Goal: Task Accomplishment & Management: Manage account settings

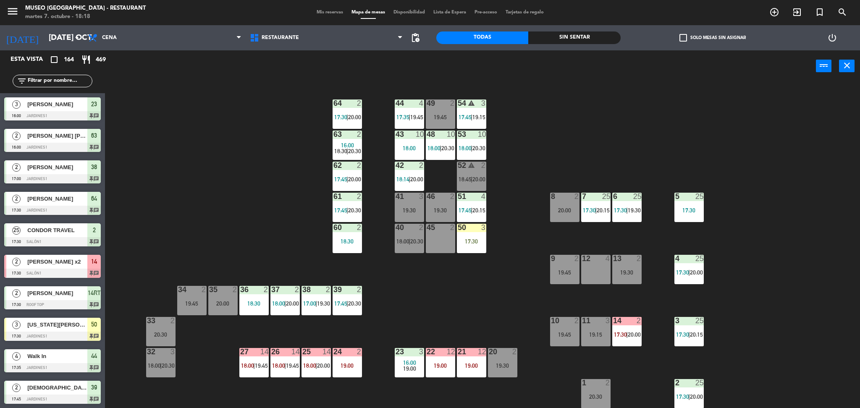
click at [244, 303] on div "18:30" at bounding box center [253, 304] width 29 height 6
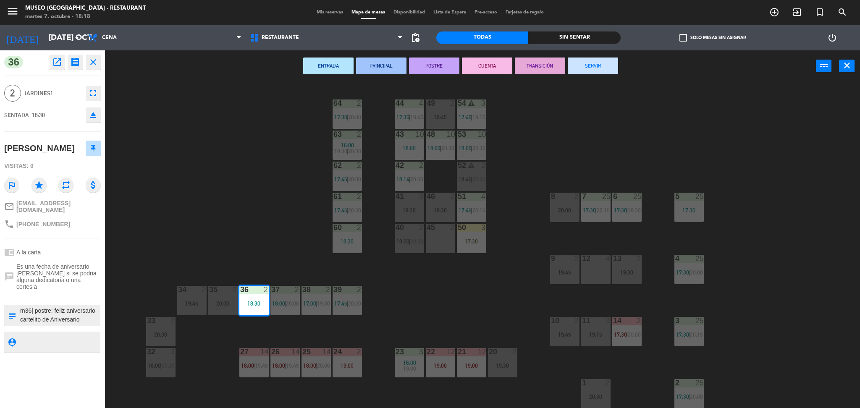
click at [225, 271] on div "44 4 17:35 | 19:45 49 2 19:45 54 warning 3 17:45 | 19:15 64 2 17:30 | 20:00 48 …" at bounding box center [486, 247] width 746 height 326
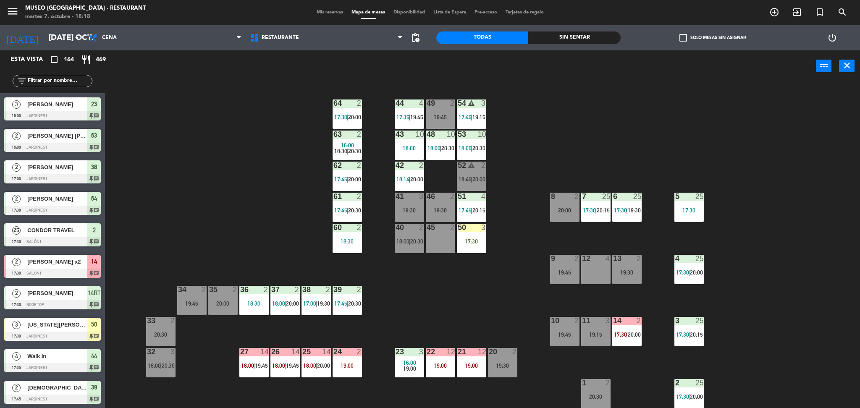
scroll to position [2, 0]
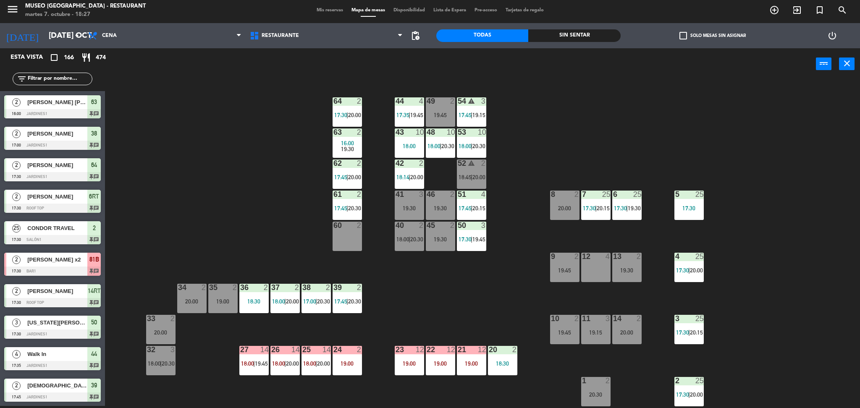
click at [247, 151] on div "44 4 17:35 | 19:45 49 2 19:45 54 warning 3 17:45 | 19:15 64 2 17:30 | 20:00 48 …" at bounding box center [486, 245] width 746 height 326
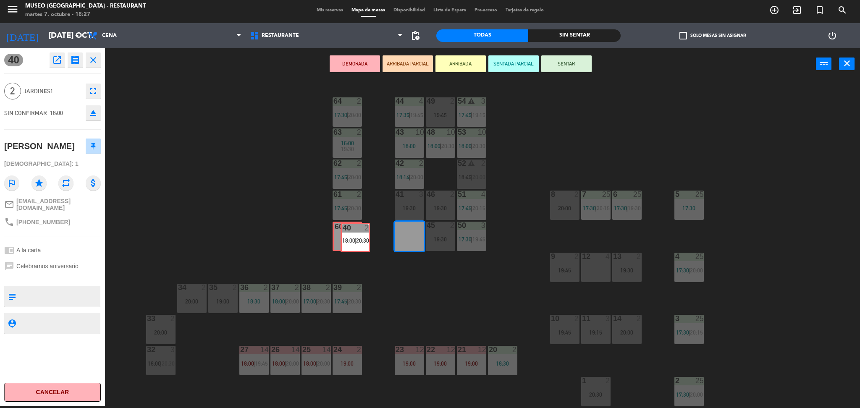
drag, startPoint x: 408, startPoint y: 235, endPoint x: 353, endPoint y: 236, distance: 54.2
click at [353, 236] on div "44 4 17:35 | 19:45 49 2 19:45 54 warning 3 17:45 | 19:15 64 2 17:30 | 20:00 48 …" at bounding box center [486, 245] width 746 height 326
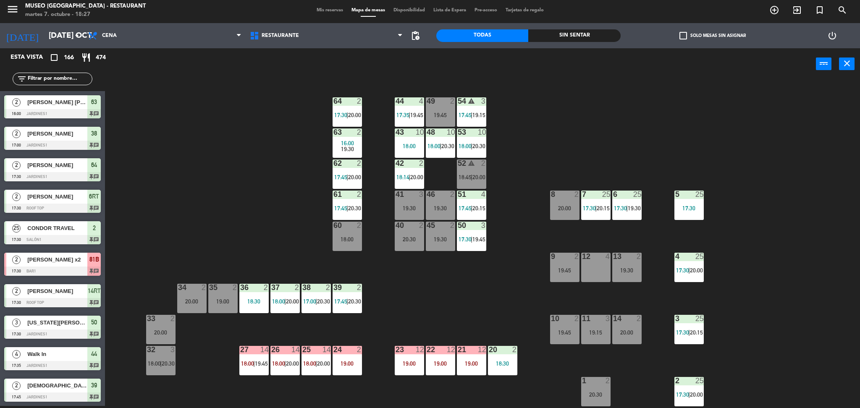
click at [408, 242] on div "20:30" at bounding box center [409, 239] width 29 height 6
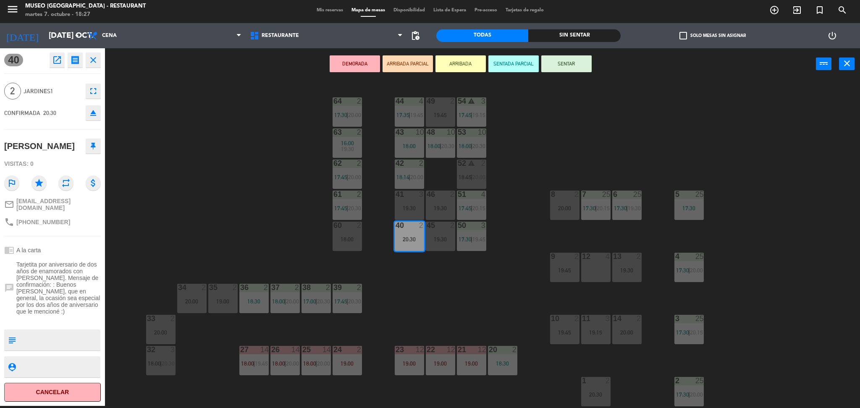
click at [97, 111] on icon "eject" at bounding box center [93, 113] width 10 height 10
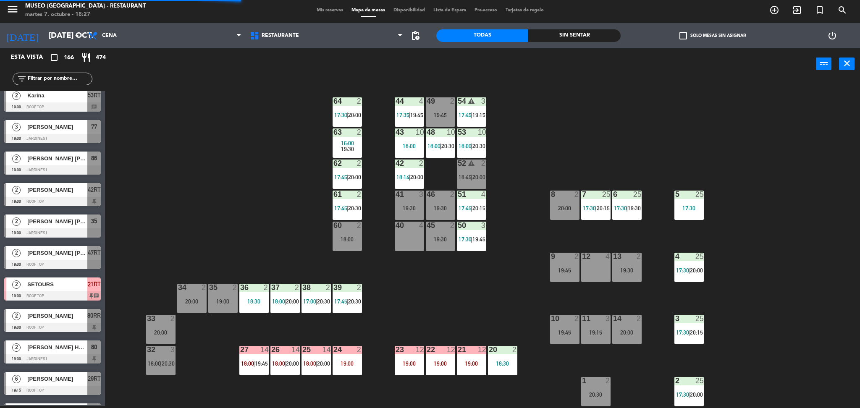
click at [58, 78] on input "text" at bounding box center [59, 78] width 65 height 9
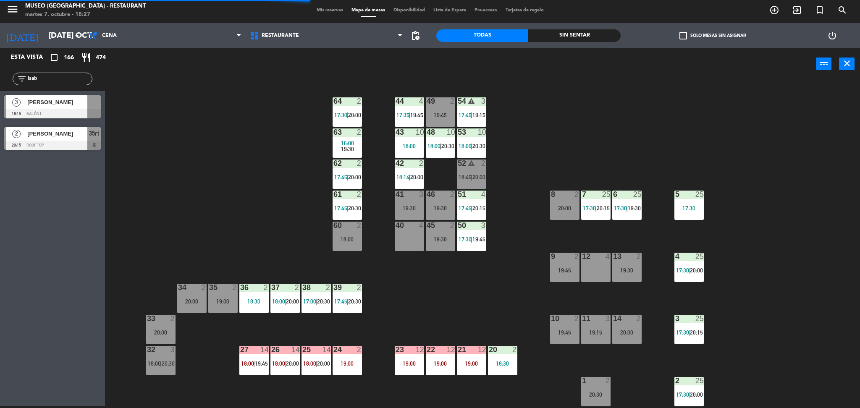
scroll to position [0, 0]
type input "isab"
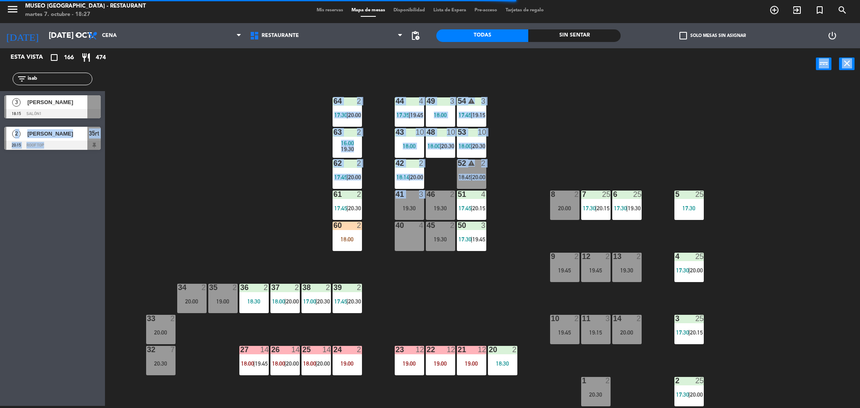
drag, startPoint x: 391, startPoint y: 158, endPoint x: 381, endPoint y: 216, distance: 58.9
click at [167, 131] on div "44 4 17:35 | 19:45 49 3 18:00 54 warning 3 17:45 | 19:15 64 2 17:30 | 20:00 48 …" at bounding box center [486, 245] width 746 height 326
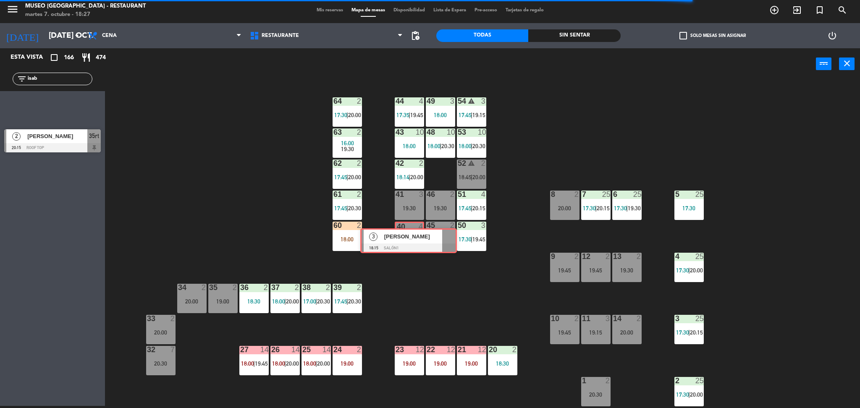
drag, startPoint x: 45, startPoint y: 97, endPoint x: 401, endPoint y: 229, distance: 380.3
click at [401, 229] on div "Esta vista crop_square 166 restaurant 474 filter_list isab 3 [PERSON_NAME] 18:1…" at bounding box center [430, 228] width 860 height 360
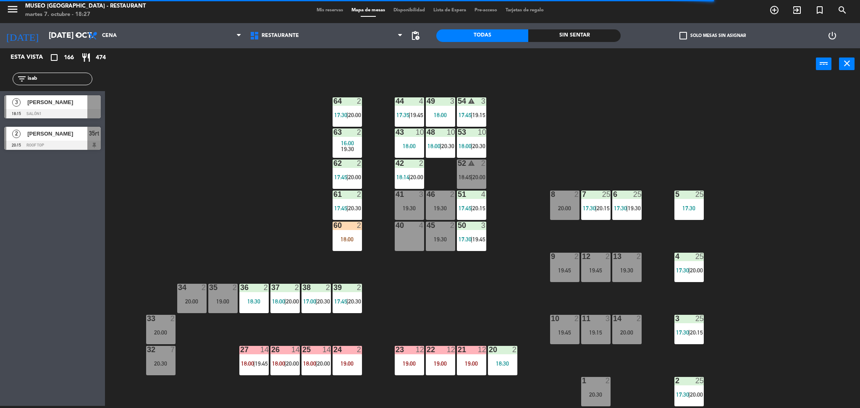
click at [413, 248] on div "40 4" at bounding box center [409, 236] width 29 height 29
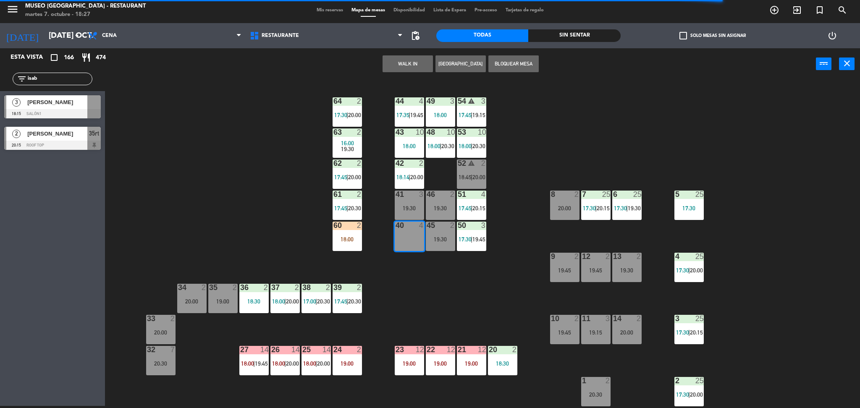
click at [413, 276] on div "44 4 17:35 | 19:45 49 3 18:00 54 warning 3 17:45 | 19:15 64 2 17:30 | 20:00 48 …" at bounding box center [486, 245] width 746 height 326
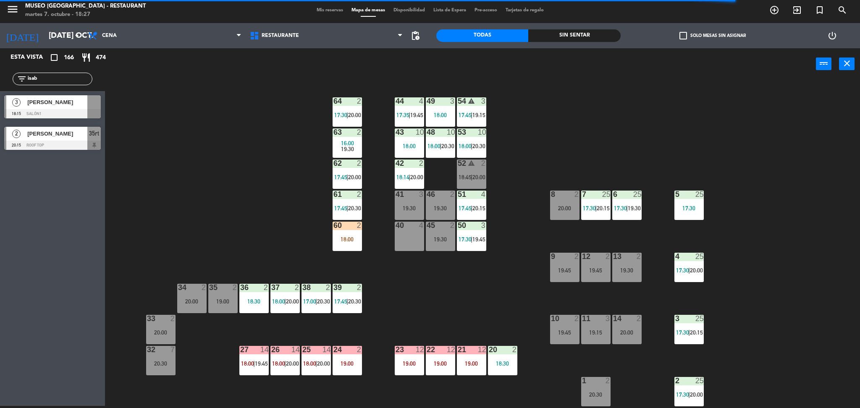
click at [76, 108] on div "[PERSON_NAME]" at bounding box center [56, 102] width 61 height 14
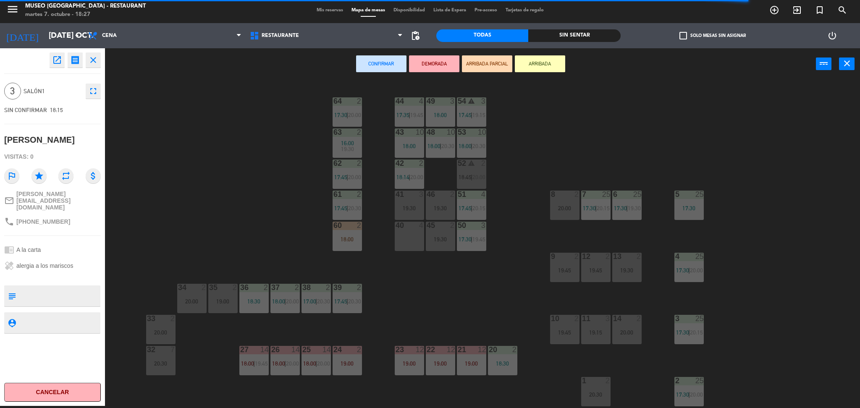
click at [409, 235] on div "40 4" at bounding box center [409, 236] width 29 height 29
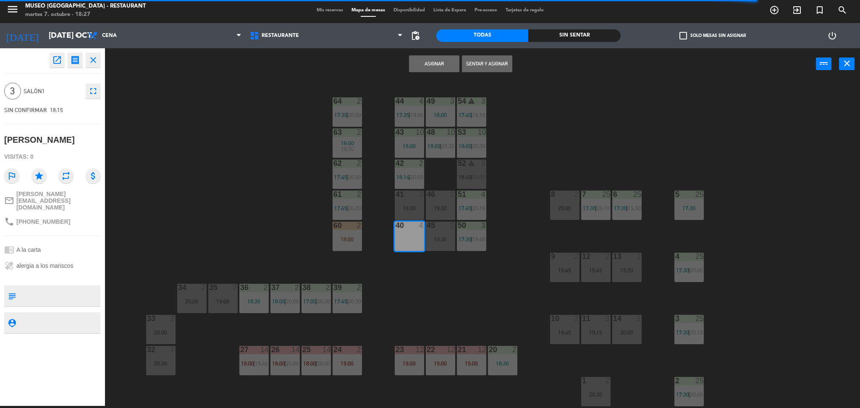
click at [437, 62] on button "Asignar" at bounding box center [434, 63] width 50 height 17
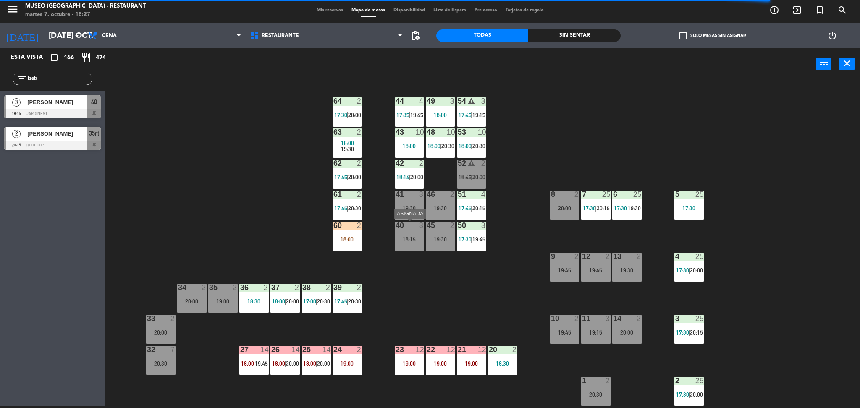
click at [409, 239] on div "18:15" at bounding box center [409, 239] width 29 height 6
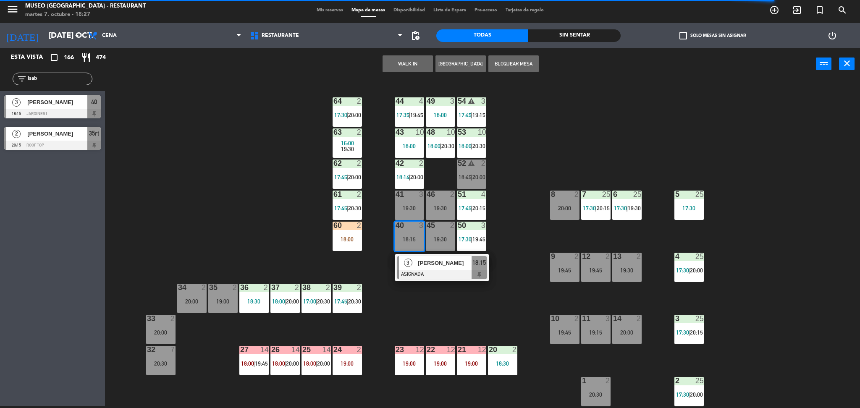
click at [419, 263] on span "[PERSON_NAME]" at bounding box center [445, 263] width 54 height 9
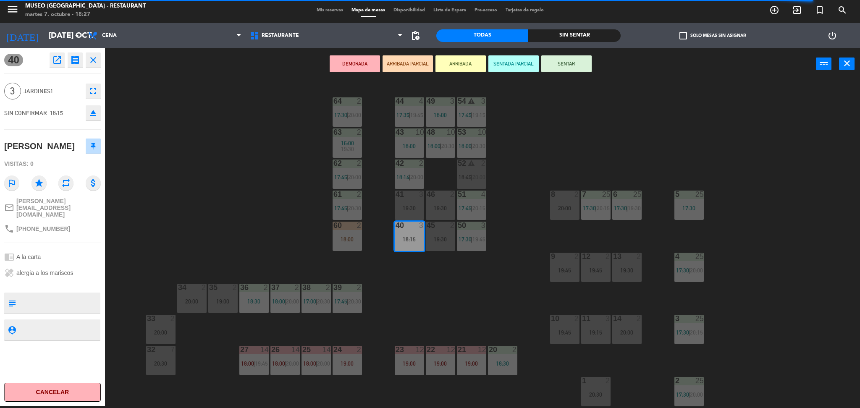
click at [392, 69] on button "ARRIBADA PARCIAL" at bounding box center [407, 63] width 50 height 17
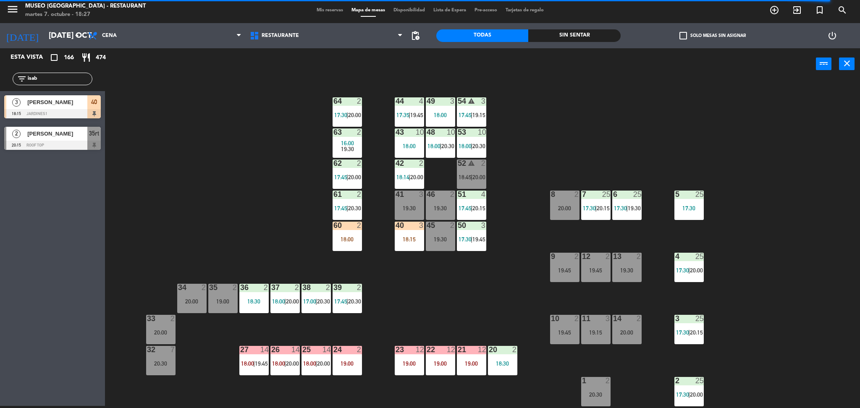
drag, startPoint x: 71, startPoint y: 82, endPoint x: 0, endPoint y: 75, distance: 71.7
click at [0, 75] on div "filter_list isab" at bounding box center [52, 79] width 105 height 24
type input "meli"
click at [227, 140] on div "44 4 17:35 | 19:45 49 3 18:00 54 warning 3 17:45 | 19:15 64 2 17:30 | 20:00 48 …" at bounding box center [486, 245] width 746 height 326
click at [79, 94] on div "14 [PERSON_NAME] [PERSON_NAME] 18:00 Jardines1 25 chat" at bounding box center [52, 106] width 105 height 31
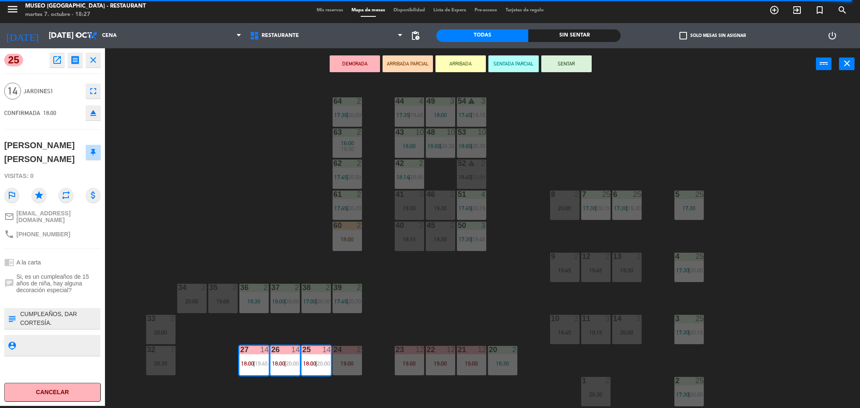
scroll to position [132, 0]
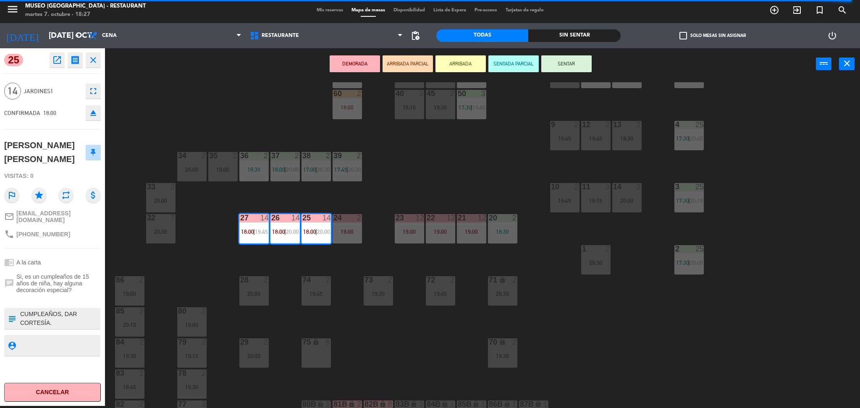
click at [420, 51] on div "DEMORADA ARRIBADA PARCIAL ARRIBADA SENTADA PARCIAL SENTAR power_input close" at bounding box center [460, 64] width 711 height 32
click at [416, 58] on button "ARRIBADA PARCIAL" at bounding box center [407, 63] width 50 height 17
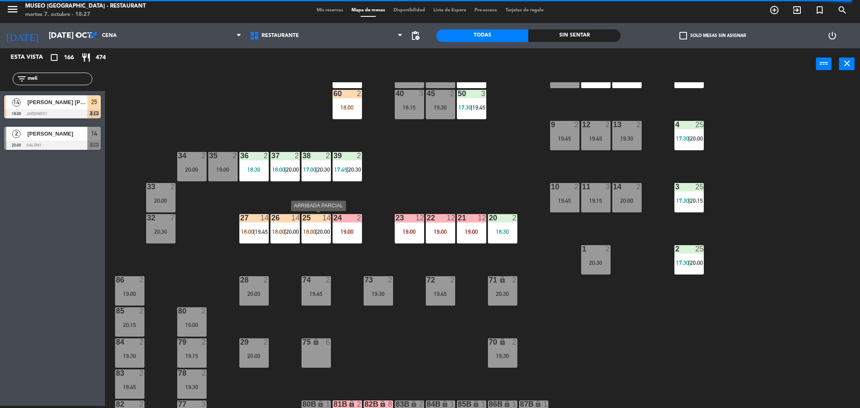
click at [307, 230] on span "18:00" at bounding box center [309, 231] width 13 height 7
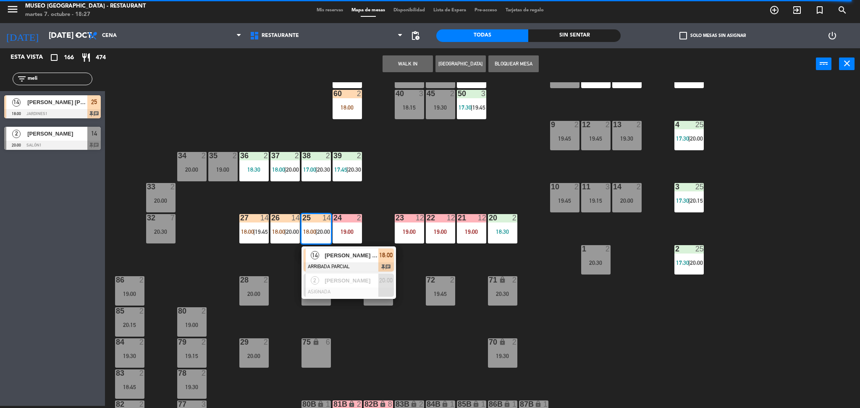
click at [322, 251] on div "14" at bounding box center [315, 256] width 18 height 14
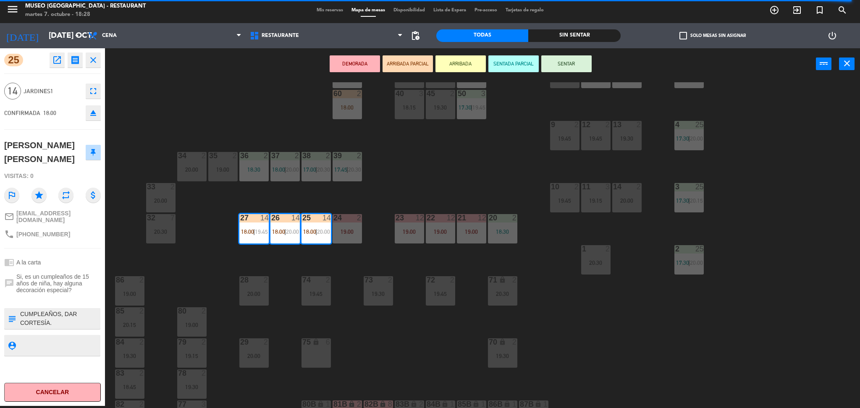
click at [81, 317] on textarea at bounding box center [59, 319] width 80 height 18
click at [396, 61] on button "ARRIBADA PARCIAL" at bounding box center [407, 63] width 50 height 17
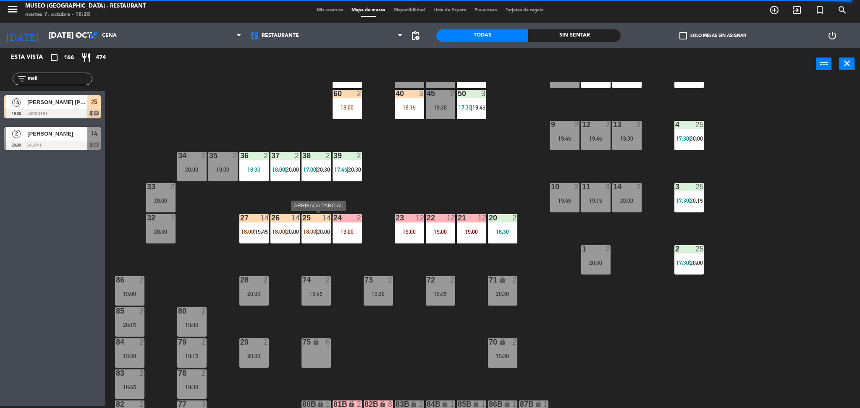
click at [308, 224] on div "25 14 18:00 | 20:00" at bounding box center [315, 228] width 29 height 29
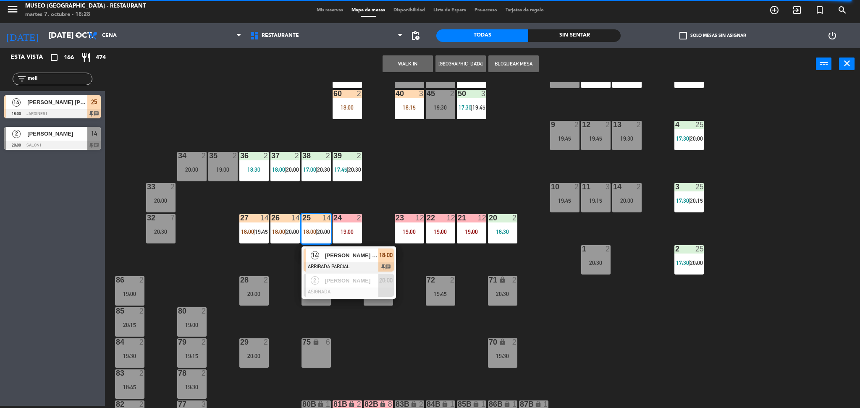
click at [321, 255] on div "14" at bounding box center [315, 256] width 18 height 14
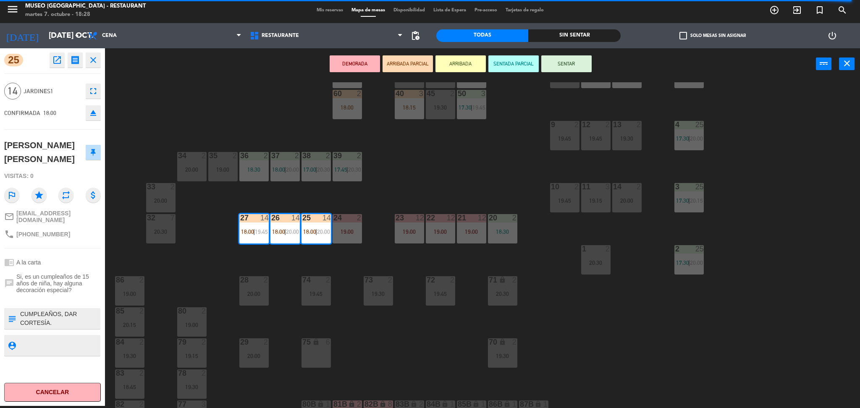
click at [321, 255] on div "44 4 17:35 | 19:45 49 3 18:00 54 warning 3 17:45 | 19:15 64 2 17:30 | 20:00 48 …" at bounding box center [486, 245] width 746 height 326
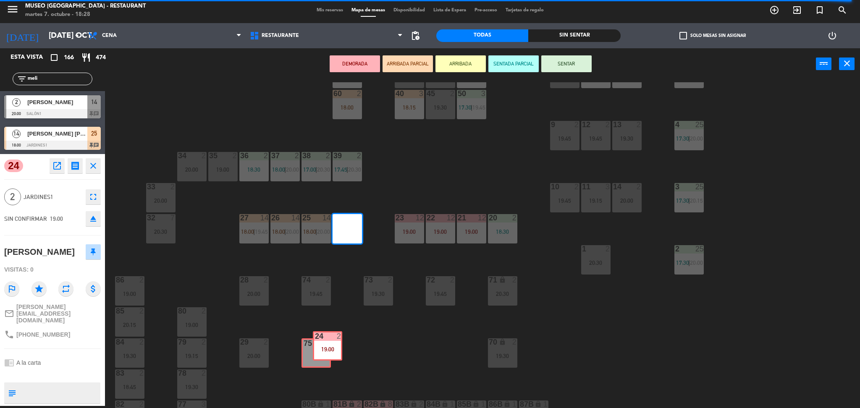
drag, startPoint x: 337, startPoint y: 236, endPoint x: 317, endPoint y: 353, distance: 119.7
click at [317, 353] on div "44 4 17:35 | 19:45 49 3 18:00 54 warning 3 17:45 | 19:15 64 2 17:30 | 20:00 48 …" at bounding box center [486, 245] width 746 height 326
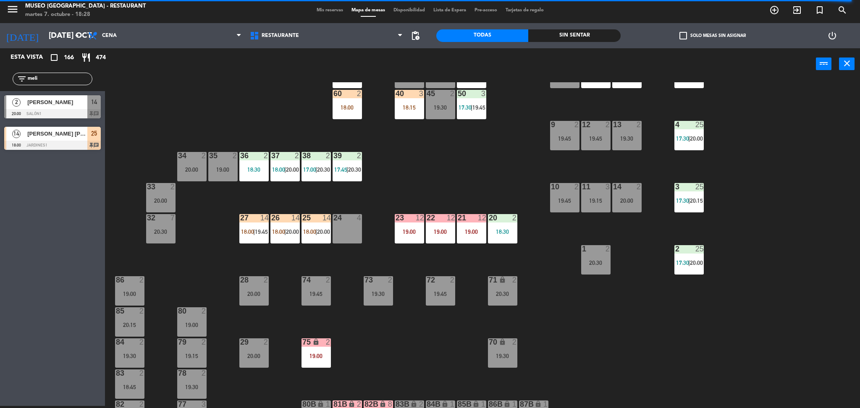
click at [371, 347] on div "44 4 17:35 | 19:45 49 3 18:00 54 warning 3 17:45 | 19:15 64 2 17:30 | 20:00 48 …" at bounding box center [486, 245] width 746 height 326
click at [314, 224] on div "25 14 18:00 | 20:00" at bounding box center [315, 228] width 29 height 29
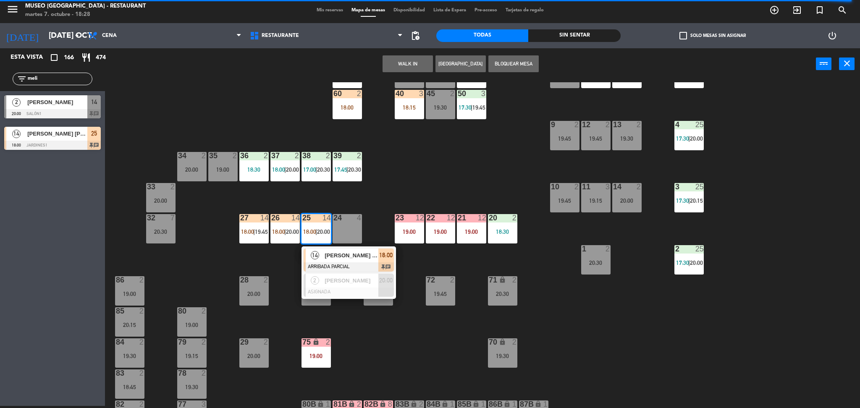
click at [327, 253] on span "[PERSON_NAME] [PERSON_NAME]" at bounding box center [352, 255] width 54 height 9
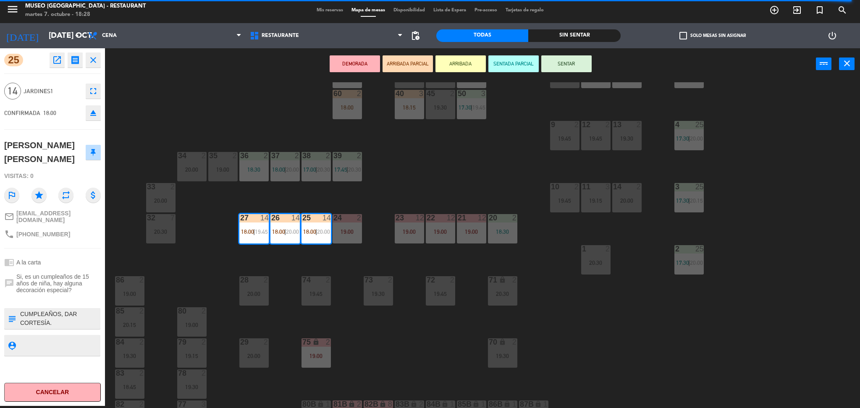
click at [327, 253] on div "44 4 17:35 | 19:45 49 3 18:00 54 warning 3 17:45 | 19:15 64 2 17:30 | 20:00 48 …" at bounding box center [486, 245] width 746 height 326
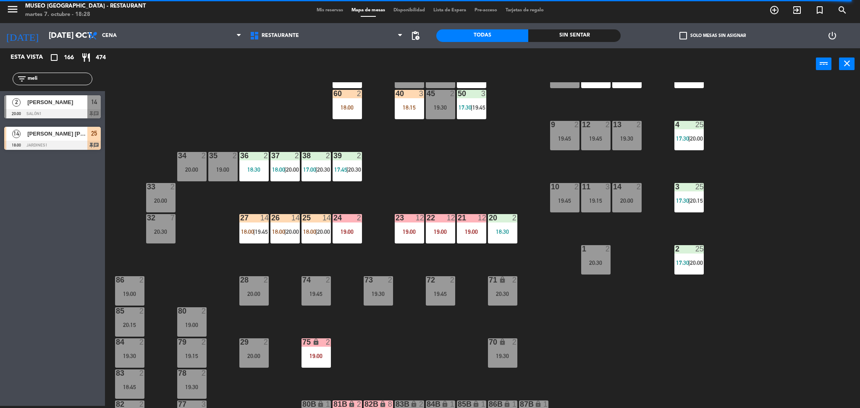
click at [322, 238] on div "25 14 18:00 | 20:00" at bounding box center [315, 228] width 29 height 29
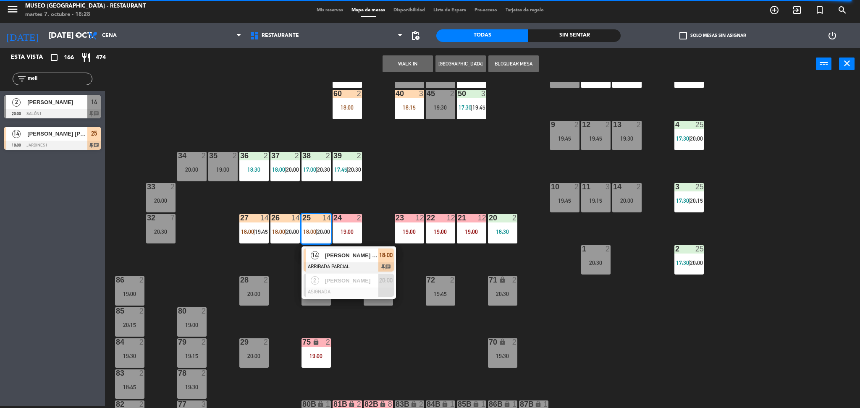
click at [334, 266] on div at bounding box center [349, 266] width 90 height 9
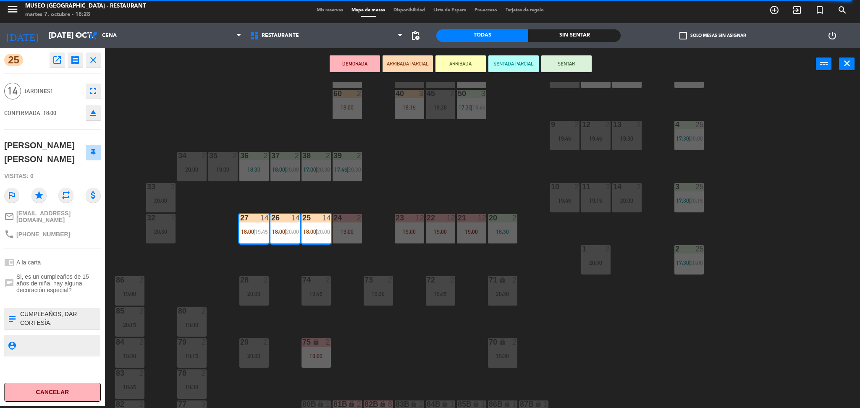
click at [334, 266] on div "44 4 17:35 | 19:45 49 3 18:00 54 warning 3 17:45 | 19:15 64 2 17:30 | 20:00 48 …" at bounding box center [486, 245] width 746 height 326
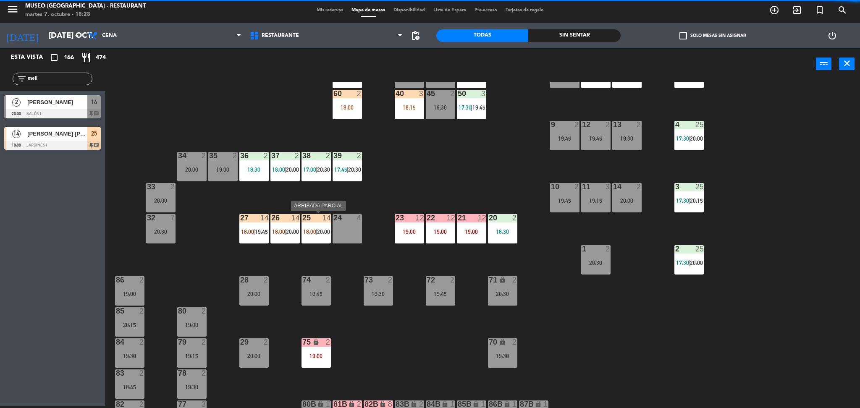
click at [318, 241] on div "25 14 18:00 | 20:00" at bounding box center [315, 228] width 29 height 29
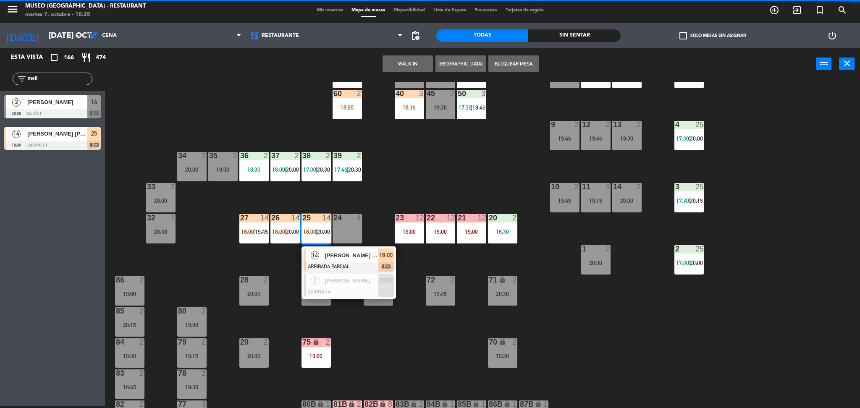
click at [326, 256] on span "[PERSON_NAME] [PERSON_NAME]" at bounding box center [352, 255] width 54 height 9
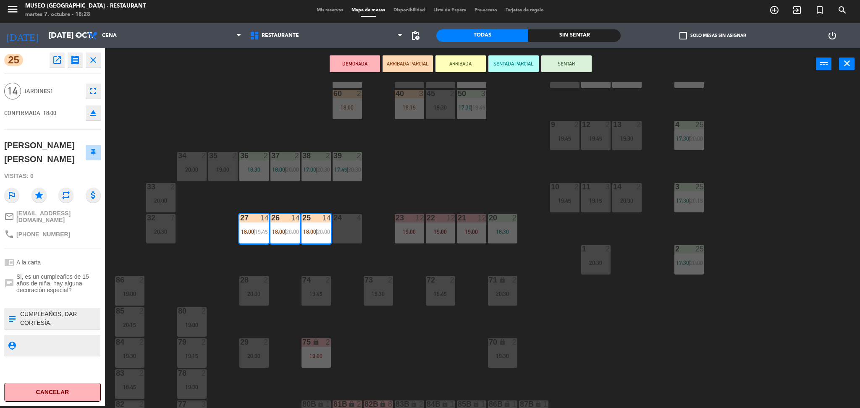
drag, startPoint x: 327, startPoint y: 256, endPoint x: 306, endPoint y: 256, distance: 21.4
click at [306, 256] on div "44 4 17:35 | 19:45 49 3 18:00 54 warning 3 17:45 | 19:15 64 2 17:30 | 20:00 48 …" at bounding box center [486, 245] width 746 height 326
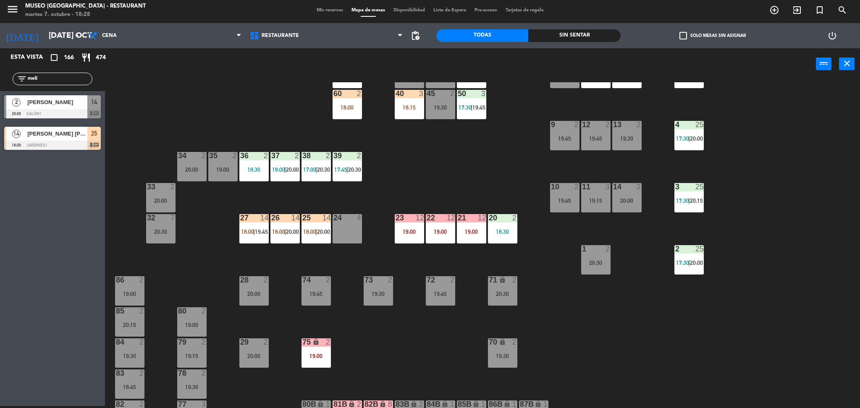
click at [314, 231] on span "18:00" at bounding box center [309, 231] width 13 height 7
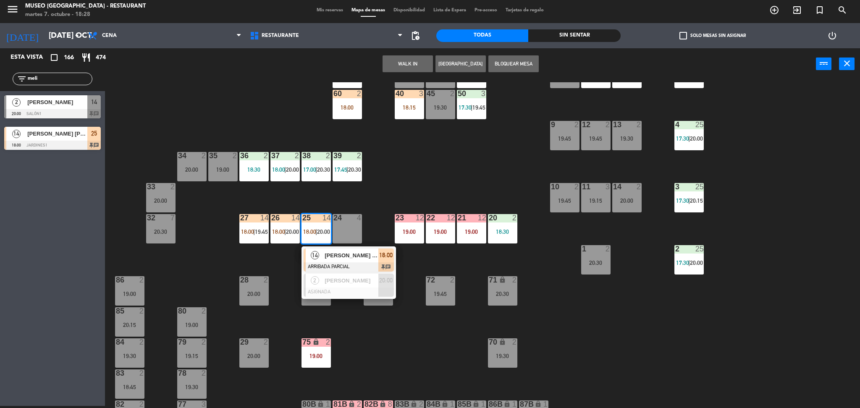
click at [322, 250] on div "14" at bounding box center [315, 256] width 18 height 14
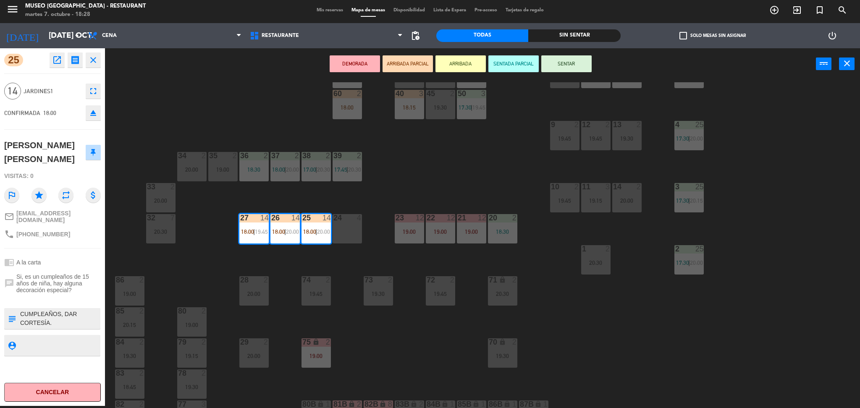
click at [348, 231] on div "24 4" at bounding box center [346, 228] width 29 height 29
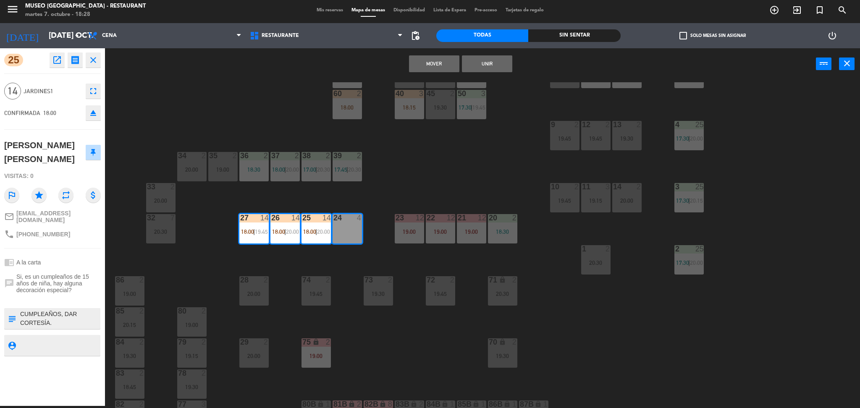
click at [479, 62] on button "Unir" at bounding box center [487, 63] width 50 height 17
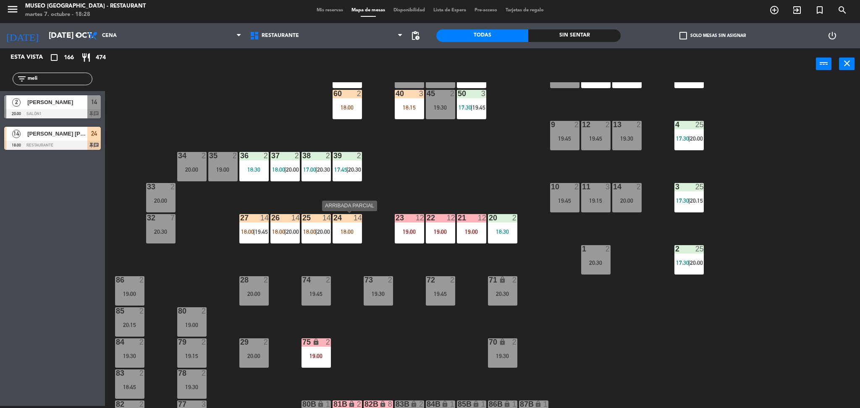
click at [351, 235] on div "24 14 18:00" at bounding box center [346, 228] width 29 height 29
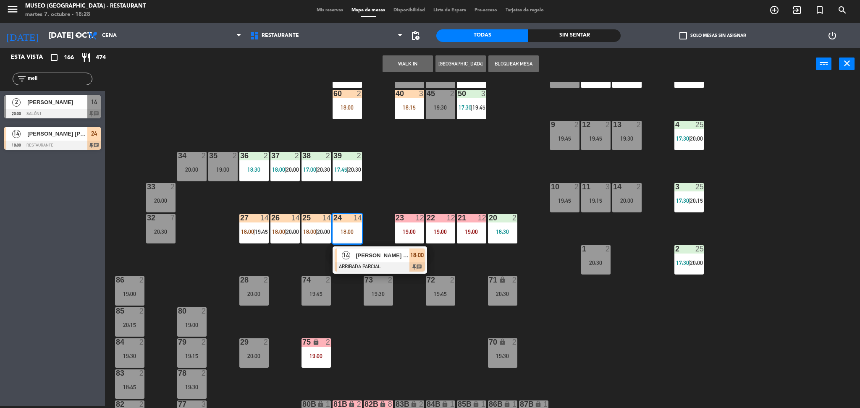
click at [356, 255] on span "[PERSON_NAME] [PERSON_NAME]" at bounding box center [383, 255] width 54 height 9
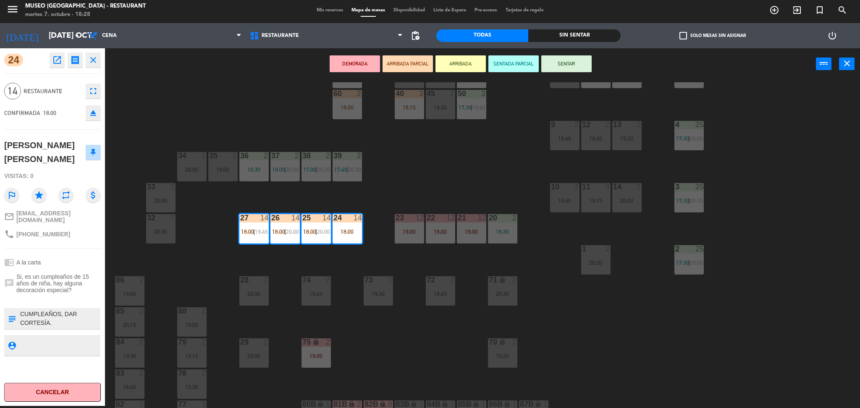
click at [356, 255] on div "44 4 17:35 | 19:45 49 3 18:00 54 warning 3 17:45 | 19:15 64 2 17:30 | 20:00 48 …" at bounding box center [486, 245] width 746 height 326
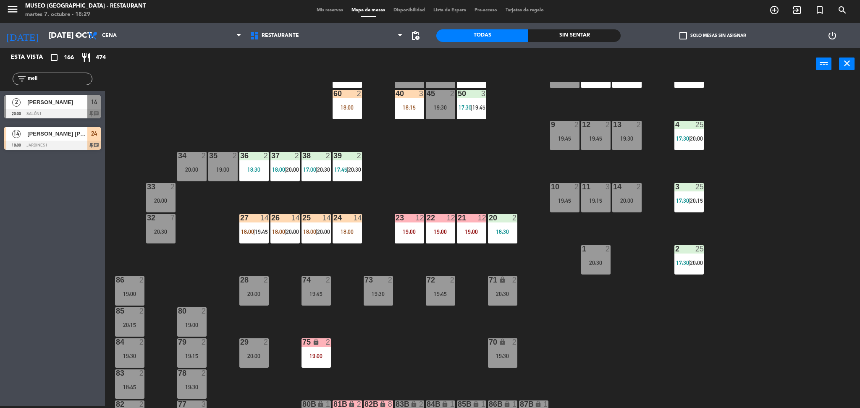
click at [356, 255] on div "44 4 17:35 | 19:45 49 3 18:00 54 warning 3 17:45 | 19:15 64 2 17:30 | 20:00 48 …" at bounding box center [486, 245] width 746 height 326
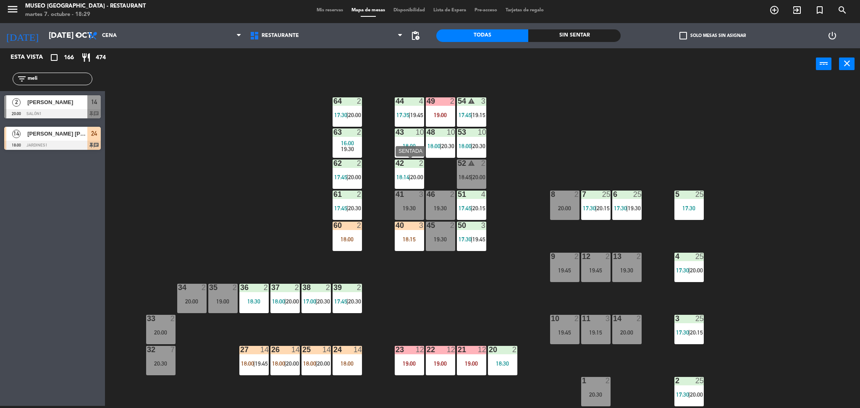
scroll to position [0, 0]
click at [471, 180] on div "52 warning 2 18:45 | 20:00" at bounding box center [471, 173] width 29 height 29
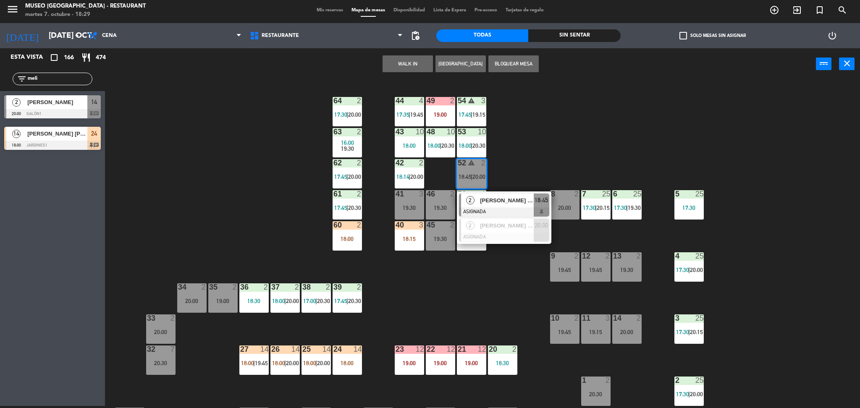
click at [477, 207] on div at bounding box center [504, 211] width 90 height 9
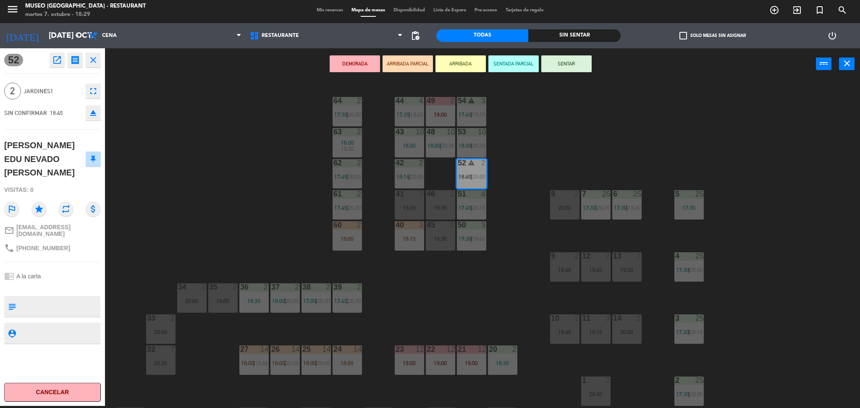
click at [421, 69] on button "ARRIBADA PARCIAL" at bounding box center [407, 63] width 50 height 17
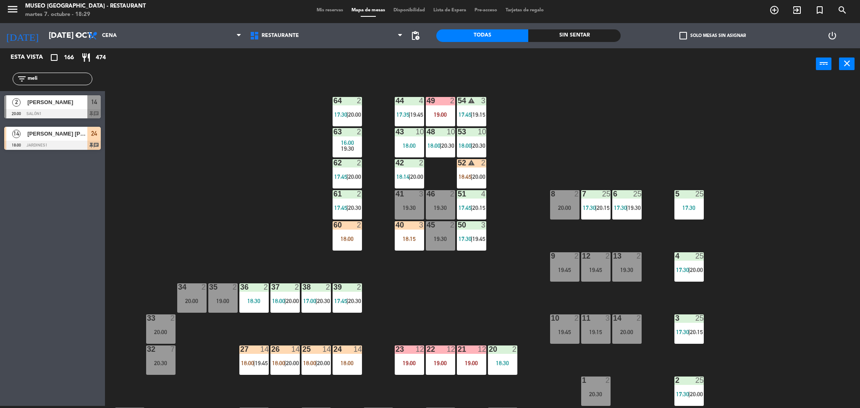
click at [465, 172] on div "52 warning 2 18:45 | 20:00" at bounding box center [471, 173] width 29 height 29
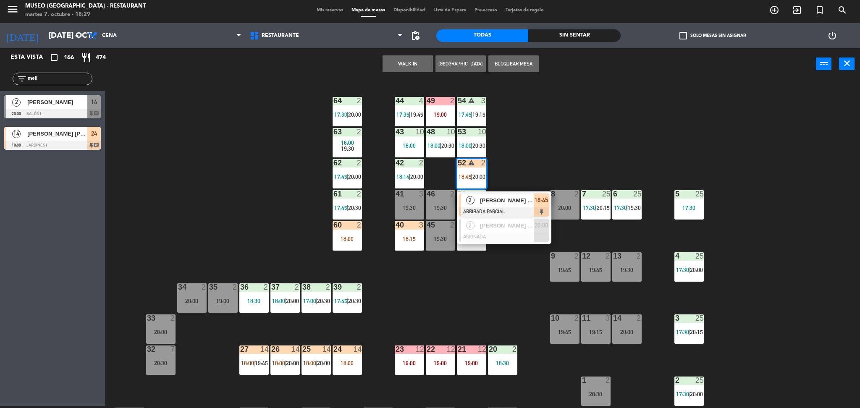
click at [478, 203] on div "2" at bounding box center [470, 201] width 18 height 14
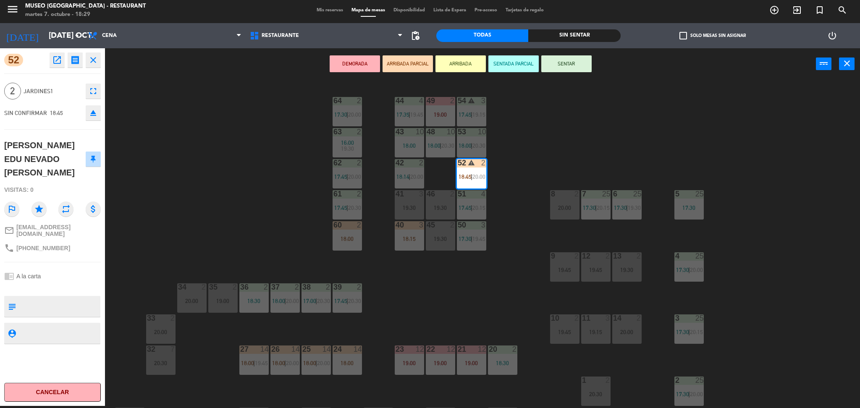
click at [56, 276] on div "52 open_in_new receipt 6:45 PM mar., [DATE] 2 personas [PERSON_NAME] EDU NEVADO…" at bounding box center [52, 227] width 105 height 358
click at [59, 298] on textarea at bounding box center [59, 307] width 80 height 18
type textarea "l"
type textarea "aniversario en mesa"
click at [72, 107] on div "SIN CONFIRMAR 18:45 eject" at bounding box center [52, 112] width 97 height 21
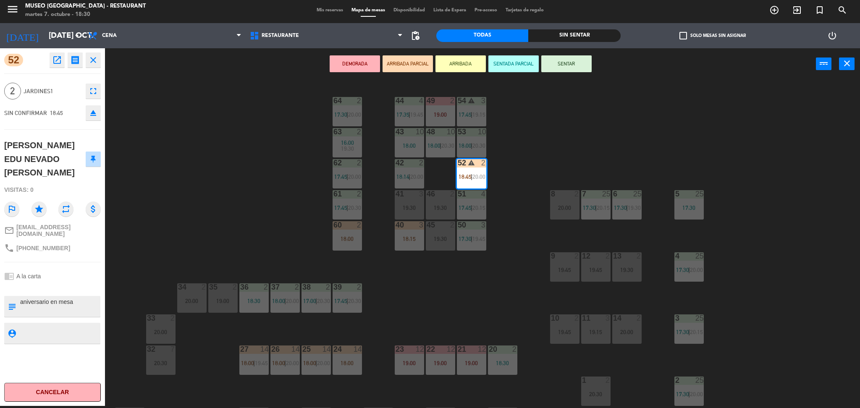
click at [404, 63] on button "ARRIBADA PARCIAL" at bounding box center [407, 63] width 50 height 17
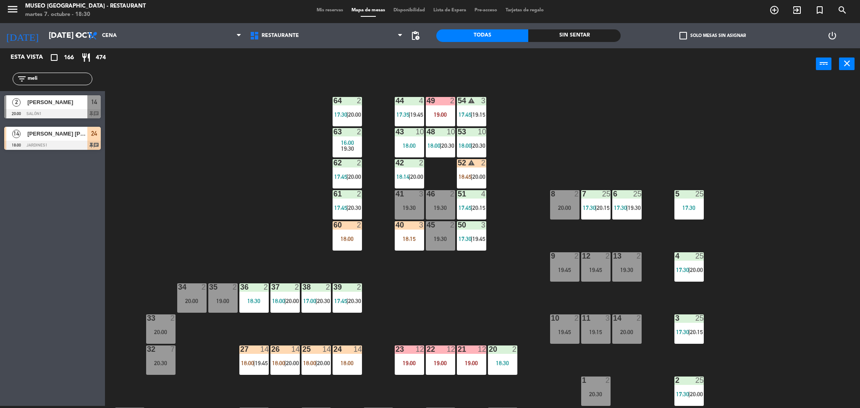
click at [466, 175] on span "18:45" at bounding box center [464, 176] width 13 height 7
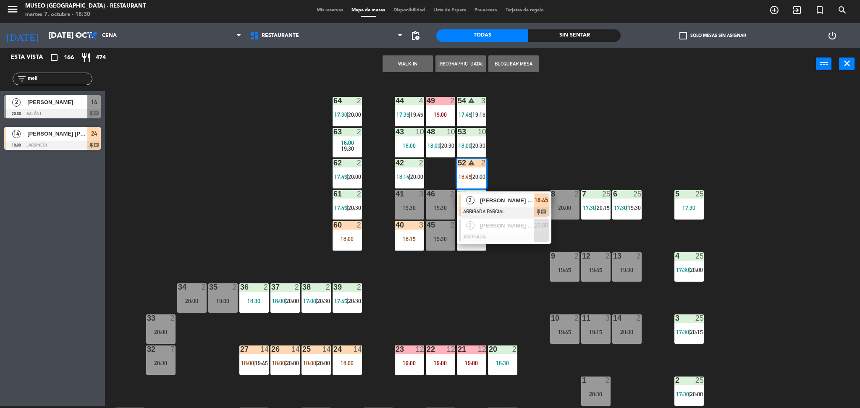
click at [479, 202] on div "[PERSON_NAME] EDU NEVADO [PERSON_NAME]" at bounding box center [506, 201] width 55 height 14
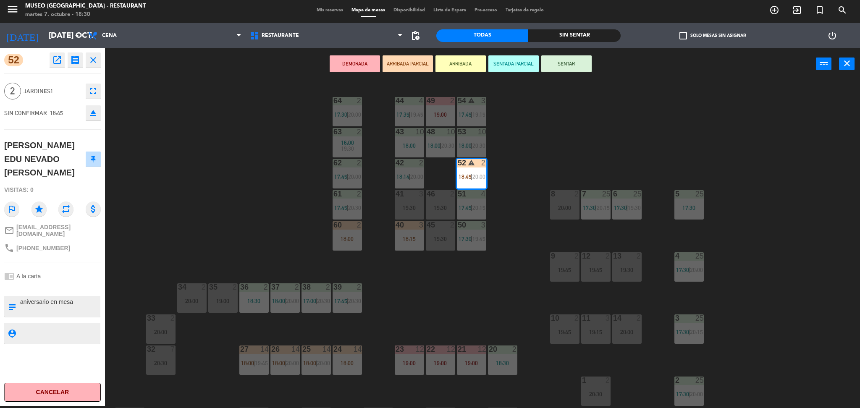
click at [261, 212] on div "44 4 17:35 | 19:45 49 2 19:00 54 warning 3 17:45 | 19:15 64 2 17:30 | 20:00 48 …" at bounding box center [486, 245] width 746 height 326
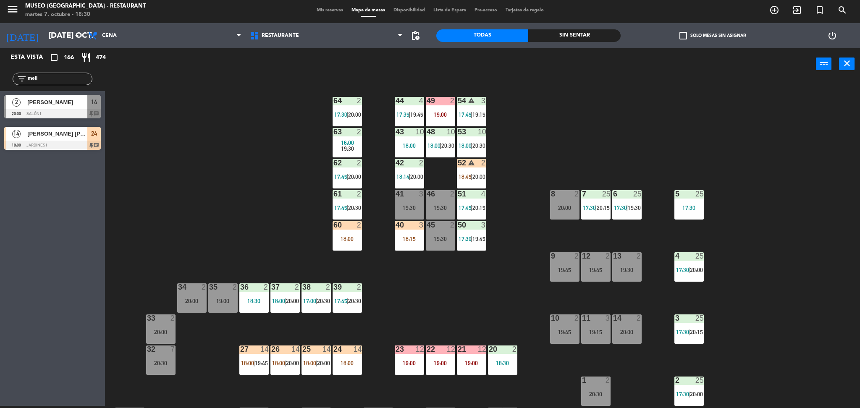
click at [465, 172] on div "52 warning 2 18:45 | 20:00" at bounding box center [471, 173] width 29 height 29
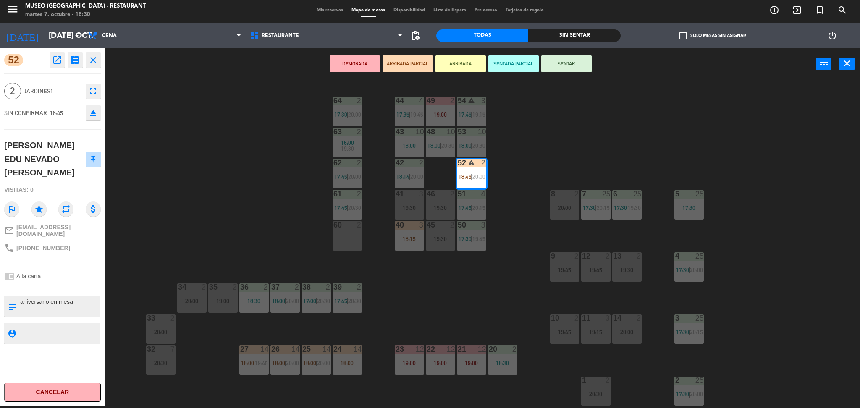
click at [226, 212] on div "44 4 17:35 | 19:45 49 2 19:00 54 warning 3 17:45 | 19:15 64 2 17:30 | 20:00 48 …" at bounding box center [486, 245] width 746 height 326
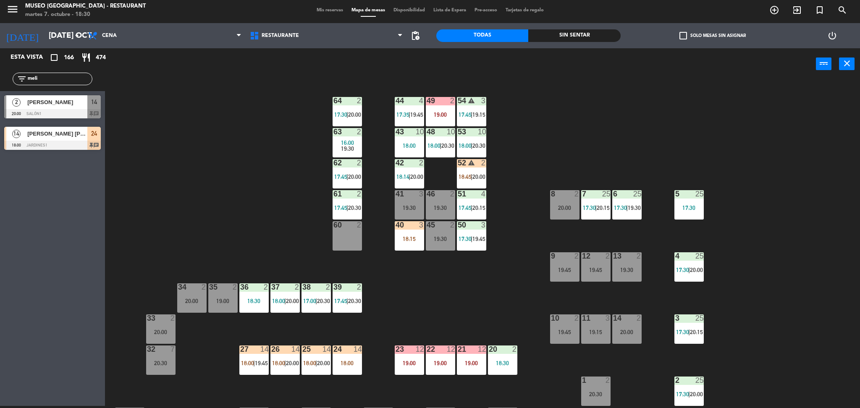
click at [407, 243] on div "40 3 18:15" at bounding box center [409, 235] width 29 height 29
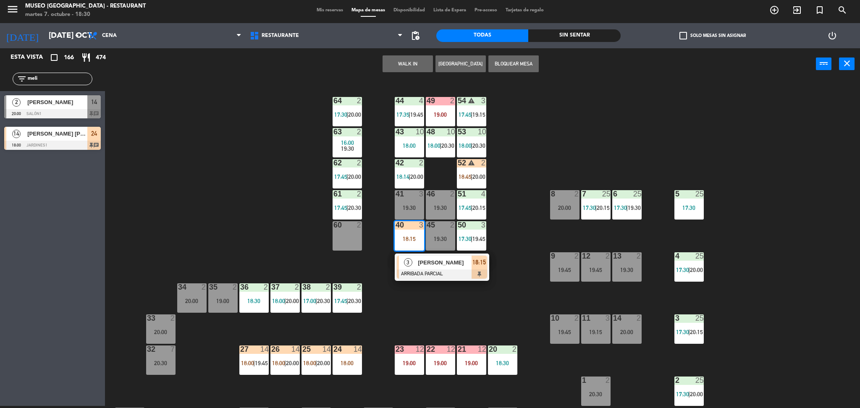
click at [425, 270] on div at bounding box center [442, 274] width 90 height 9
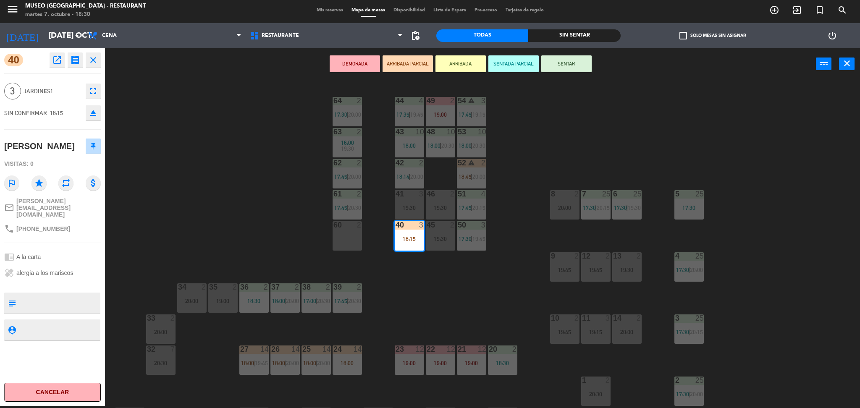
click at [270, 259] on div "44 4 17:35 | 19:45 49 2 19:00 54 warning 3 17:45 | 19:15 64 2 17:30 | 20:00 48 …" at bounding box center [486, 245] width 746 height 326
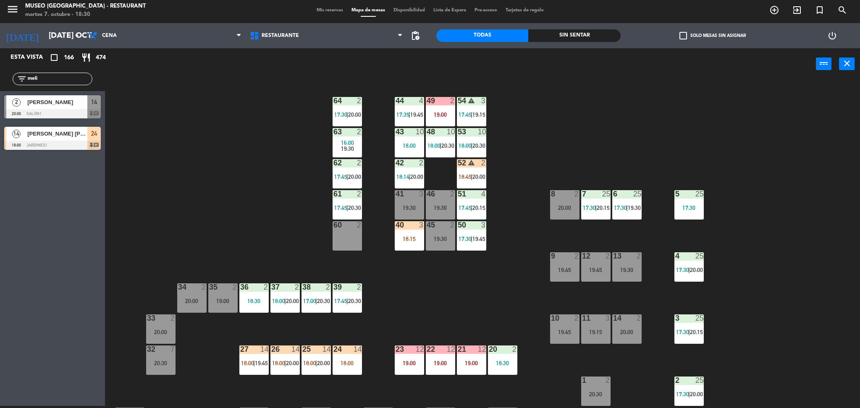
click at [398, 245] on div "40 3 18:15" at bounding box center [409, 235] width 29 height 29
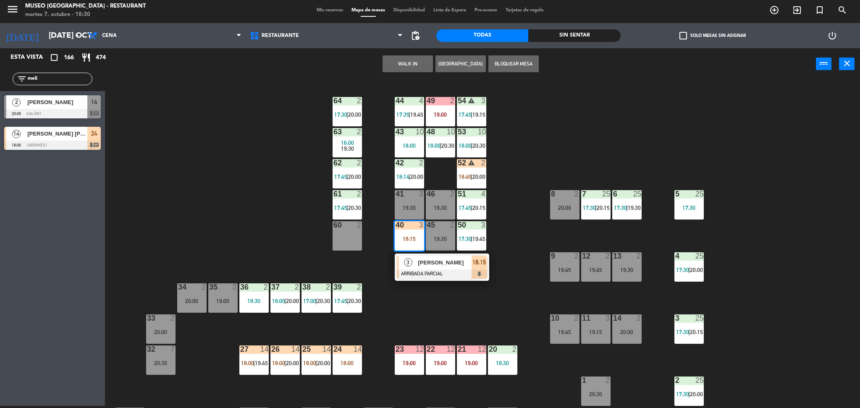
click at [408, 270] on div at bounding box center [442, 274] width 90 height 9
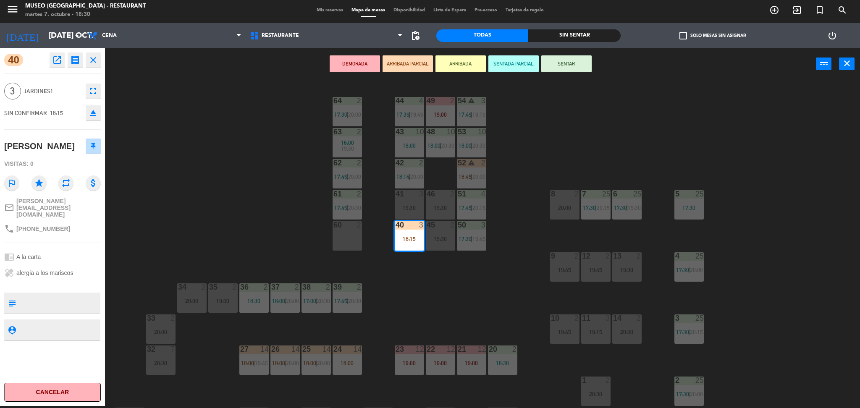
click at [264, 225] on div "44 4 17:35 | 19:45 49 2 19:00 54 warning 3 17:45 | 19:15 64 2 17:30 | 20:00 48 …" at bounding box center [486, 245] width 746 height 326
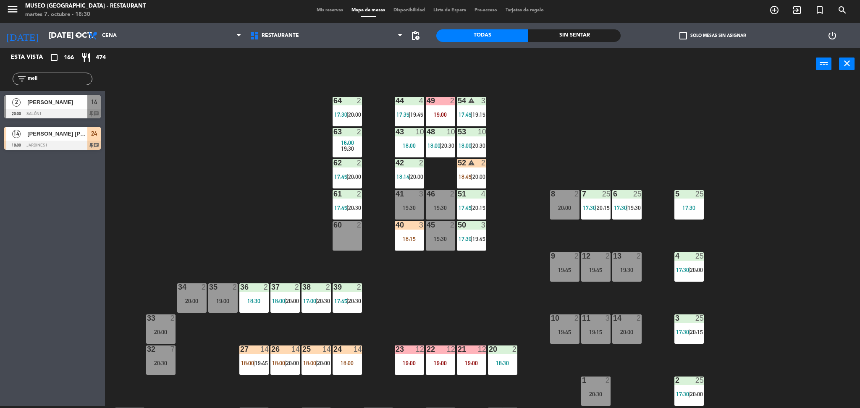
click at [56, 89] on div "filter_list meli" at bounding box center [52, 79] width 105 height 24
click at [54, 86] on div "filter_list meli" at bounding box center [52, 79] width 105 height 24
drag, startPoint x: 52, startPoint y: 81, endPoint x: 0, endPoint y: 66, distance: 54.3
click at [0, 66] on div "Esta vista crop_square 166 restaurant 474 filter_list meli 2 [PERSON_NAME] 20:0…" at bounding box center [52, 101] width 105 height 106
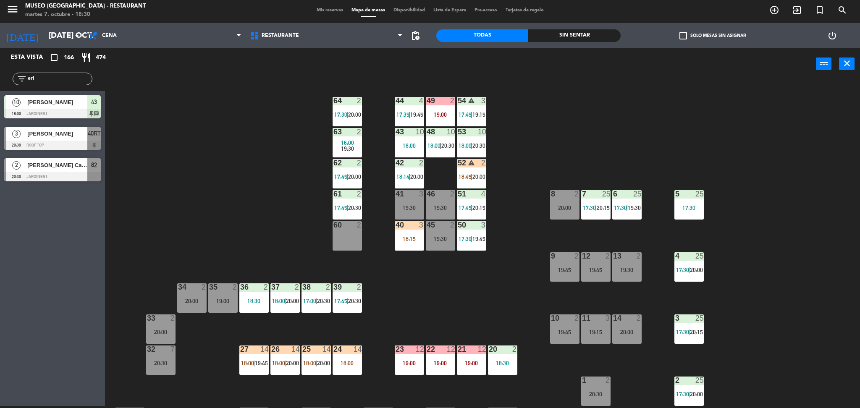
type input "eri"
click at [148, 148] on div "44 4 17:35 | 19:45 49 2 19:00 54 warning 3 17:45 | 19:15 64 2 17:30 | 20:00 48 …" at bounding box center [486, 245] width 746 height 326
click at [438, 147] on span "18:00" at bounding box center [433, 145] width 13 height 7
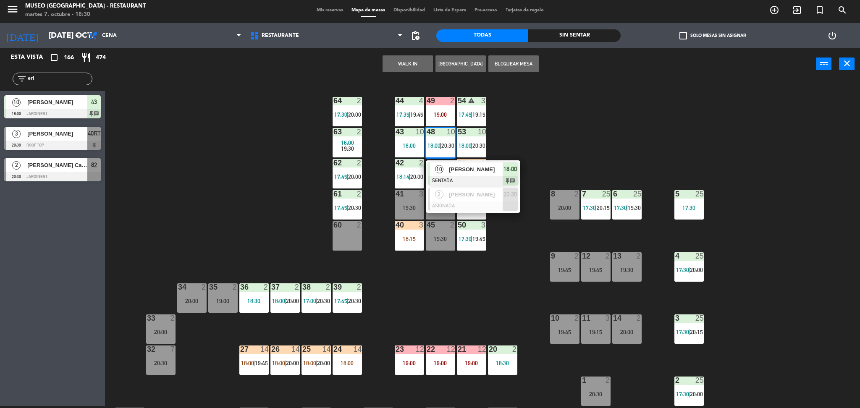
click at [449, 169] on span "[PERSON_NAME]" at bounding box center [476, 169] width 54 height 9
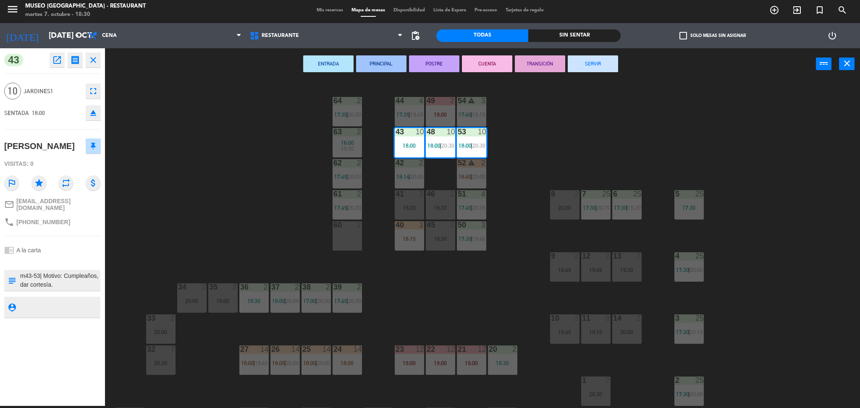
click at [192, 190] on div "44 4 17:35 | 19:45 49 2 19:00 54 warning 3 17:45 | 19:15 64 2 17:30 | 20:00 48 …" at bounding box center [486, 245] width 746 height 326
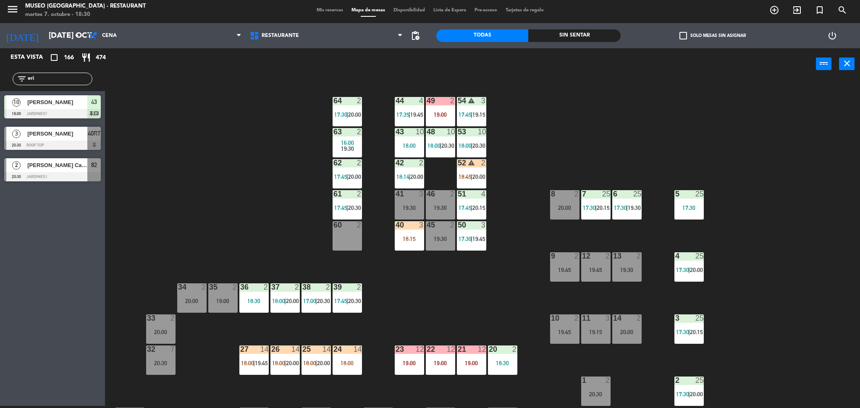
click at [401, 144] on div "18:00" at bounding box center [409, 146] width 29 height 6
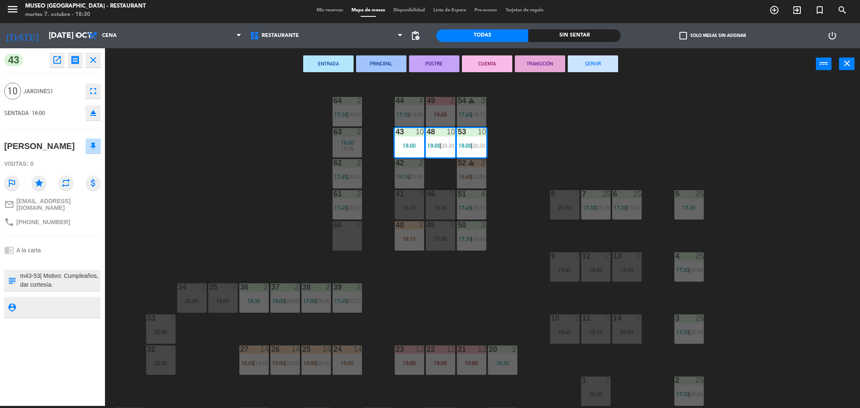
click at [204, 203] on div "44 4 17:35 | 19:45 49 2 19:00 54 warning 3 17:45 | 19:15 64 2 17:30 | 20:00 48 …" at bounding box center [486, 245] width 746 height 326
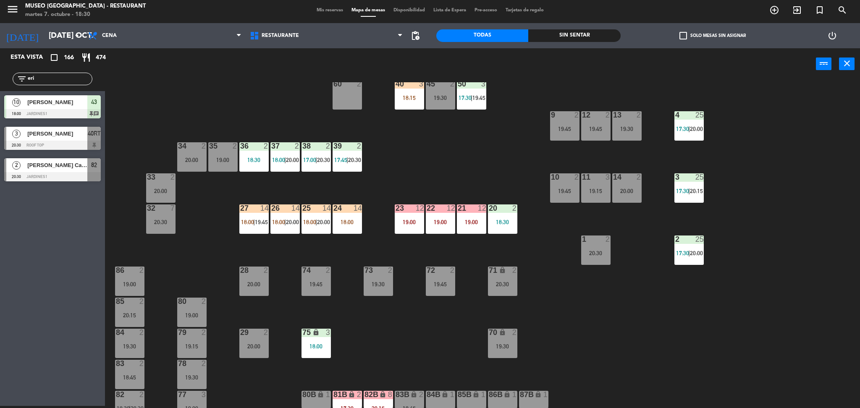
scroll to position [141, 0]
click at [315, 225] on div "25 14 18:00 | 20:00" at bounding box center [315, 218] width 29 height 29
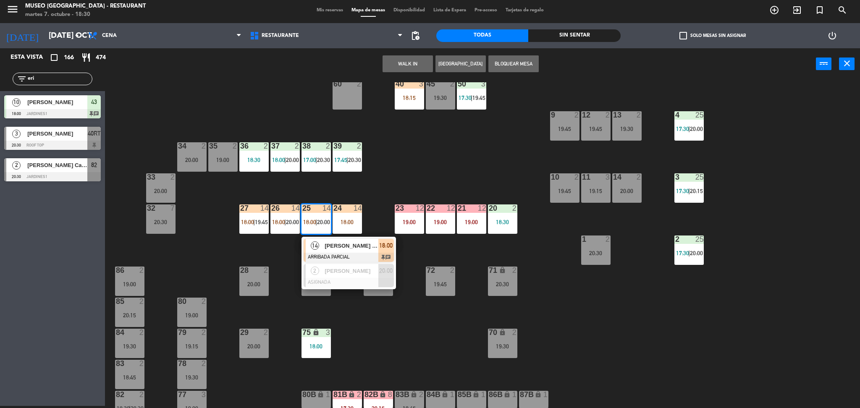
click at [320, 251] on div "14" at bounding box center [315, 246] width 18 height 14
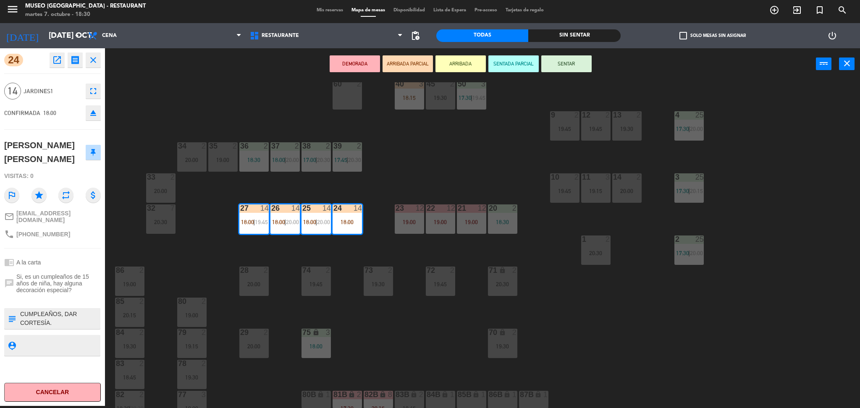
click at [98, 322] on textarea at bounding box center [59, 319] width 80 height 18
click at [356, 196] on div "44 4 17:35 | 19:45 49 2 19:00 54 warning 3 17:45 | 19:15 64 2 17:30 | 20:00 48 …" at bounding box center [486, 245] width 746 height 326
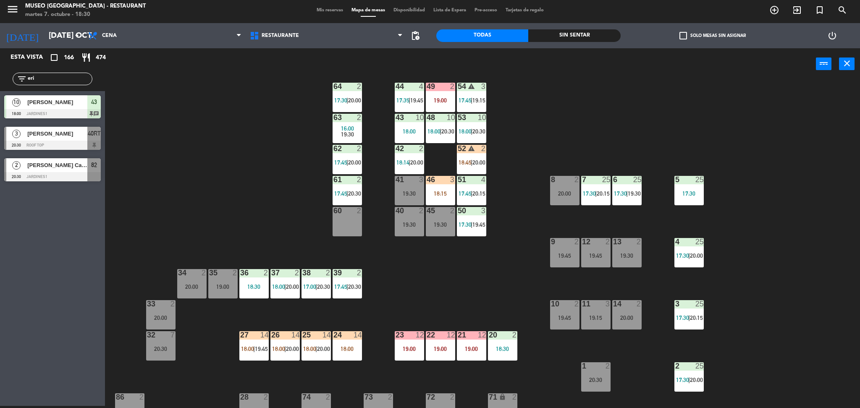
scroll to position [14, 0]
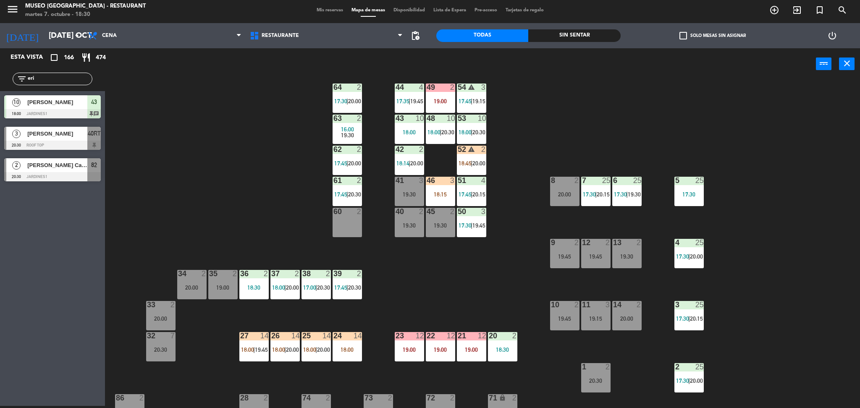
click at [440, 128] on div "48 10 18:00 | 20:30" at bounding box center [440, 129] width 29 height 29
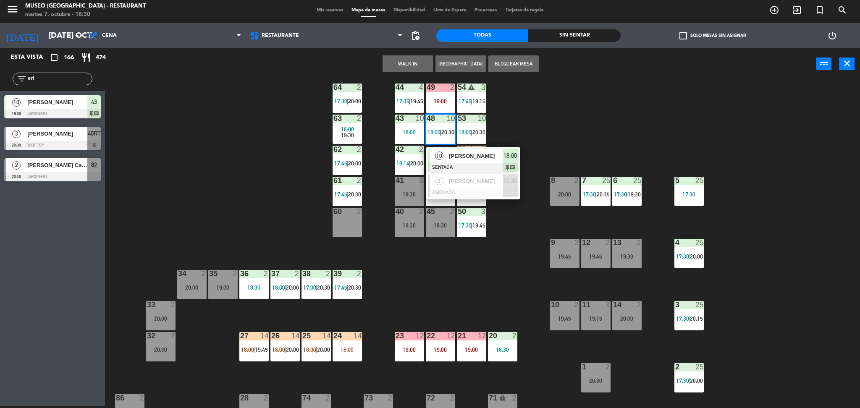
click at [447, 159] on div "10" at bounding box center [439, 156] width 18 height 14
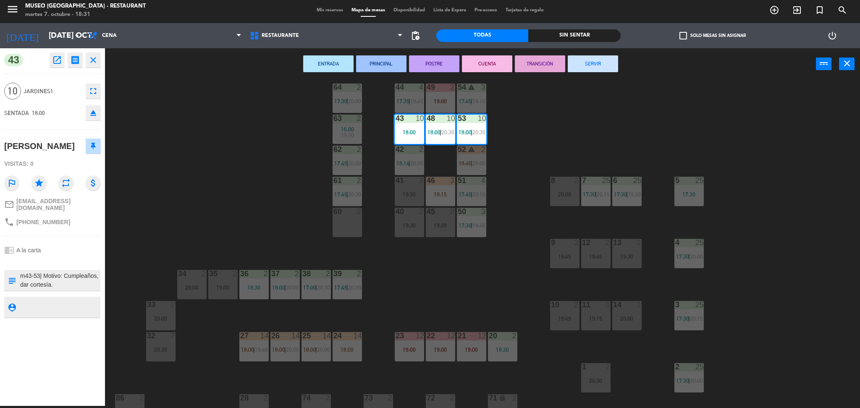
click at [445, 254] on div "44 4 17:35 | 19:45 49 2 19:00 54 warning 3 17:45 | 19:15 64 2 17:30 | 20:00 48 …" at bounding box center [486, 245] width 746 height 326
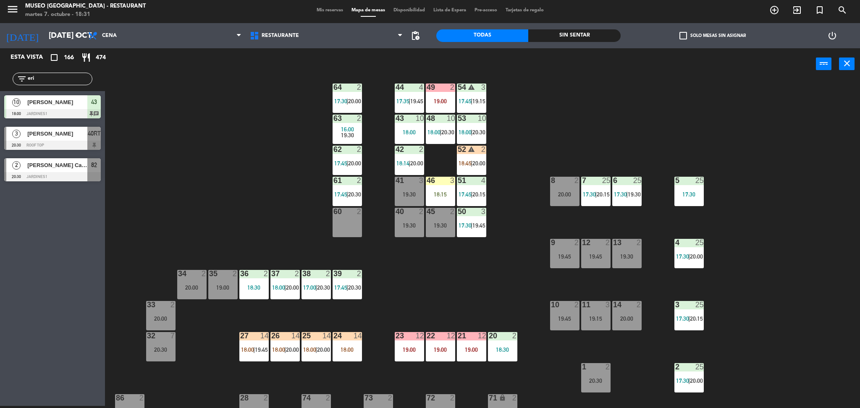
click at [223, 187] on div "44 4 17:35 | 19:45 49 2 19:00 54 warning 3 17:45 | 19:15 64 2 17:30 | 20:00 48 …" at bounding box center [486, 245] width 746 height 326
drag, startPoint x: 44, startPoint y: 78, endPoint x: 1, endPoint y: 73, distance: 43.5
click at [1, 73] on div "filter_list eri" at bounding box center [52, 79] width 105 height 24
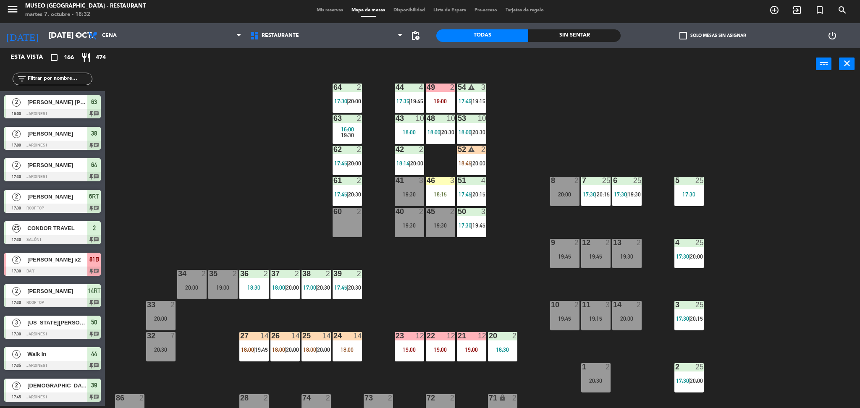
click at [441, 185] on div "46 3 18:15" at bounding box center [440, 191] width 29 height 29
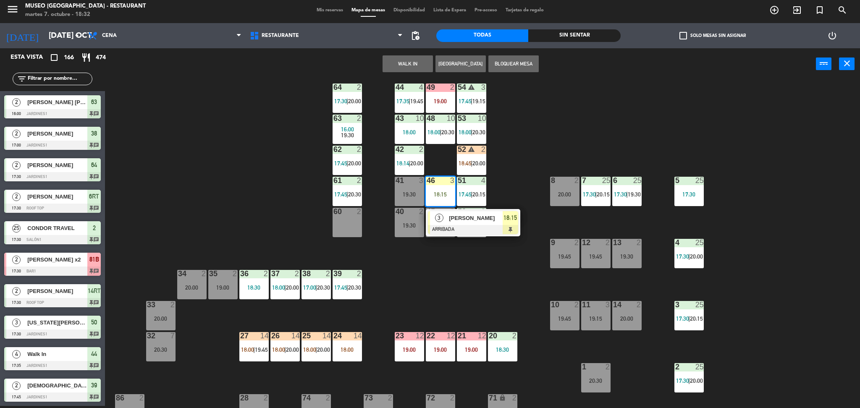
click at [446, 220] on div "3" at bounding box center [439, 218] width 18 height 14
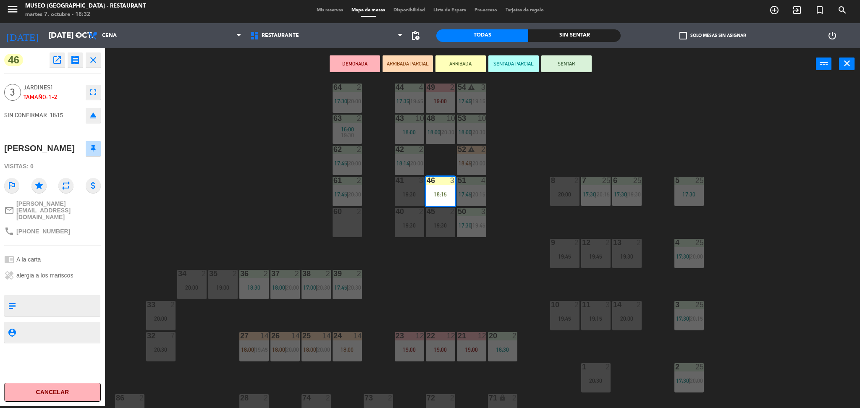
click at [283, 227] on div "44 4 17:35 | 19:45 49 2 19:00 54 warning 3 17:45 | 19:15 64 2 17:30 | 20:00 48 …" at bounding box center [486, 245] width 746 height 326
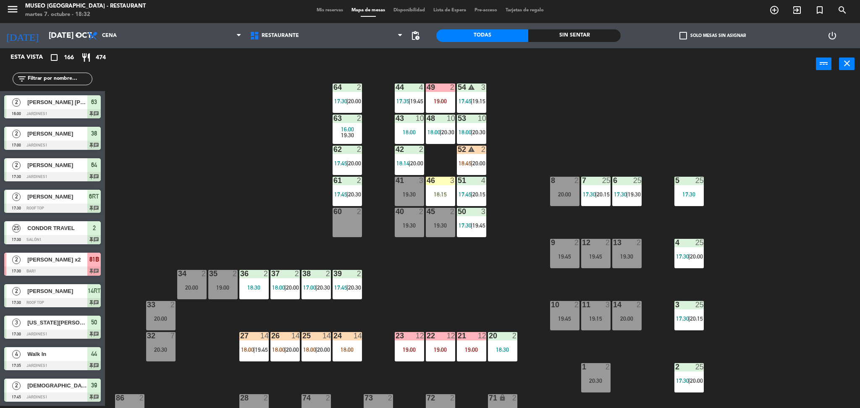
scroll to position [2, 0]
click at [69, 77] on input "text" at bounding box center [59, 78] width 65 height 9
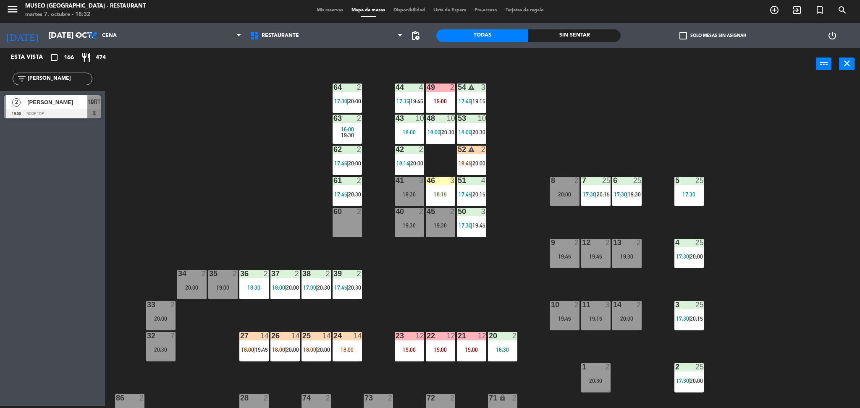
type input "[PERSON_NAME]"
click at [217, 138] on div "44 4 17:35 | 19:45 49 2 19:00 54 warning 3 17:45 | 19:15 64 2 17:30 | 20:00 48 …" at bounding box center [486, 245] width 746 height 326
click at [258, 178] on div "44 4 17:35 | 19:45 49 2 19:00 54 warning 3 17:45 | 19:15 64 2 17:30 | 20:00 48 …" at bounding box center [486, 245] width 746 height 326
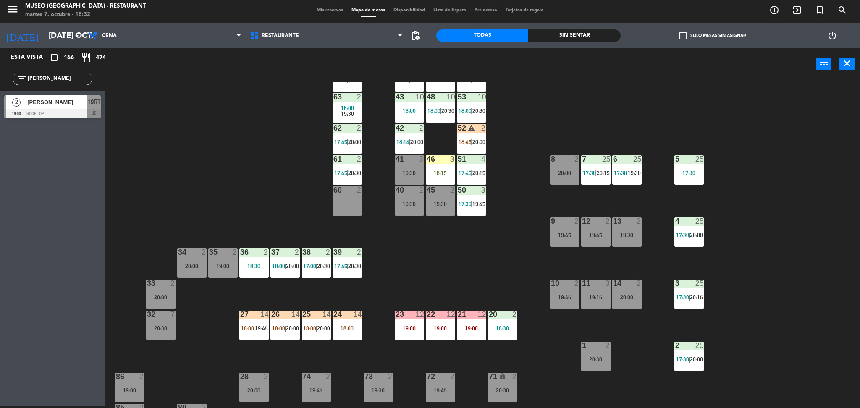
scroll to position [36, 0]
click at [462, 252] on div "44 4 17:35 | 19:45 49 2 19:00 54 warning 3 17:45 | 19:15 64 2 17:30 | 20:00 48 …" at bounding box center [486, 245] width 746 height 326
click at [356, 330] on div "18:00" at bounding box center [346, 328] width 29 height 6
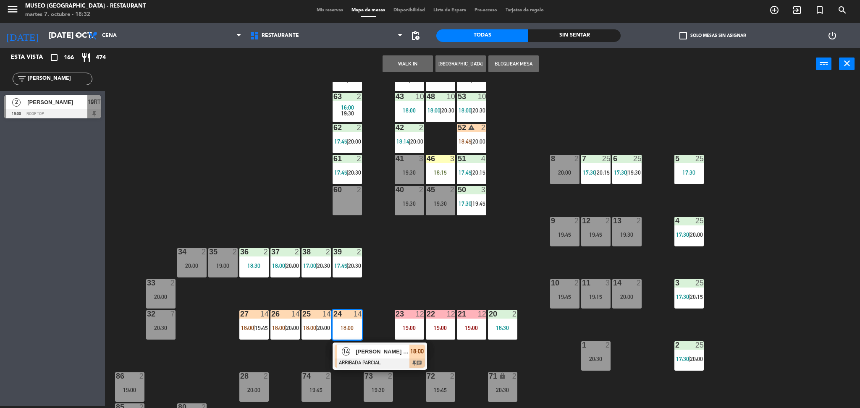
click at [372, 359] on div at bounding box center [380, 363] width 90 height 9
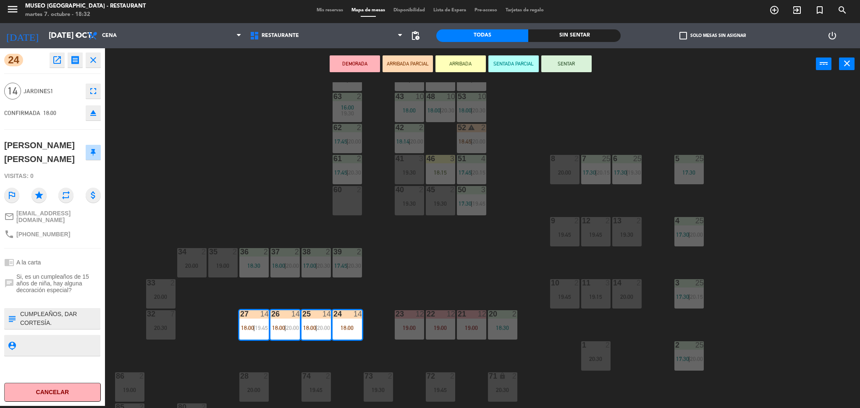
click at [408, 238] on div "44 4 17:35 | 19:45 49 2 19:00 54 warning 3 17:45 | 19:15 64 2 17:30 | 20:00 48 …" at bounding box center [486, 245] width 746 height 326
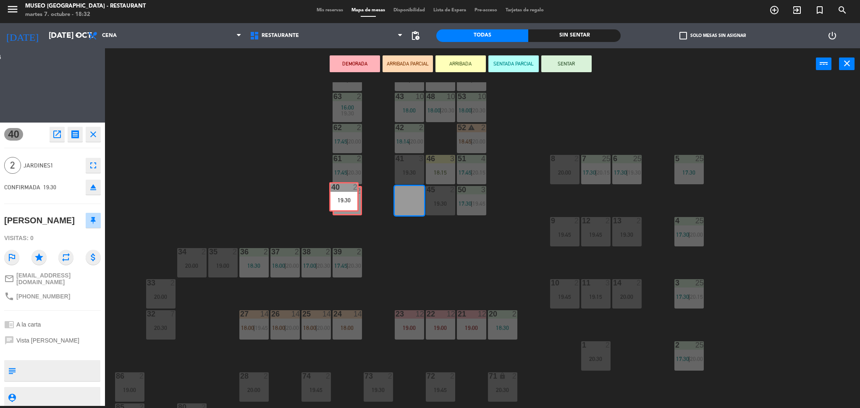
drag, startPoint x: 408, startPoint y: 204, endPoint x: 343, endPoint y: 200, distance: 65.2
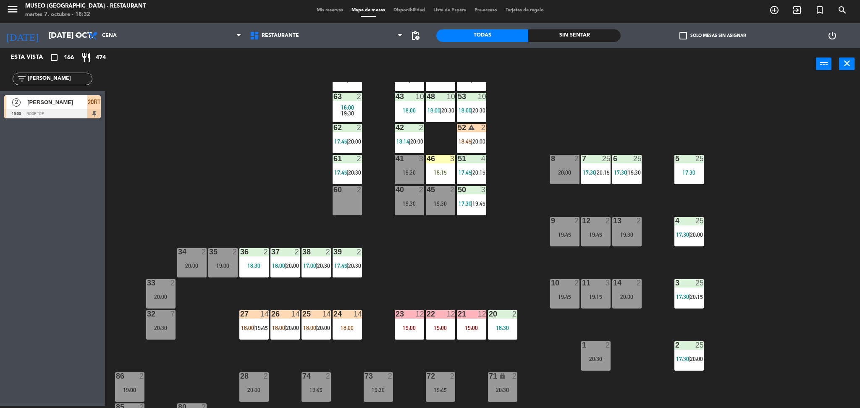
click at [415, 266] on div "44 4 17:35 | 19:45 49 2 19:00 54 warning 3 17:45 | 19:15 64 2 17:30 | 20:00 48 …" at bounding box center [486, 245] width 746 height 326
click at [345, 326] on div "18:00" at bounding box center [346, 328] width 29 height 6
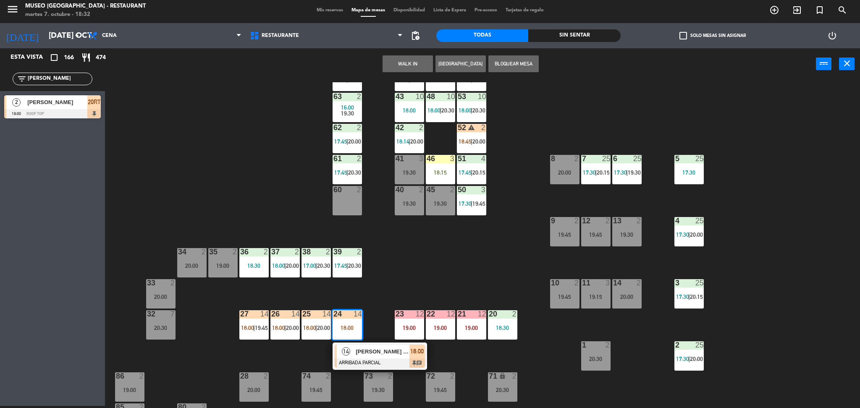
click at [359, 354] on span "[PERSON_NAME] [PERSON_NAME]" at bounding box center [383, 351] width 54 height 9
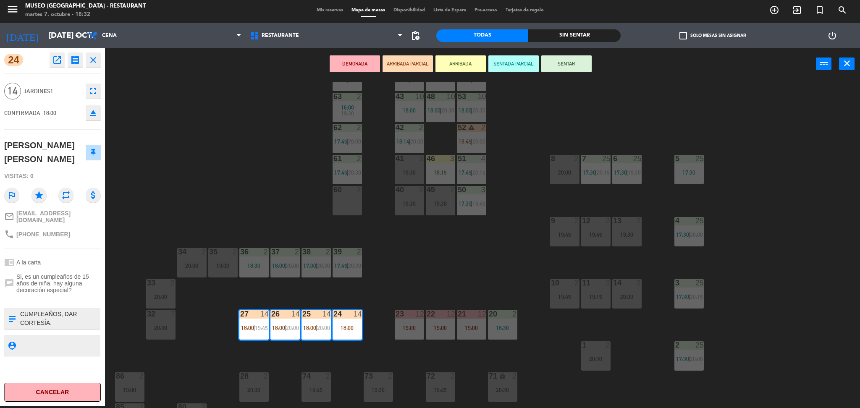
click at [466, 279] on div "44 4 17:35 | 19:45 49 2 19:00 54 warning 3 17:45 | 19:15 64 2 17:30 | 20:00 48 …" at bounding box center [486, 245] width 746 height 326
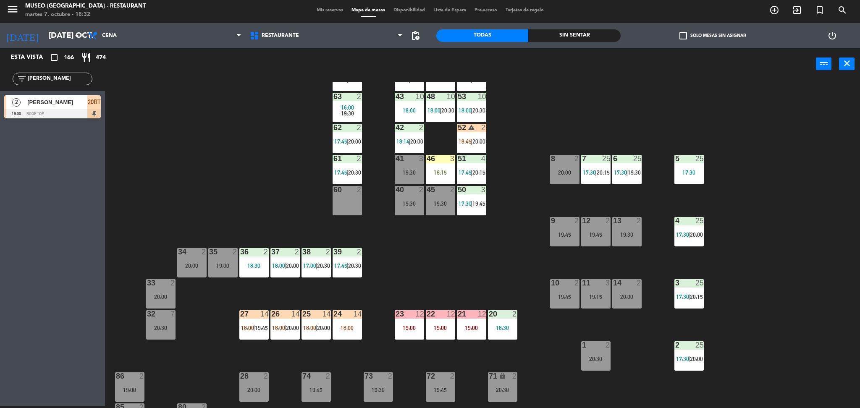
click at [463, 149] on div "52 warning 2 18:45 | 20:00" at bounding box center [471, 138] width 29 height 29
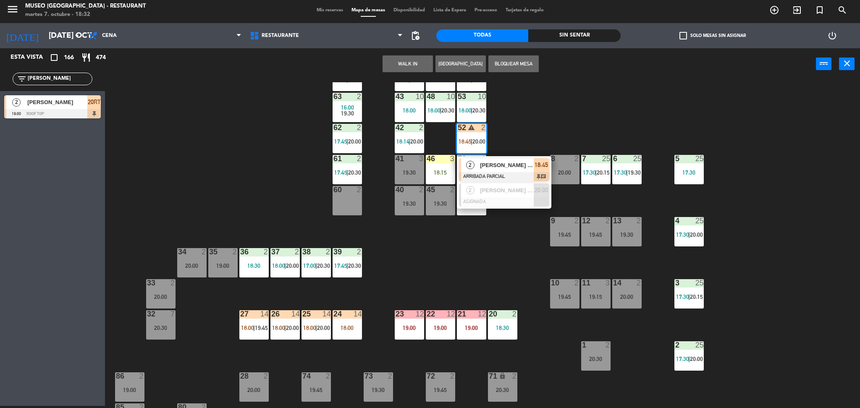
click at [465, 161] on div "2" at bounding box center [470, 165] width 18 height 14
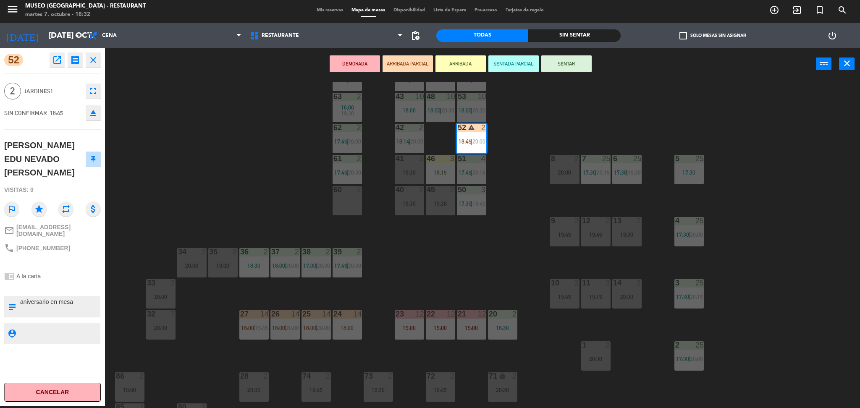
click at [387, 236] on div "44 4 17:35 | 19:45 49 2 19:00 54 warning 3 17:45 | 19:15 64 2 17:30 | 20:00 48 …" at bounding box center [486, 245] width 746 height 326
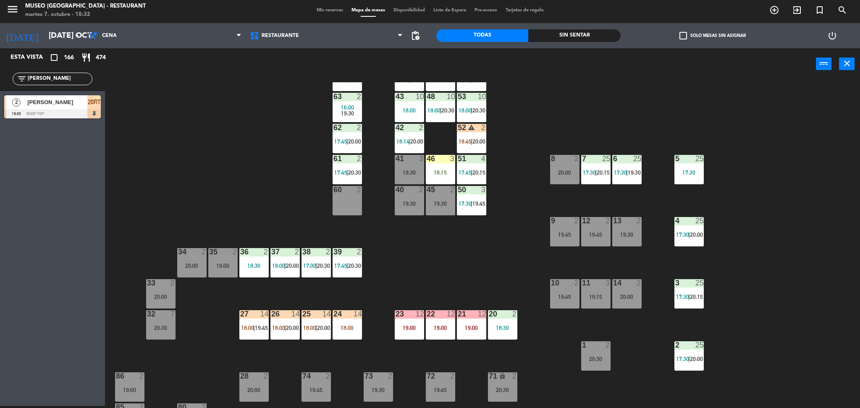
click at [467, 141] on span "18:45" at bounding box center [464, 141] width 13 height 7
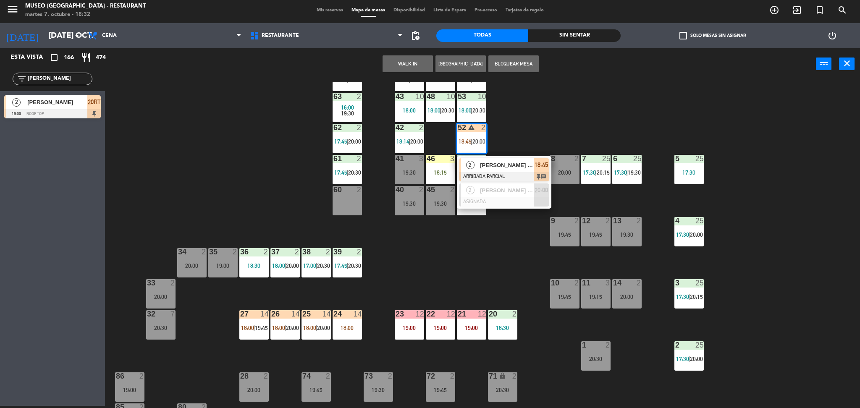
click at [480, 170] on div "[PERSON_NAME] EDU NEVADO [PERSON_NAME]" at bounding box center [506, 165] width 55 height 14
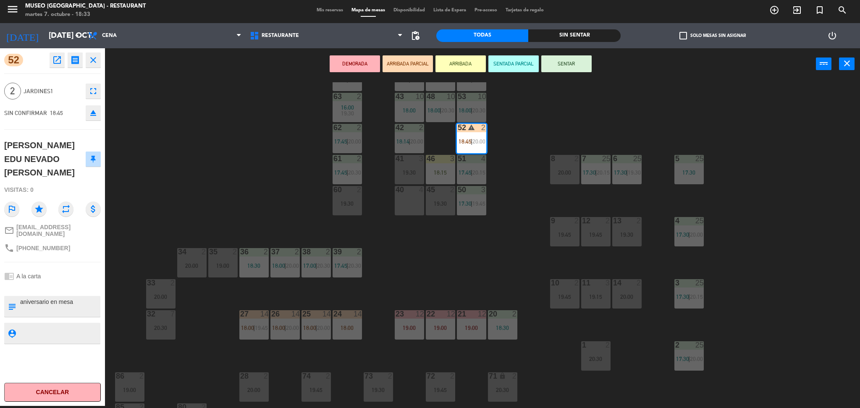
click at [514, 175] on div "44 4 17:35 | 19:45 49 2 19:00 54 warning 3 17:45 | 19:15 64 2 17:30 | 20:00 48 …" at bounding box center [486, 245] width 746 height 326
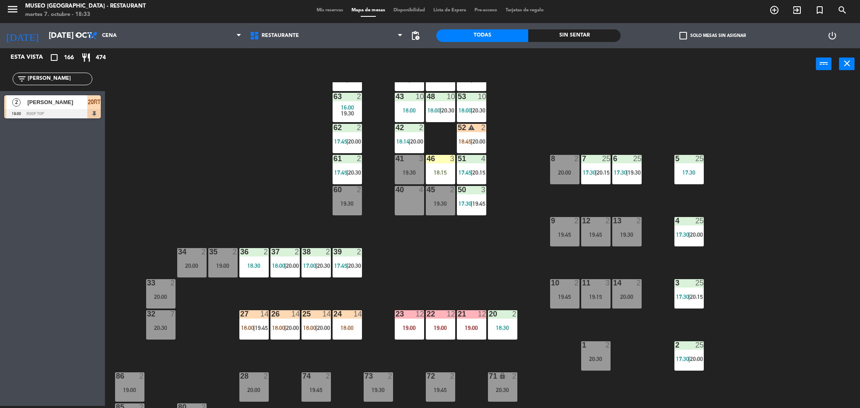
click at [505, 328] on div "18:30" at bounding box center [502, 328] width 29 height 6
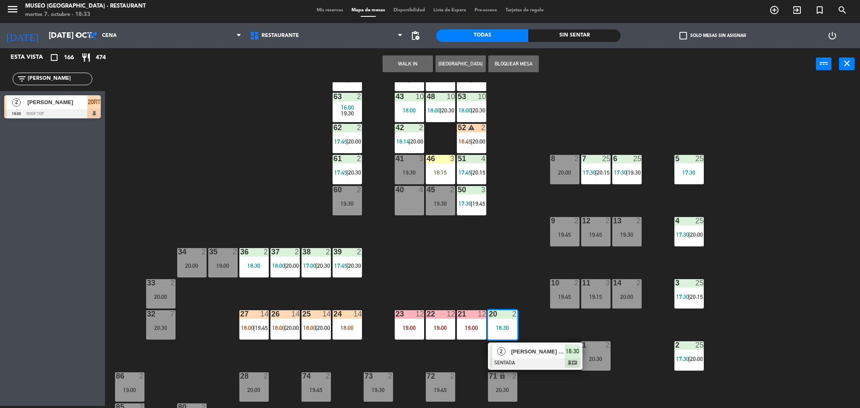
click at [521, 359] on div at bounding box center [535, 363] width 90 height 9
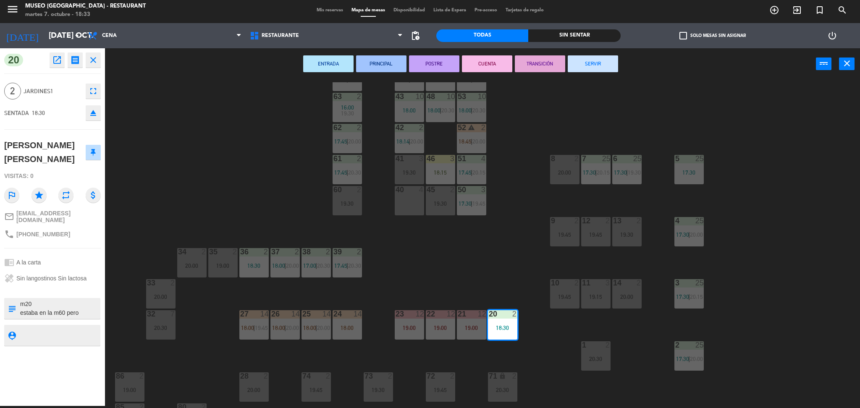
click at [489, 283] on div "44 4 17:35 | 19:45 49 2 19:00 54 warning 3 17:45 | 19:15 64 2 17:30 | 20:00 48 …" at bounding box center [486, 245] width 746 height 326
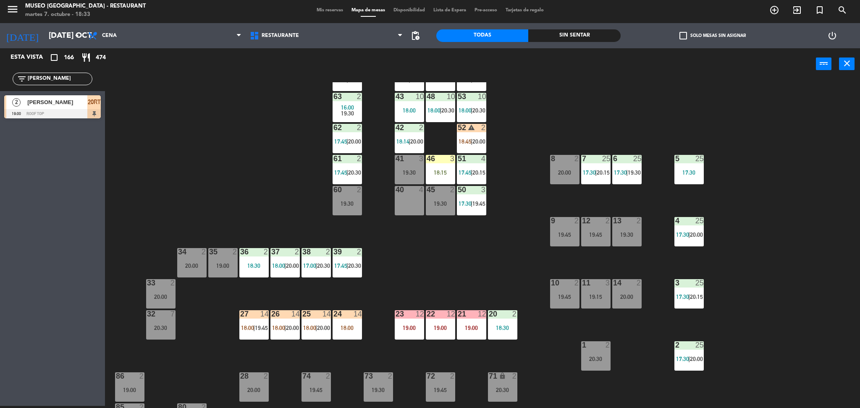
click at [469, 141] on span "18:45" at bounding box center [464, 141] width 13 height 7
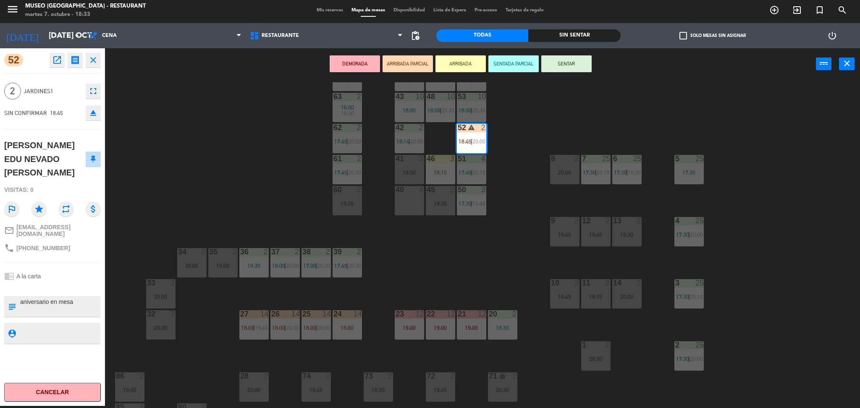
click at [232, 218] on div "44 4 17:35 | 19:45 49 2 19:00 54 warning 3 17:45 | 19:15 64 2 17:30 | 20:00 48 …" at bounding box center [486, 245] width 746 height 326
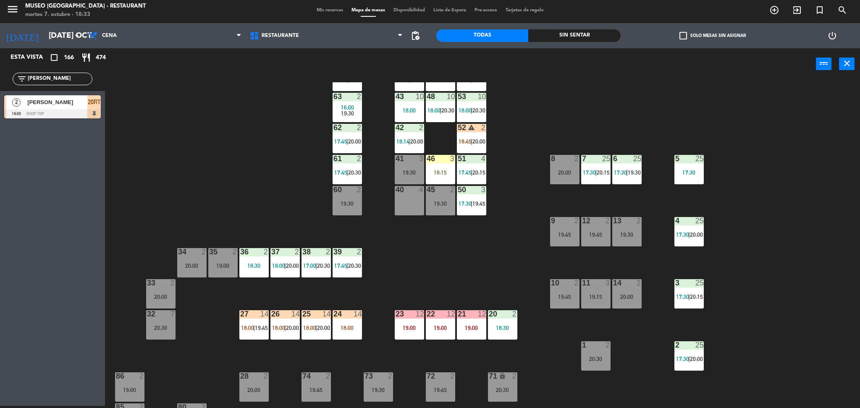
click at [185, 92] on div "44 4 17:35 | 19:45 49 2 19:00 54 warning 3 17:45 | 19:15 64 2 17:30 | 20:00 48 …" at bounding box center [486, 245] width 746 height 326
click at [482, 117] on div "53 10 18:00 | 20:30" at bounding box center [471, 107] width 29 height 29
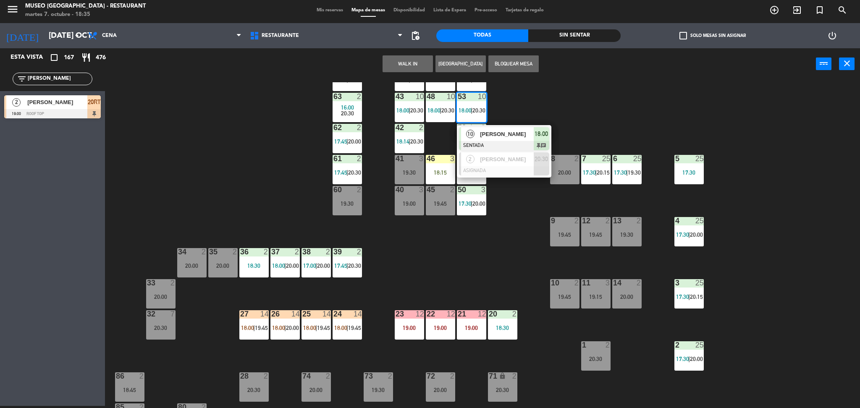
click at [482, 147] on div at bounding box center [504, 145] width 90 height 9
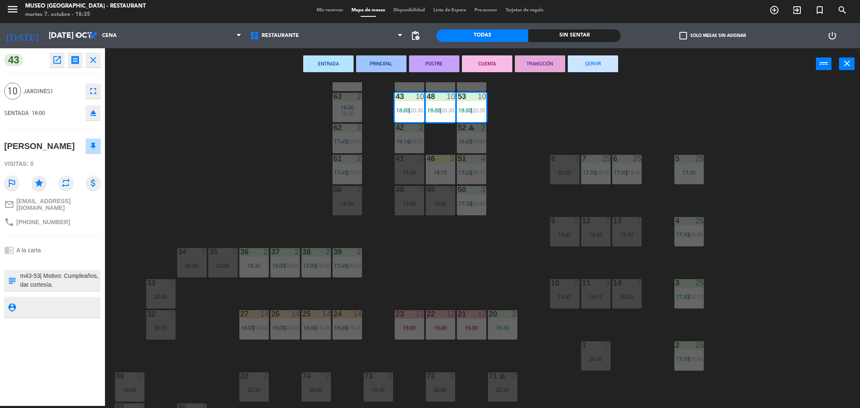
click at [285, 165] on div "44 4 17:35 | 19:45 49 2 19:00 54 warning 3 17:45 | 19:15 64 2 17:30 | 20:00 48 …" at bounding box center [486, 245] width 746 height 326
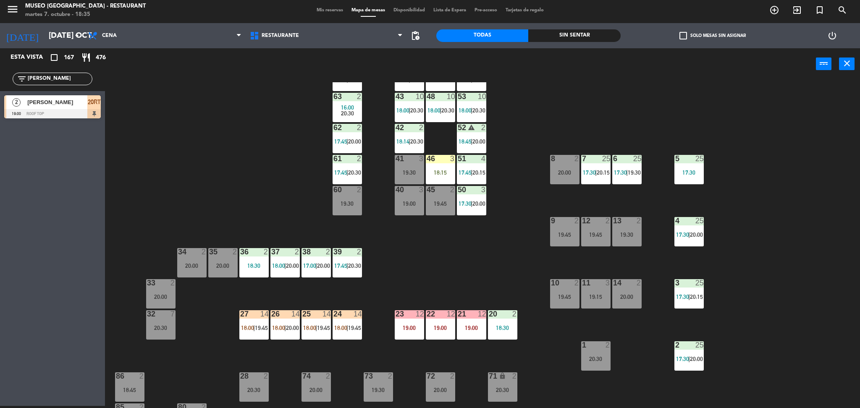
click at [342, 320] on div "24 14 18:00 | 19:45" at bounding box center [346, 324] width 29 height 29
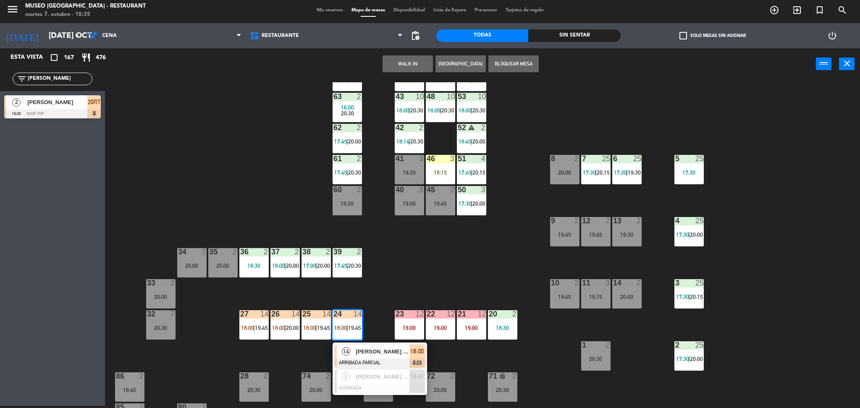
click at [351, 350] on div "14" at bounding box center [346, 352] width 18 height 14
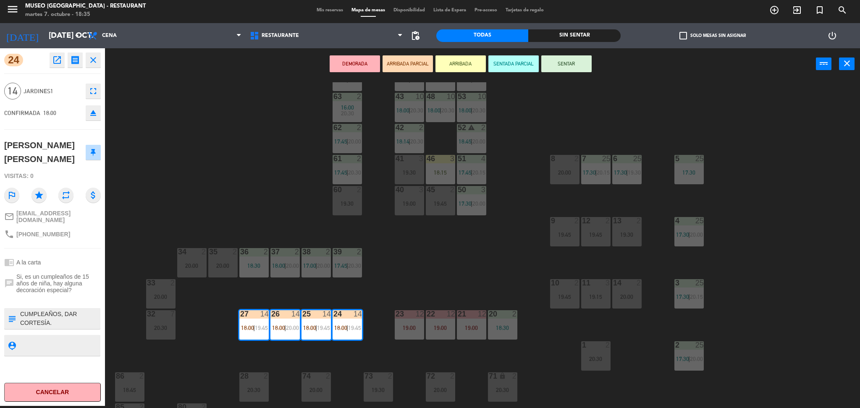
click at [432, 259] on div "44 4 17:35 | 19:45 49 2 19:00 54 warning 3 17:45 | 19:15 64 2 17:30 | 20:00 48 …" at bounding box center [486, 245] width 746 height 326
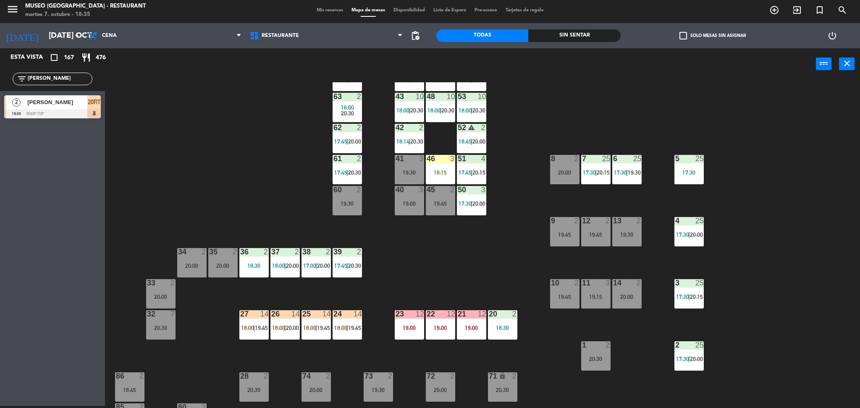
click at [441, 171] on div "18:15" at bounding box center [440, 173] width 29 height 6
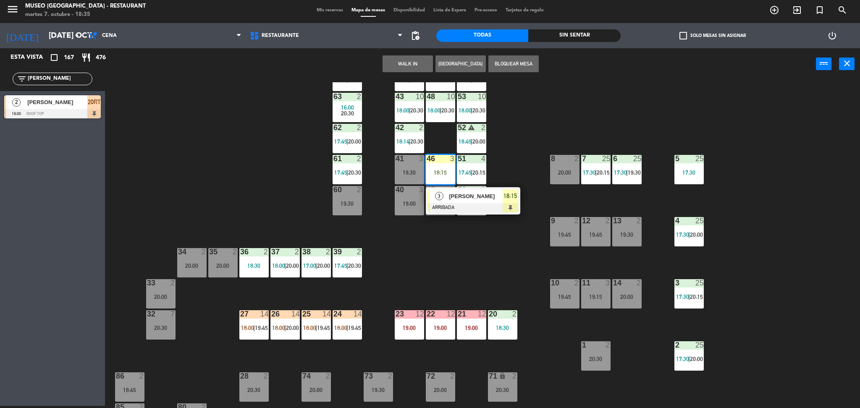
click at [450, 203] on div at bounding box center [473, 207] width 90 height 9
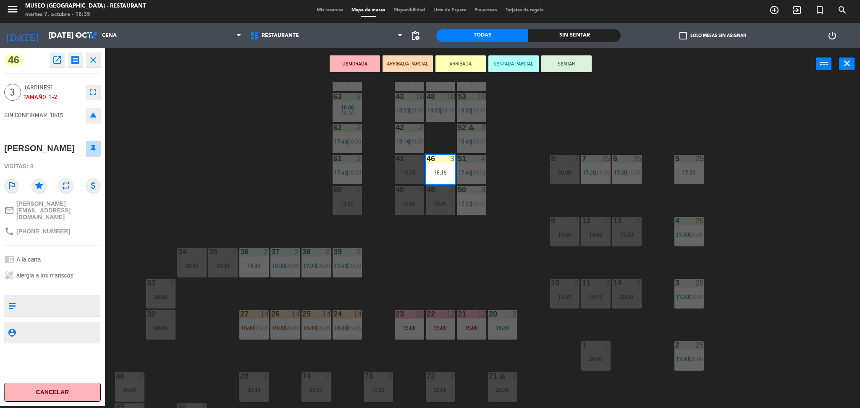
click at [211, 207] on div "44 4 17:35 | 19:45 49 2 19:00 54 warning 3 17:45 | 19:15 64 2 17:30 | 20:00 48 …" at bounding box center [486, 245] width 746 height 326
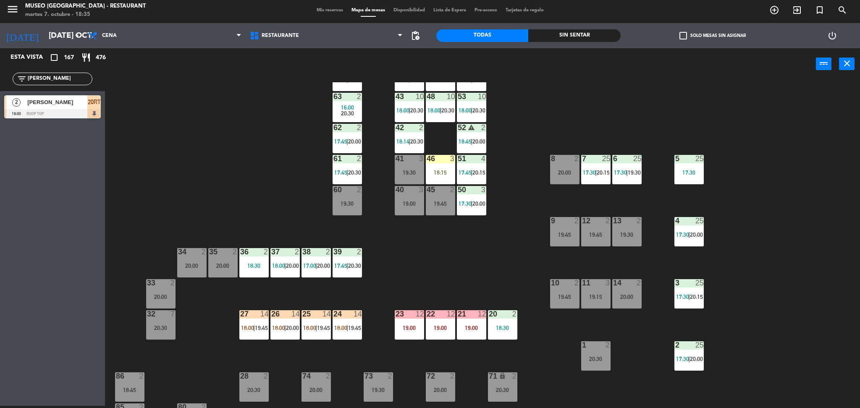
click at [233, 153] on div "44 4 17:35 | 19:45 49 2 19:00 54 warning 3 17:45 | 19:15 64 2 17:30 | 20:00 48 …" at bounding box center [486, 245] width 746 height 326
drag, startPoint x: 79, startPoint y: 81, endPoint x: 0, endPoint y: 66, distance: 80.4
click at [0, 66] on div "Esta vista crop_square 167 restaurant 476 filter_list [PERSON_NAME] m 2 [PERSON…" at bounding box center [52, 85] width 105 height 74
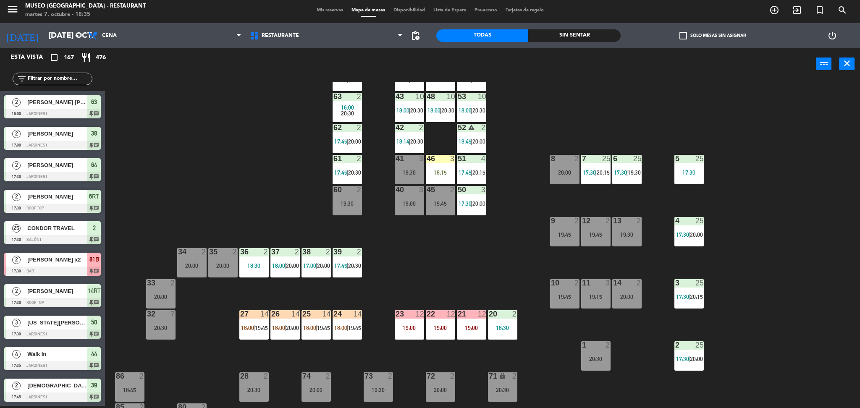
click at [272, 203] on div "44 4 17:35 | 19:45 49 2 19:00 54 warning 3 17:45 | 19:15 64 2 17:30 | 20:00 48 …" at bounding box center [486, 245] width 746 height 326
click at [71, 80] on input "text" at bounding box center [59, 78] width 65 height 9
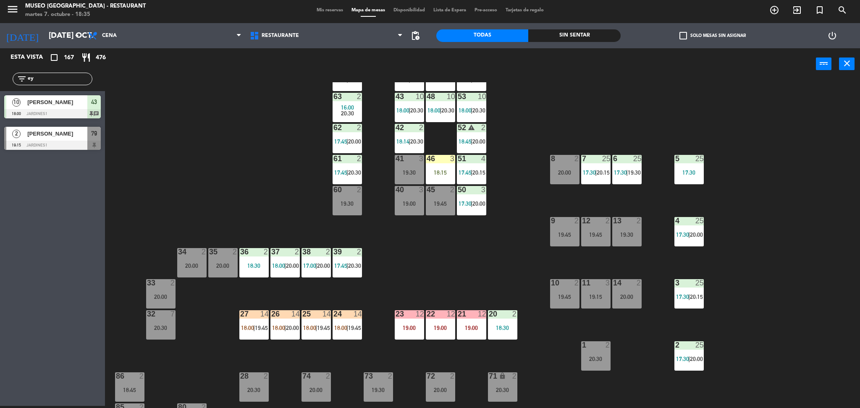
type input "e"
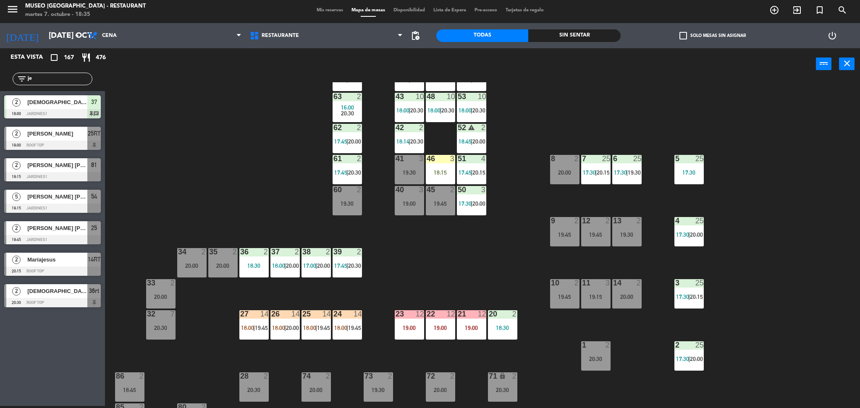
type input "j"
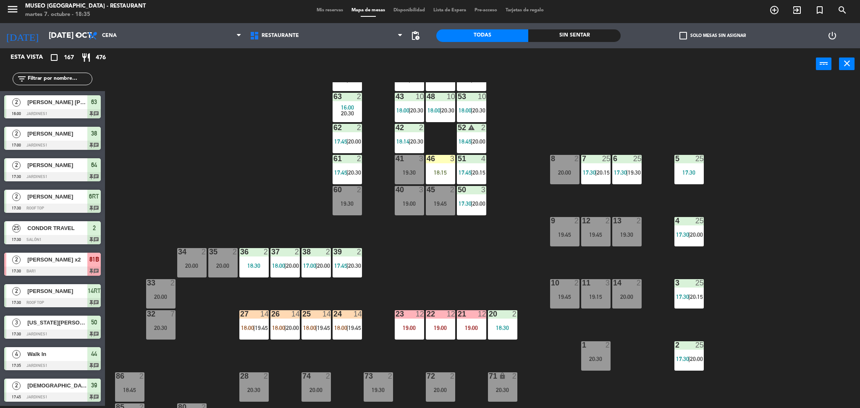
click at [444, 176] on div "46 3 18:15" at bounding box center [440, 169] width 29 height 29
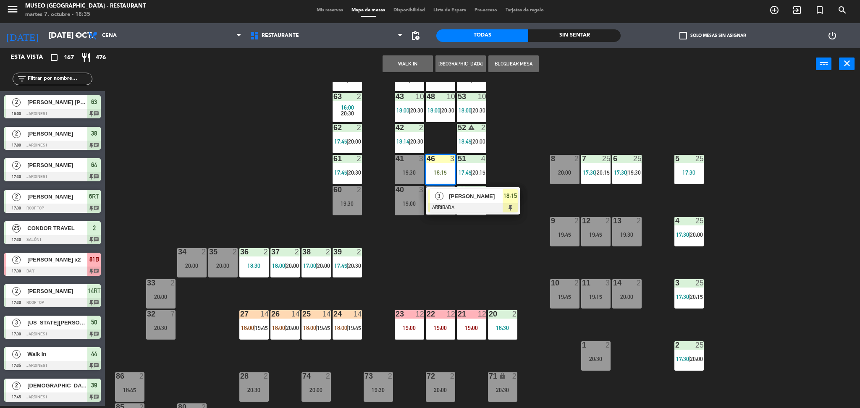
click at [446, 207] on div at bounding box center [473, 207] width 90 height 9
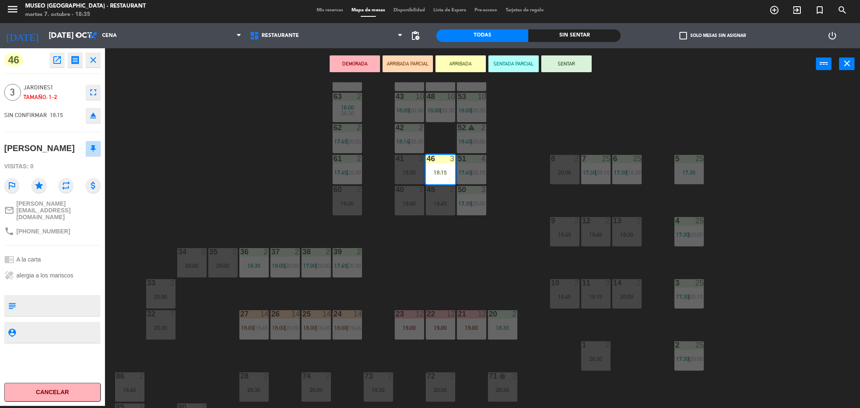
click at [231, 206] on div "44 4 17:35 | 19:45 49 2 19:00 54 warning 3 17:45 | 19:15 64 2 17:30 | 20:00 48 …" at bounding box center [486, 245] width 746 height 326
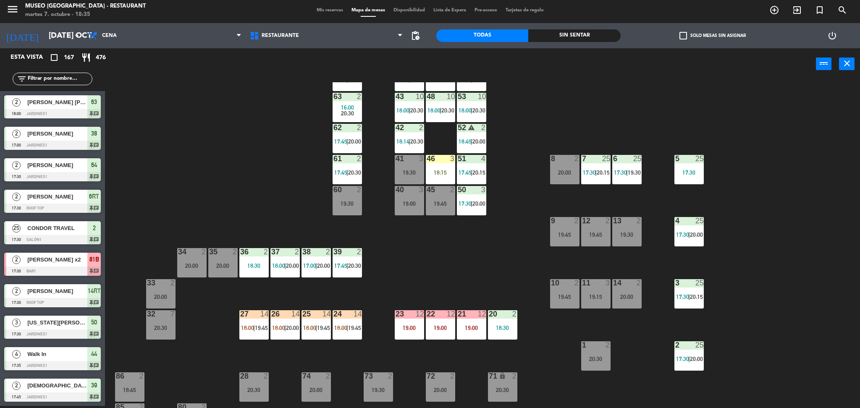
scroll to position [2, 0]
click at [432, 261] on div "44 4 17:35 | 19:45 49 2 19:00 54 warning 3 17:45 | 19:15 64 2 17:30 | 20:00 48 …" at bounding box center [486, 245] width 746 height 326
click at [433, 176] on div "46 3 18:15" at bounding box center [440, 169] width 29 height 29
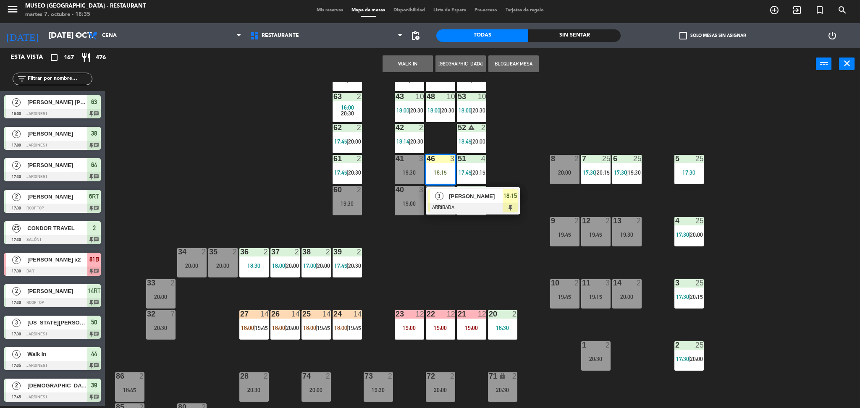
click at [439, 212] on div at bounding box center [473, 207] width 90 height 9
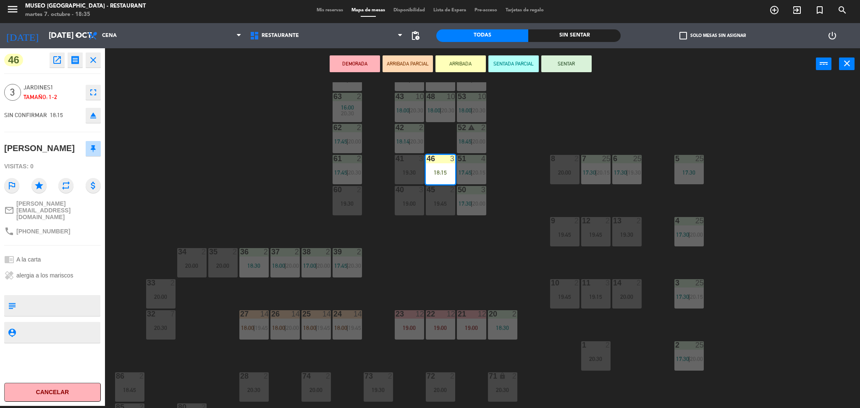
click at [218, 214] on div "44 4 17:35 | 19:45 49 2 19:00 54 warning 3 17:45 | 19:15 64 2 17:30 | 20:00 48 …" at bounding box center [486, 245] width 746 height 326
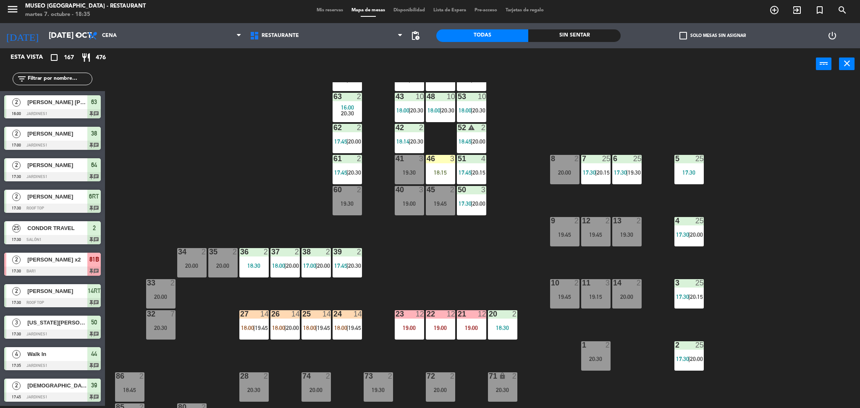
click at [199, 204] on div "44 4 17:35 | 19:45 49 2 19:00 54 warning 3 17:45 | 19:15 64 2 17:30 | 20:00 48 …" at bounding box center [486, 245] width 746 height 326
click at [72, 69] on div "filter_list" at bounding box center [52, 79] width 105 height 24
click at [77, 77] on input "text" at bounding box center [59, 78] width 65 height 9
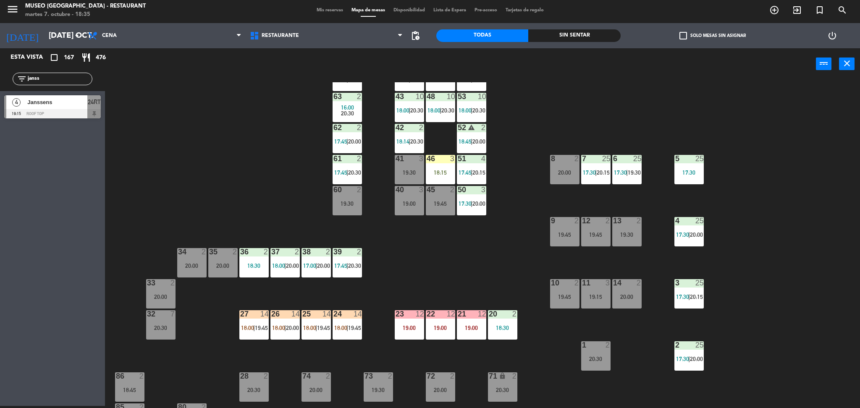
type input "janss"
click at [101, 92] on div "4 Janssens 19:15 Roof Top 24RT" at bounding box center [52, 106] width 105 height 31
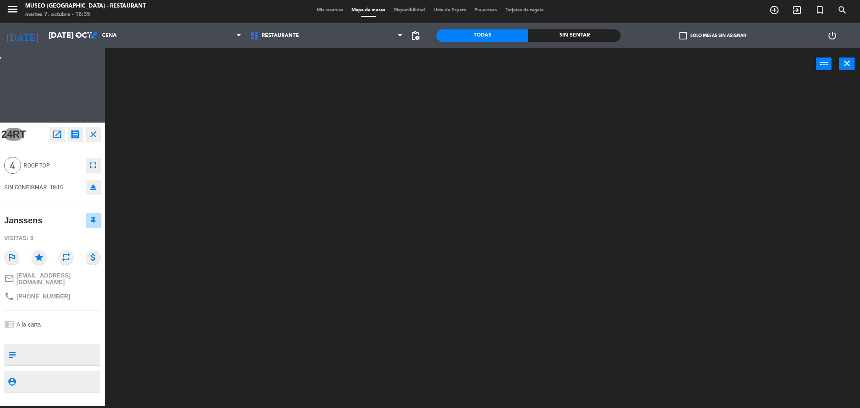
scroll to position [0, 0]
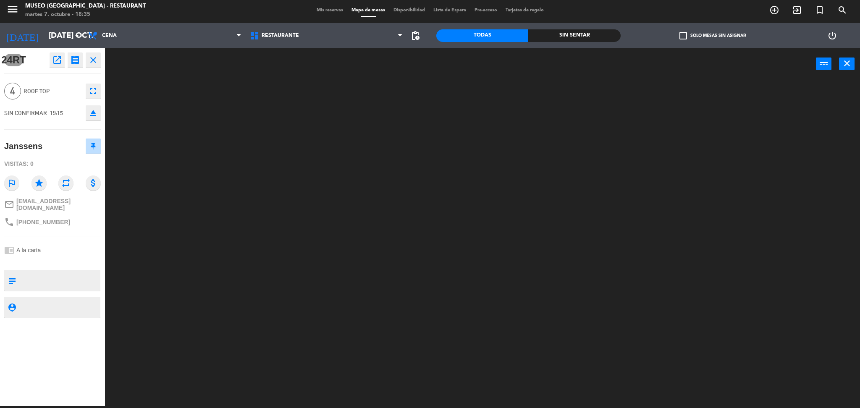
click at [206, 110] on div at bounding box center [486, 245] width 746 height 326
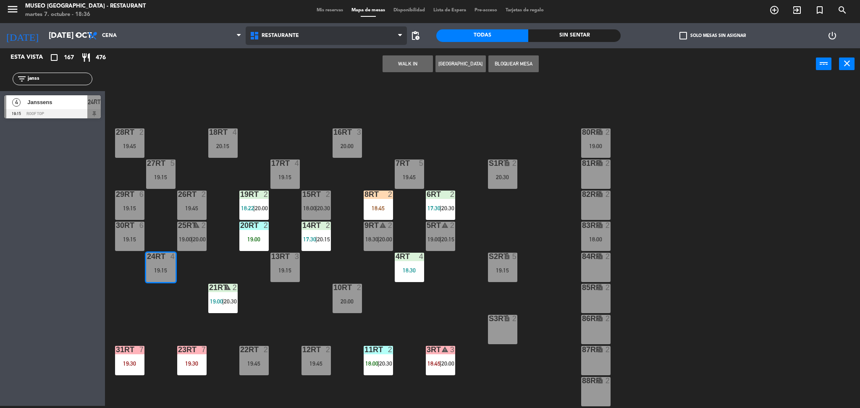
click at [278, 39] on span "Restaurante" at bounding box center [327, 35] width 162 height 18
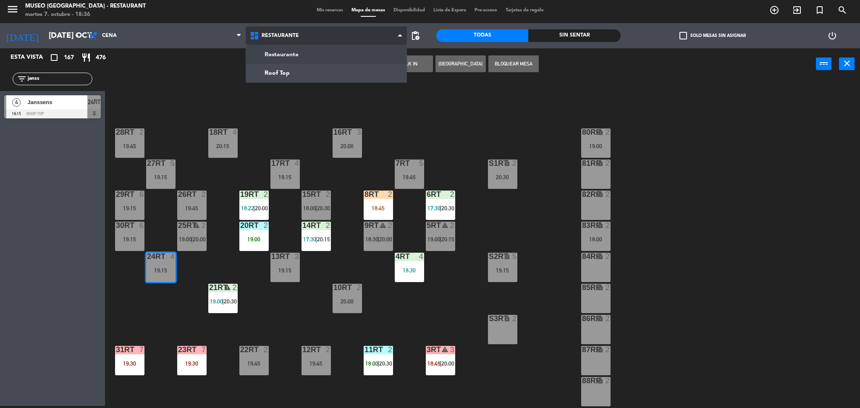
click at [283, 57] on ng-component "menu [GEOGRAPHIC_DATA] - Restaurant martes 7. octubre - 18:36 Mis reservas Mapa…" at bounding box center [430, 203] width 860 height 411
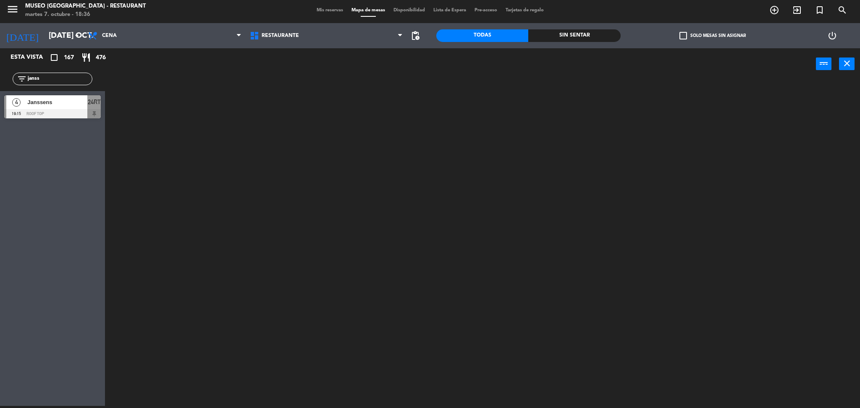
drag, startPoint x: 63, startPoint y: 84, endPoint x: 56, endPoint y: 79, distance: 7.6
click at [56, 79] on div "filter_list janss" at bounding box center [53, 79] width 80 height 13
drag, startPoint x: 56, startPoint y: 79, endPoint x: 0, endPoint y: 61, distance: 59.2
click at [0, 61] on div "Esta vista crop_square 167 restaurant 476 filter_list janss 4 Janssens 19:15 Ro…" at bounding box center [52, 85] width 105 height 74
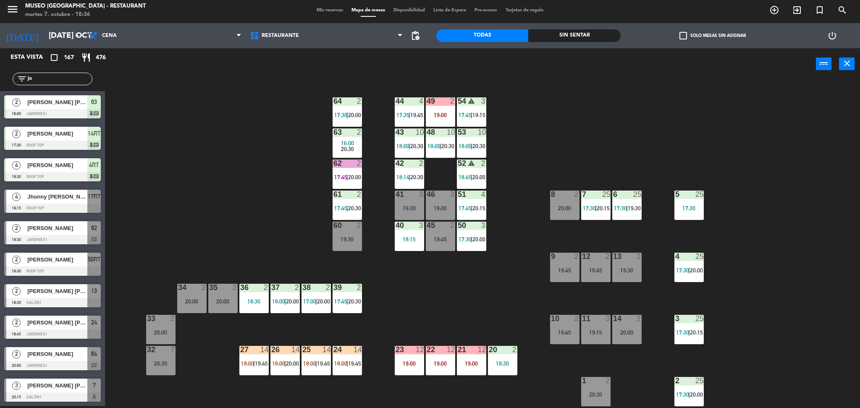
type input "j"
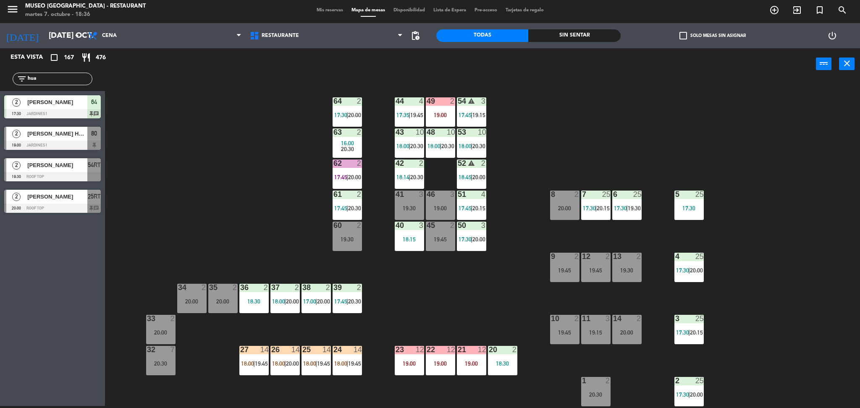
type input "hua"
click at [217, 161] on div "44 4 17:35 | 19:45 49 2 19:00 54 warning 3 17:45 | 19:15 64 2 17:30 | 20:00 48 …" at bounding box center [486, 245] width 746 height 326
click at [262, 191] on div "44 4 17:35 | 19:45 49 2 19:00 54 warning 3 17:45 | 19:15 64 2 17:30 | 20:00 48 …" at bounding box center [486, 245] width 746 height 326
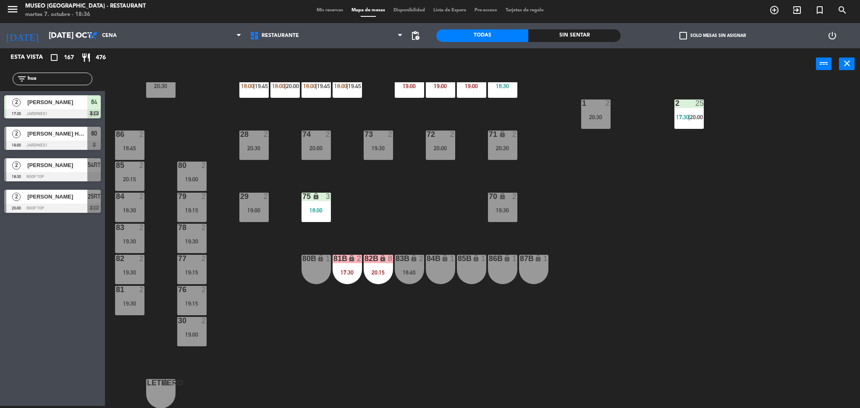
click at [198, 176] on div "19:00" at bounding box center [191, 179] width 29 height 6
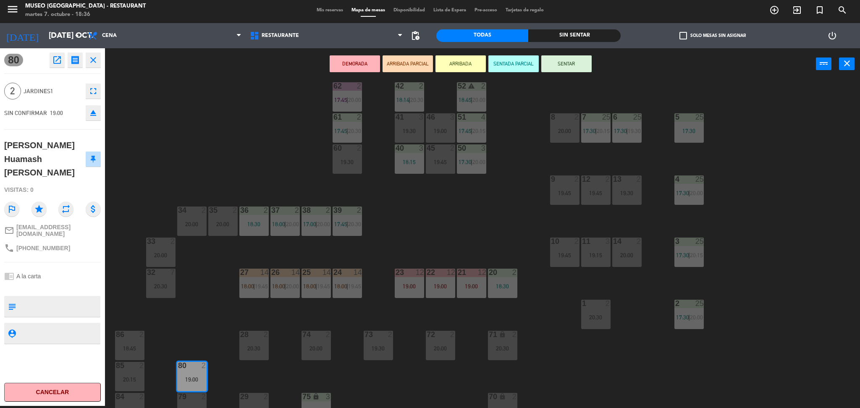
scroll to position [76, 0]
click at [186, 227] on div "20:00" at bounding box center [191, 225] width 29 height 6
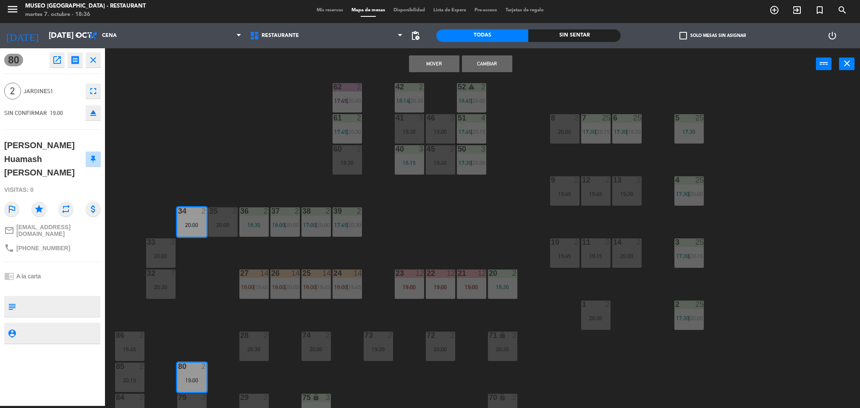
click at [499, 63] on button "Cambiar" at bounding box center [487, 63] width 50 height 17
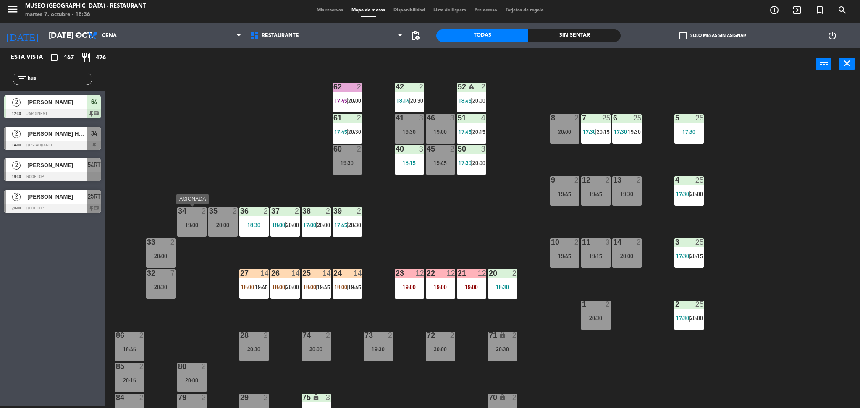
click at [192, 220] on div "34 2 19:00" at bounding box center [191, 221] width 29 height 29
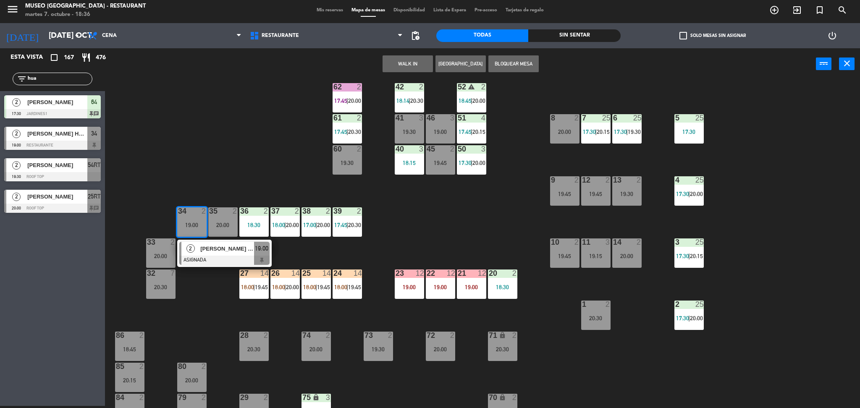
click at [213, 256] on div at bounding box center [224, 260] width 90 height 9
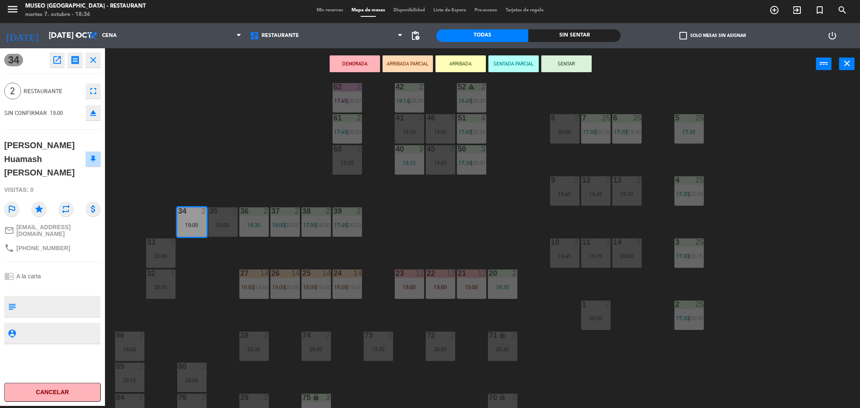
click at [81, 296] on div at bounding box center [59, 306] width 80 height 21
click at [79, 298] on textarea at bounding box center [59, 307] width 80 height 18
type textarea "llegaron 18:36 aniversario"
click at [62, 80] on div "2 Restaurante fullscreen" at bounding box center [52, 91] width 97 height 23
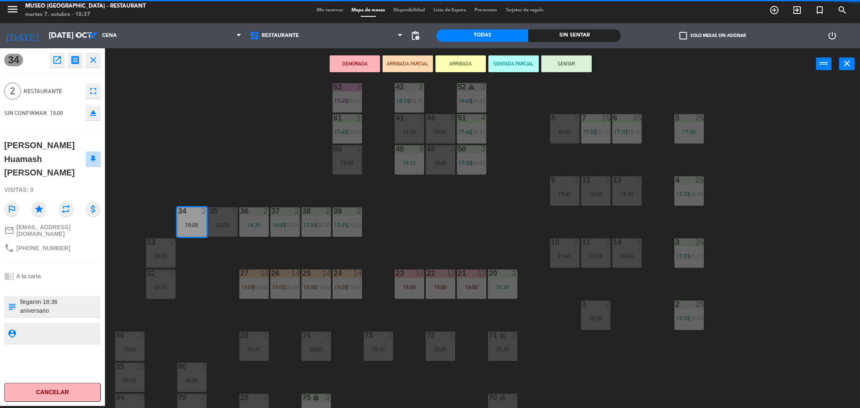
click at [424, 57] on button "ARRIBADA PARCIAL" at bounding box center [407, 63] width 50 height 17
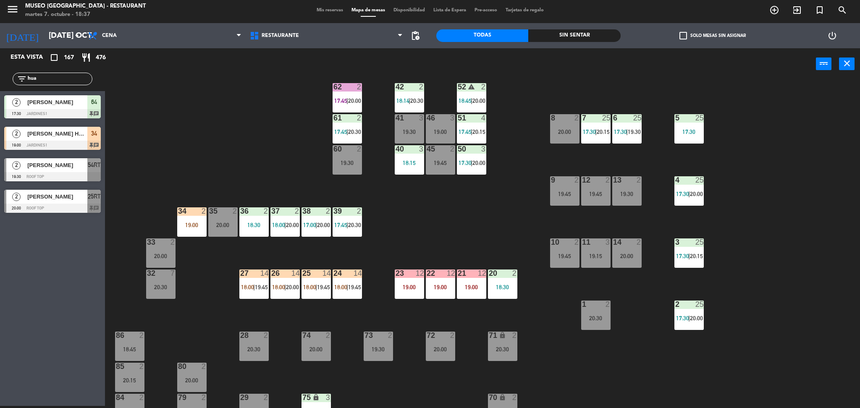
click at [243, 163] on div "44 4 17:35 | 19:45 49 2 19:00 54 warning 3 17:45 | 19:15 64 2 17:30 | 20:00 48 …" at bounding box center [486, 245] width 746 height 326
click at [192, 222] on div "19:00" at bounding box center [191, 225] width 29 height 6
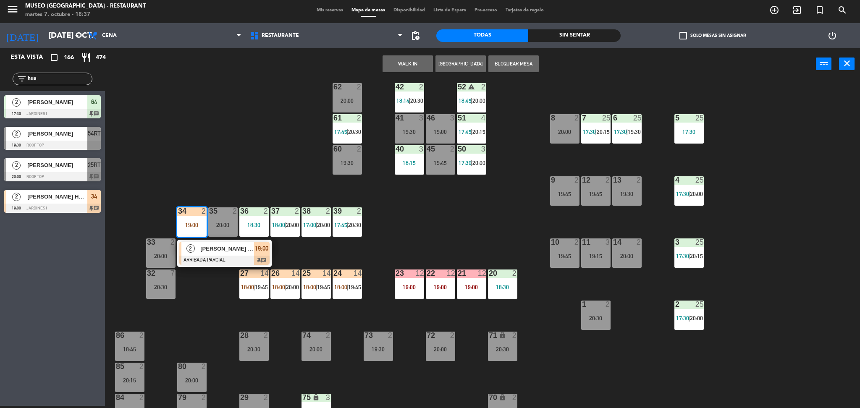
click at [202, 244] on span "[PERSON_NAME] Huamash [PERSON_NAME]" at bounding box center [227, 248] width 54 height 9
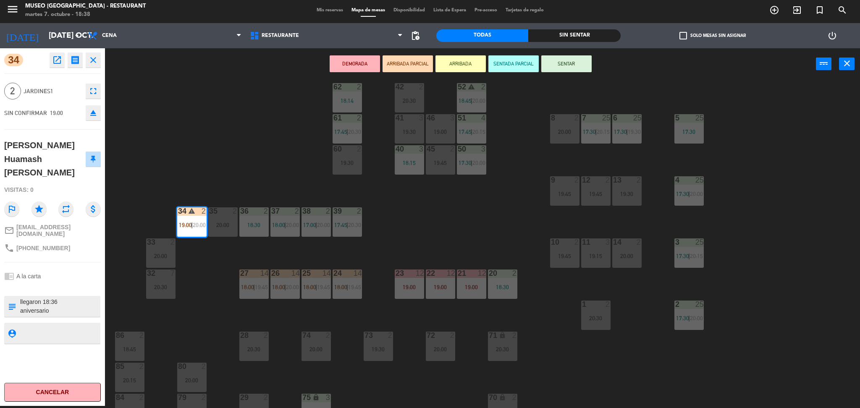
click at [217, 143] on div "44 4 17:35 | 19:45 49 2 19:00 54 warning 3 17:45 | 19:15 64 2 17:30 | 20:00 48 …" at bounding box center [486, 245] width 746 height 326
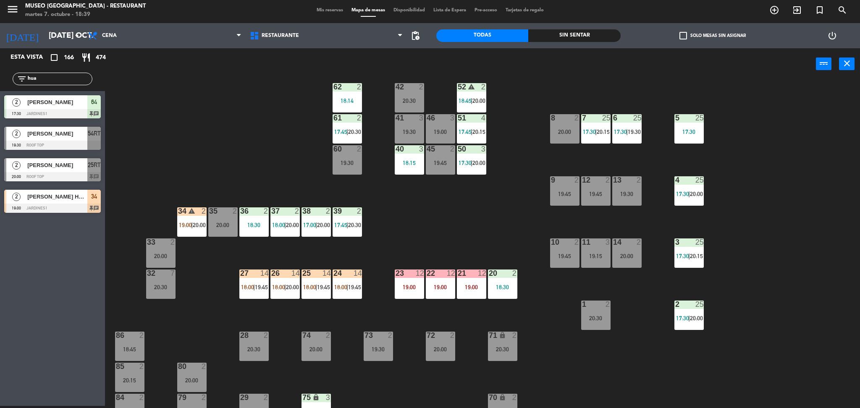
click at [301, 99] on div "44 4 17:35 | 19:45 49 2 19:00 54 warning 3 17:45 | 19:15 64 2 17:30 | 20:00 48 …" at bounding box center [486, 245] width 746 height 326
drag, startPoint x: 50, startPoint y: 81, endPoint x: 0, endPoint y: 65, distance: 53.1
click at [0, 65] on div "Esta vista crop_square 166 restaurant 474 filter_list hua 2 [PERSON_NAME] 17:30…" at bounding box center [52, 132] width 105 height 169
click at [238, 144] on div "44 4 17:35 | 19:45 49 2 19:00 54 warning 3 17:45 | 19:15 64 2 17:30 | 20:00 48 …" at bounding box center [486, 245] width 746 height 326
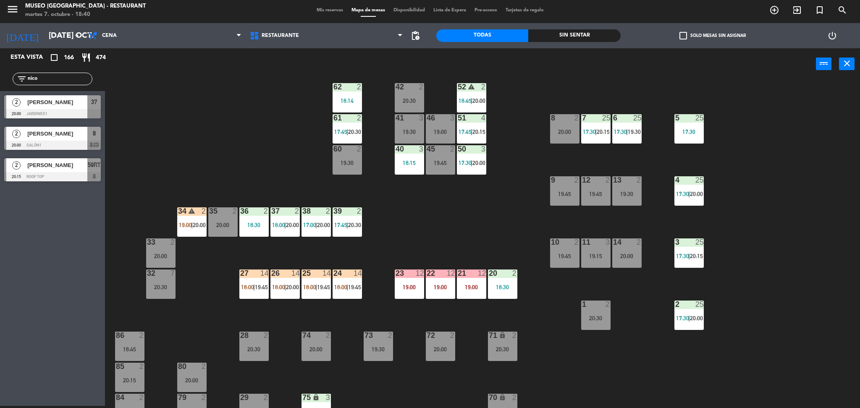
click at [53, 76] on input "nico" at bounding box center [59, 78] width 65 height 9
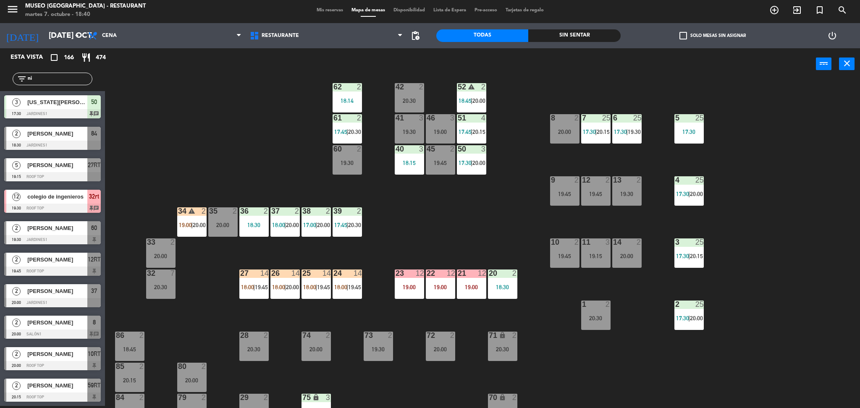
type input "n"
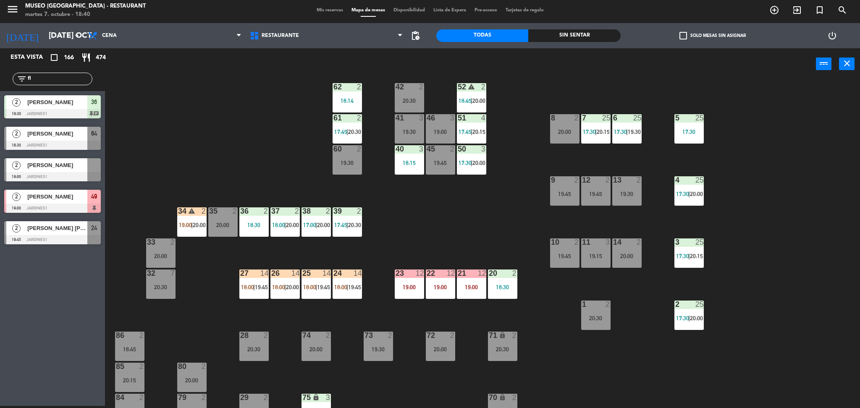
type input "f"
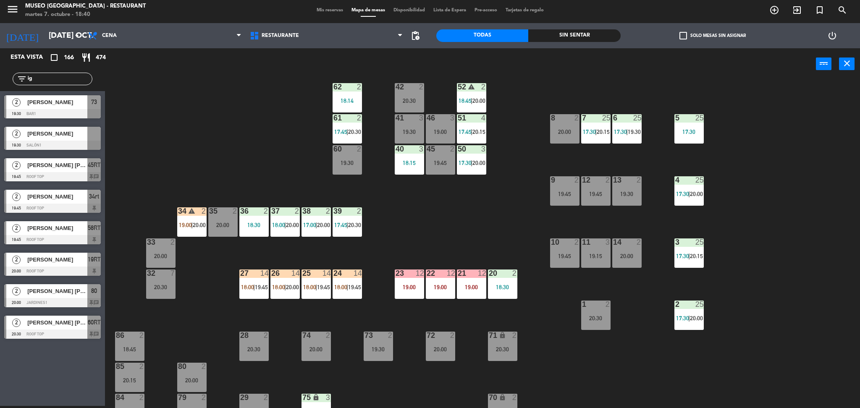
type input "i"
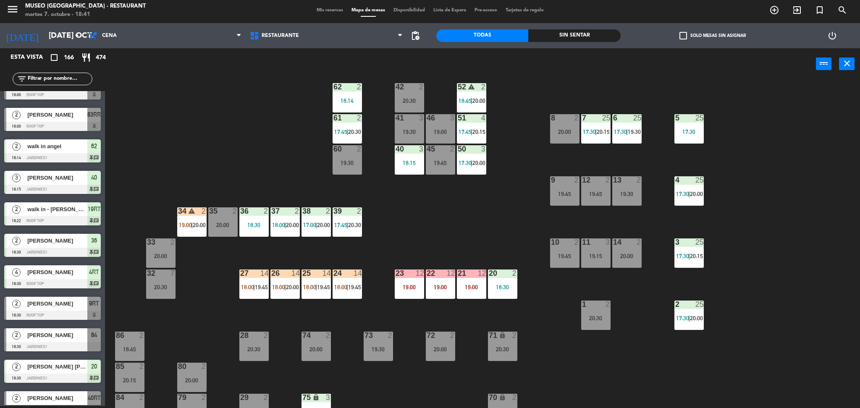
scroll to position [644, 0]
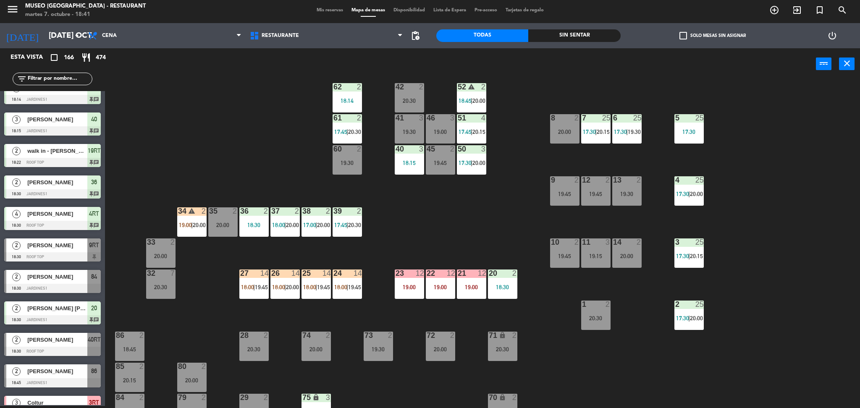
click at [30, 281] on span "[PERSON_NAME]" at bounding box center [57, 276] width 60 height 9
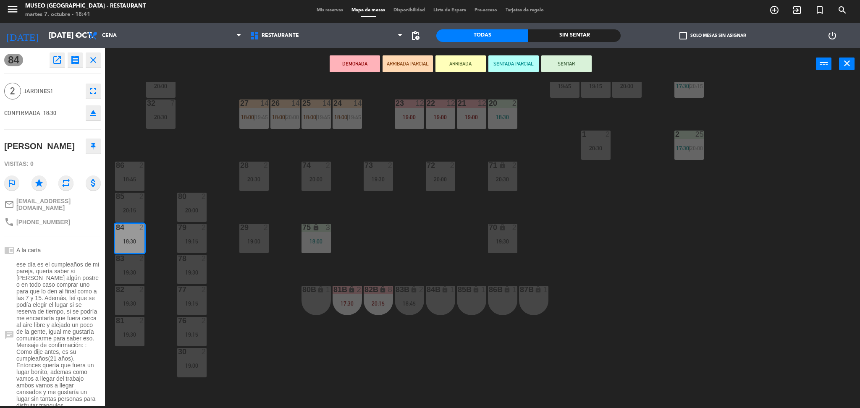
scroll to position [105, 0]
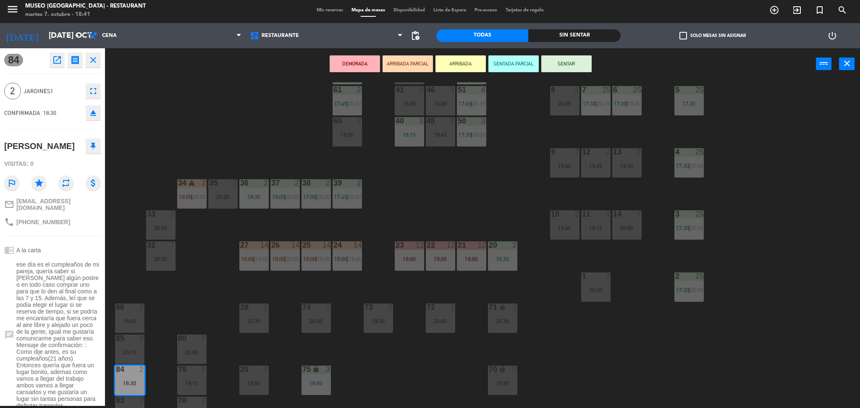
click at [225, 192] on div "35 2 20:00" at bounding box center [222, 193] width 29 height 29
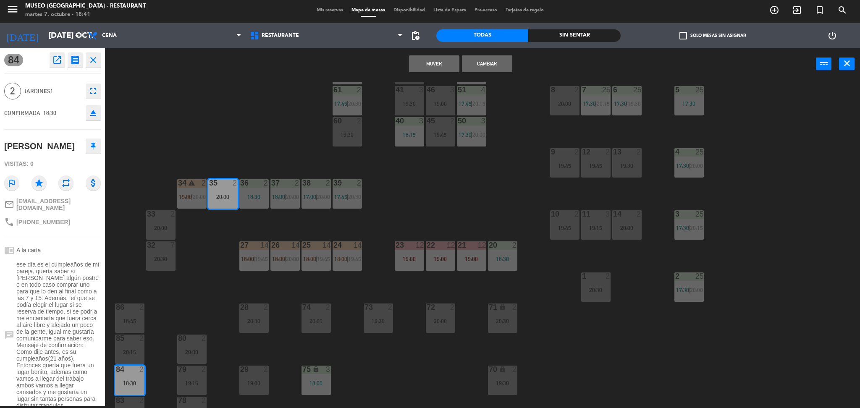
click at [495, 65] on button "Cambiar" at bounding box center [487, 63] width 50 height 17
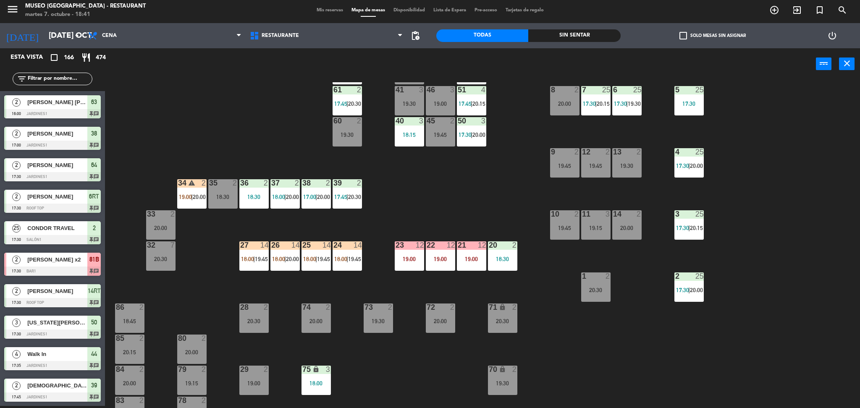
scroll to position [2, 0]
click at [224, 202] on div "35 2 18:30" at bounding box center [222, 193] width 29 height 29
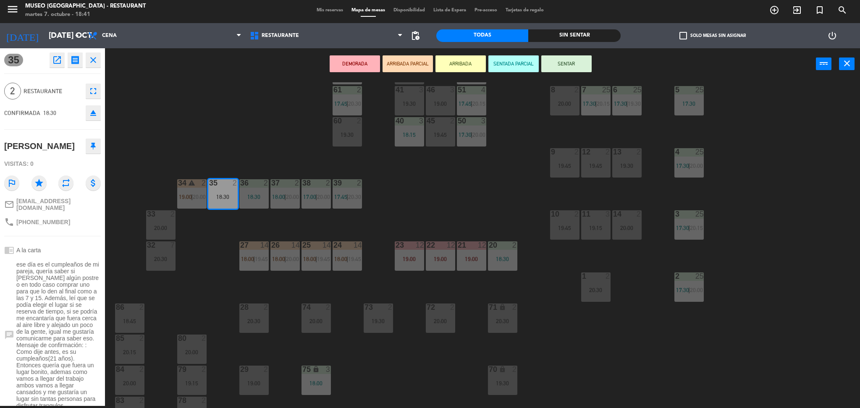
scroll to position [68, 0]
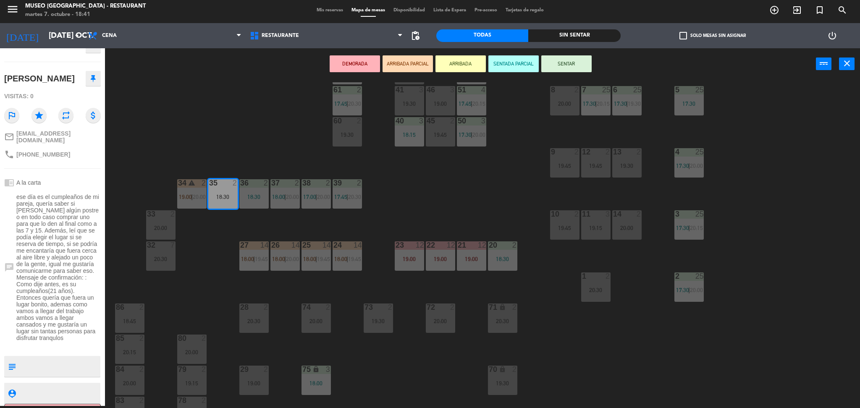
click at [398, 56] on button "ARRIBADA PARCIAL" at bounding box center [407, 63] width 50 height 17
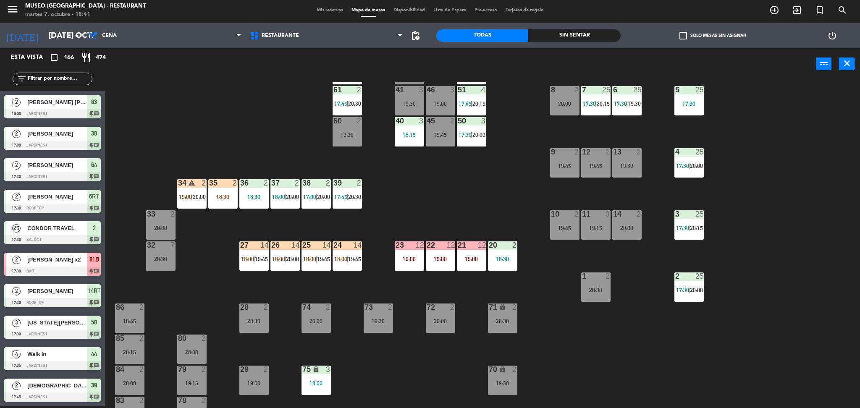
scroll to position [2, 0]
click at [222, 192] on div "35 2 18:30" at bounding box center [222, 193] width 29 height 29
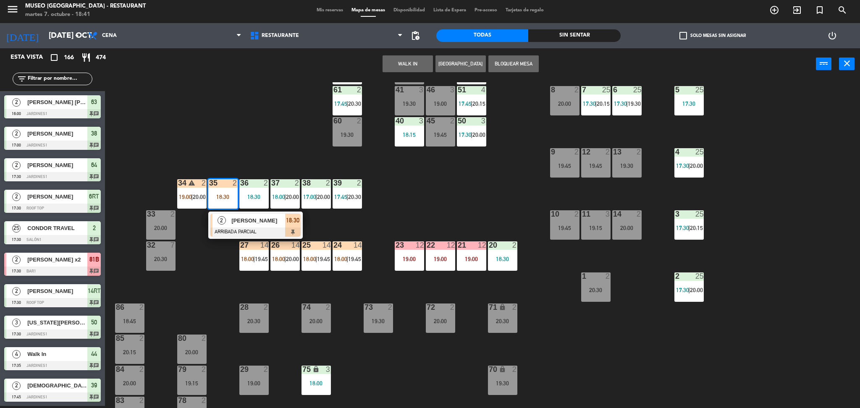
click at [244, 238] on div "2 [PERSON_NAME] ARRIBADA PARCIAL 18:30" at bounding box center [255, 225] width 94 height 27
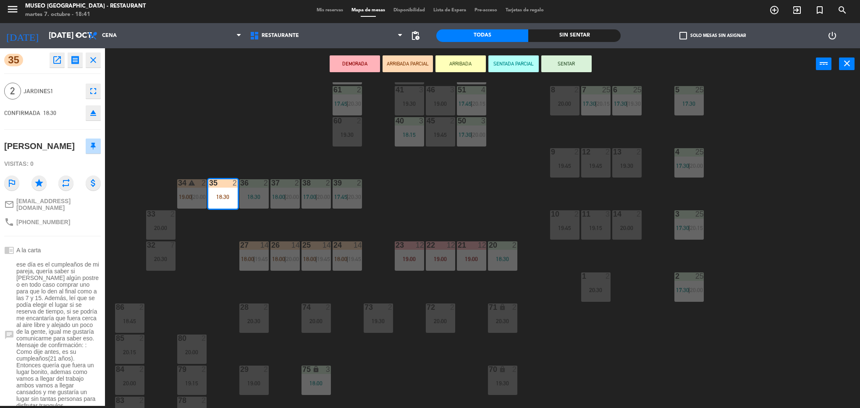
scroll to position [90, 0]
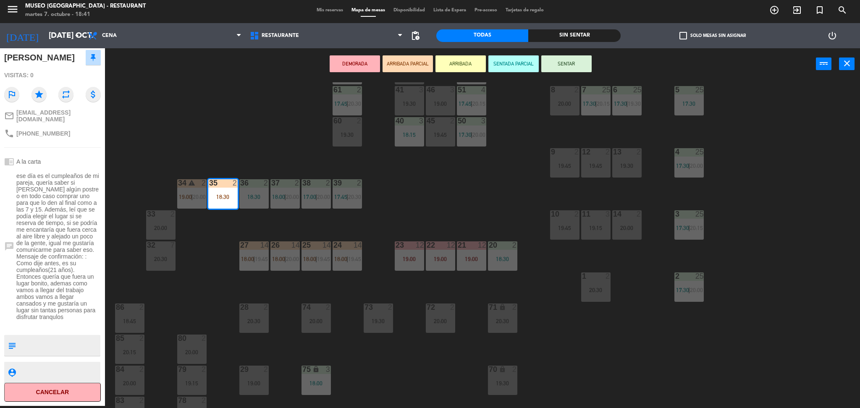
click at [216, 137] on div "44 4 17:35 | 19:45 49 2 19:00 54 warning 3 17:45 | 19:15 64 2 17:30 | 20:00 48 …" at bounding box center [486, 245] width 746 height 326
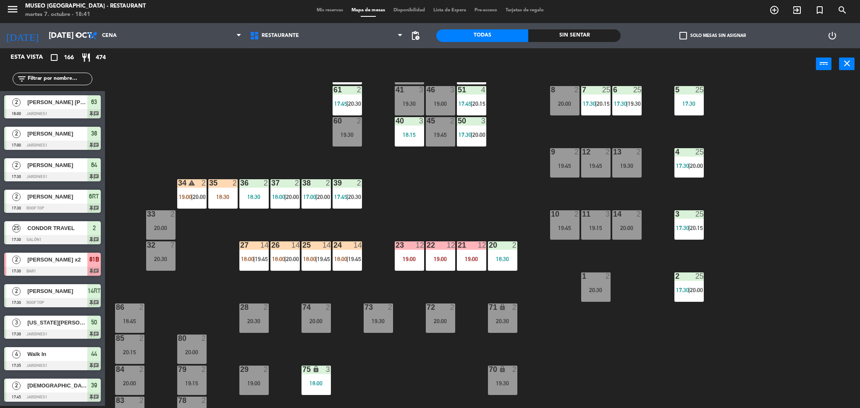
scroll to position [1738, 0]
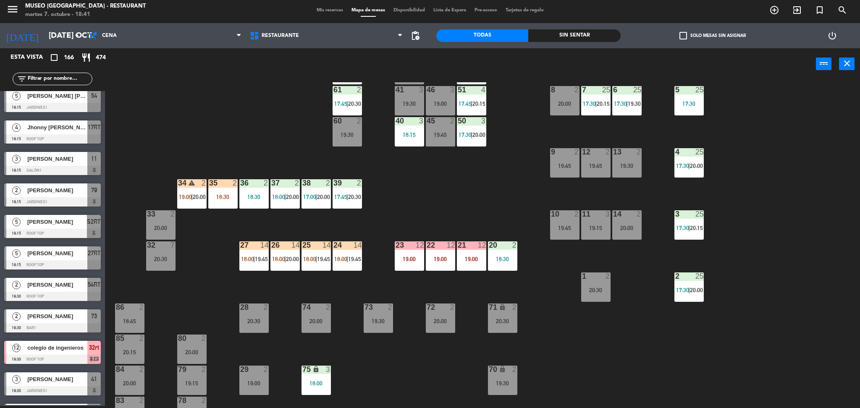
click at [194, 203] on div "34 warning 2 19:00 | 20:00" at bounding box center [191, 193] width 29 height 29
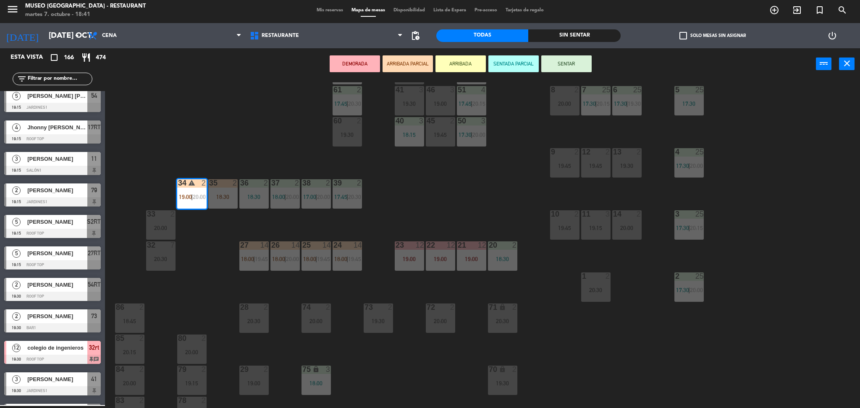
click at [264, 102] on div "44 4 17:35 | 19:45 49 2 19:00 54 warning 3 17:45 | 19:15 64 2 17:30 | 20:00 48 …" at bounding box center [486, 245] width 746 height 326
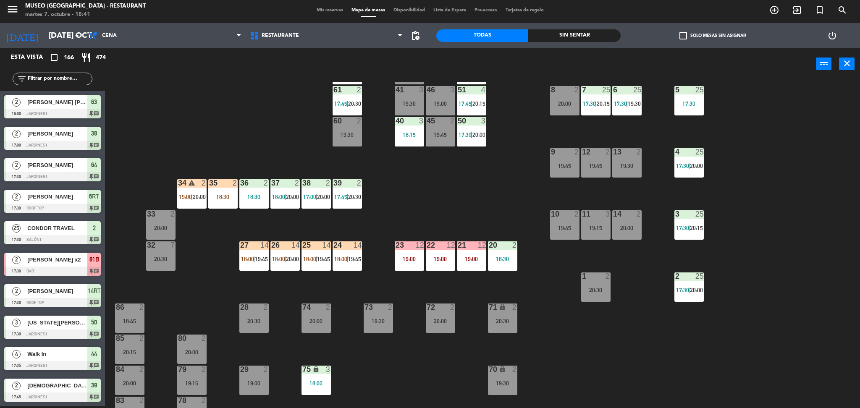
scroll to position [2, 0]
click at [212, 205] on div "35 2 18:30" at bounding box center [222, 193] width 29 height 29
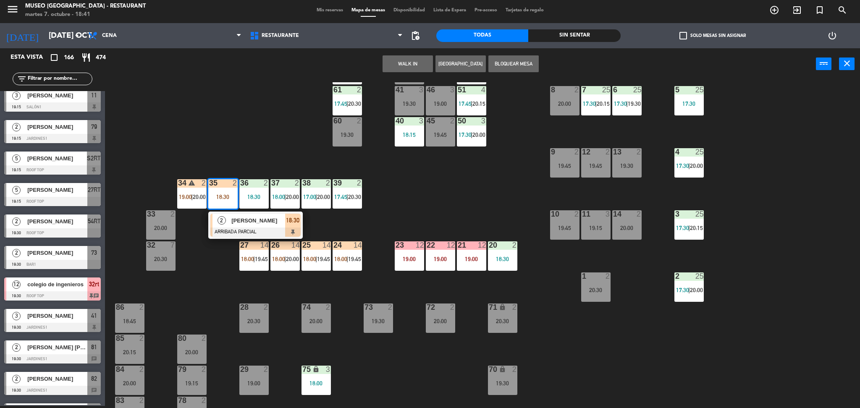
click at [222, 224] on span "2" at bounding box center [221, 220] width 8 height 8
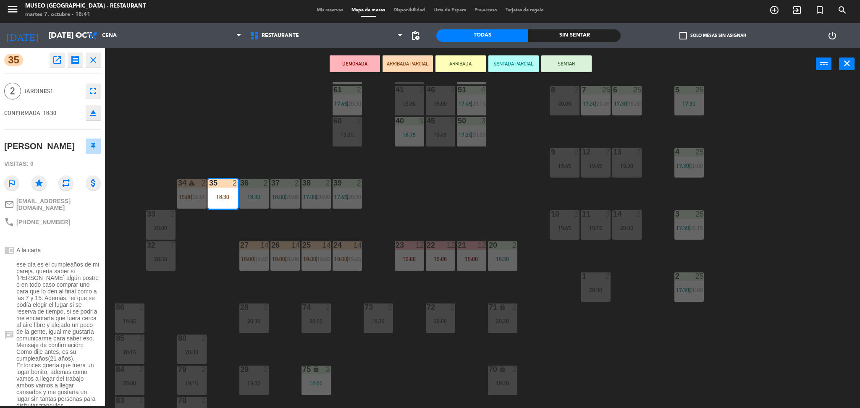
click at [220, 146] on div "44 4 17:35 | 19:45 49 2 19:00 54 warning 3 17:45 | 19:15 64 2 17:30 | 20:00 48 …" at bounding box center [486, 245] width 746 height 326
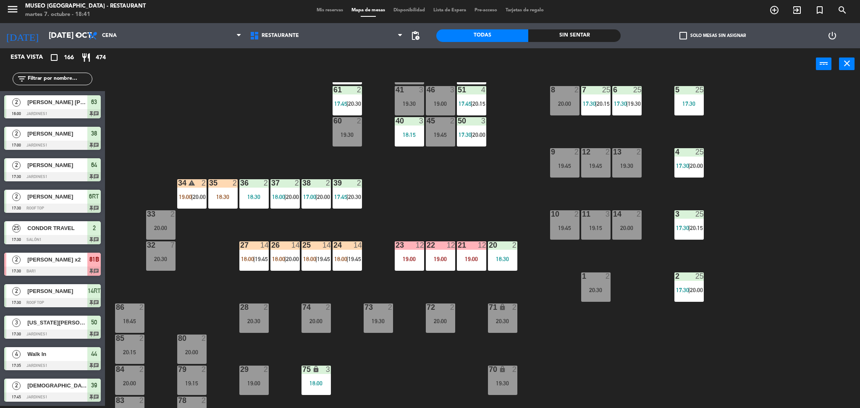
scroll to position [2, 0]
click at [193, 194] on div "20:00" at bounding box center [199, 197] width 12 height 6
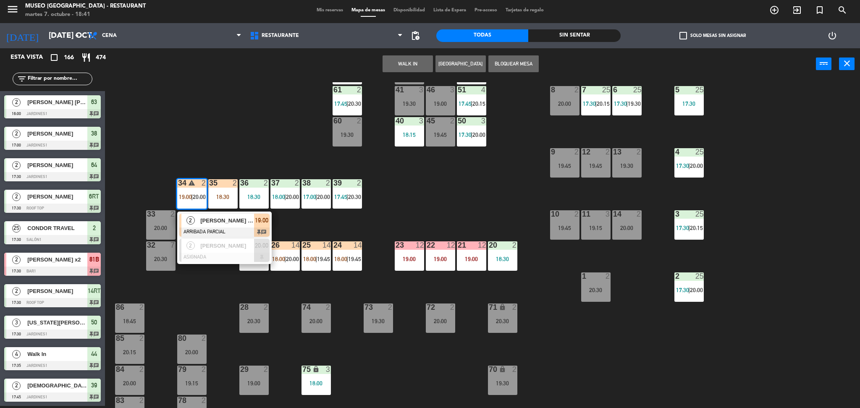
click at [214, 216] on span "[PERSON_NAME] Huamash [PERSON_NAME]" at bounding box center [227, 220] width 54 height 9
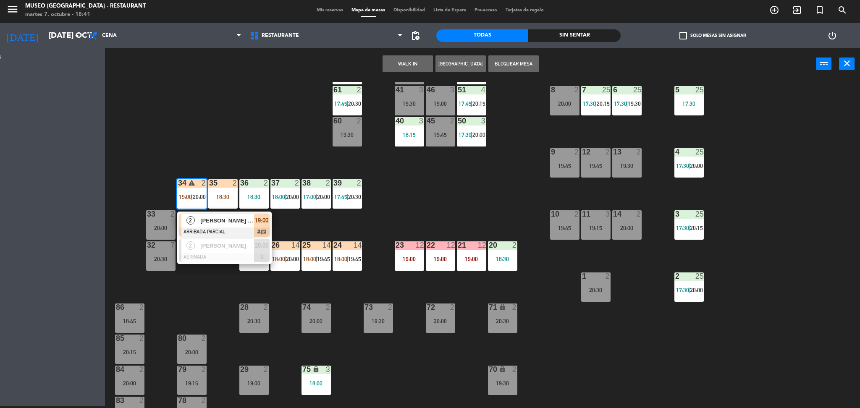
scroll to position [1738, 0]
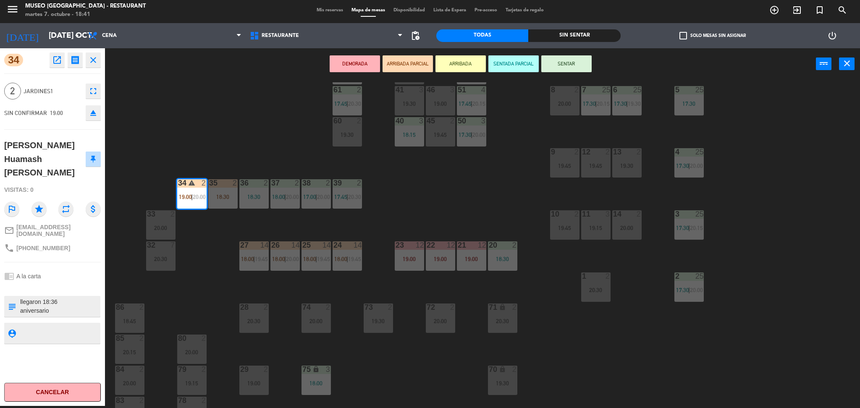
click at [97, 277] on div "34 open_in_new receipt 7:00 PM mar., [DATE] 2 personas [PERSON_NAME] Huamash [P…" at bounding box center [52, 227] width 105 height 358
click at [81, 298] on textarea at bounding box center [59, 307] width 80 height 18
click at [515, 174] on div "44 4 17:35 | 19:45 49 2 19:00 54 warning 3 17:45 | 19:15 64 2 17:30 | 20:00 48 …" at bounding box center [486, 245] width 746 height 326
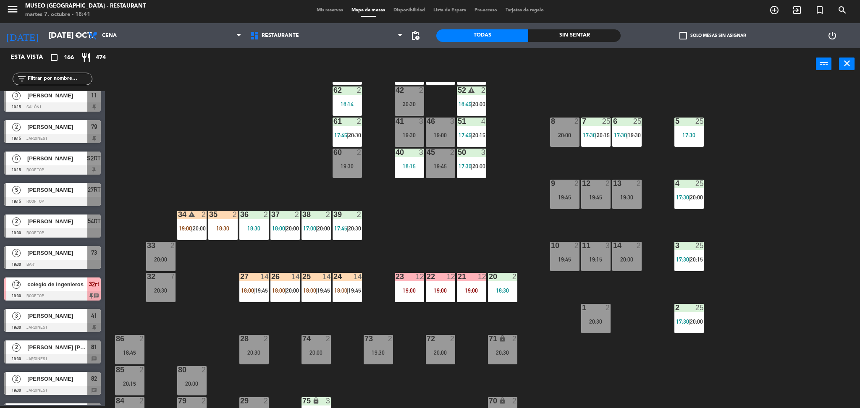
scroll to position [74, 0]
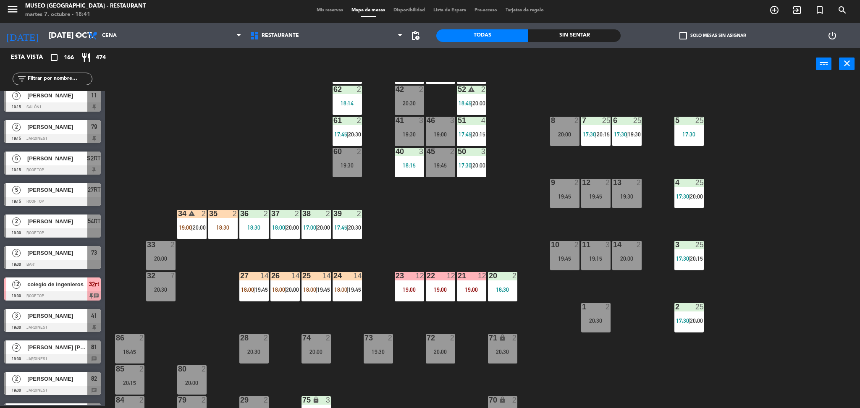
click at [306, 296] on div "25 14 18:00 | 19:45" at bounding box center [315, 286] width 29 height 29
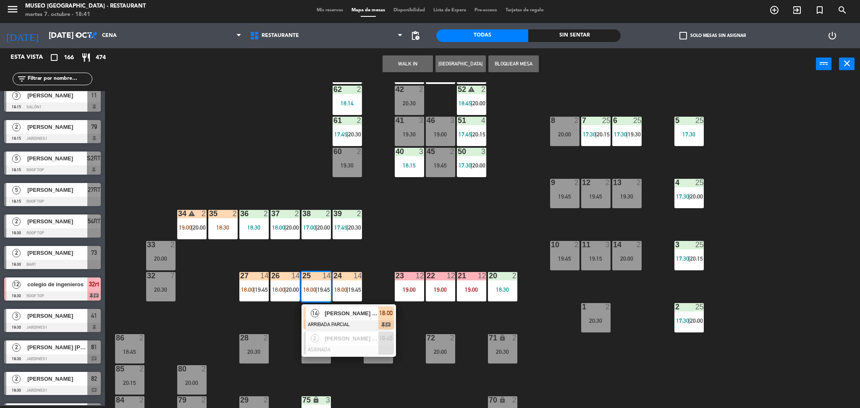
click at [318, 313] on span "14" at bounding box center [315, 313] width 8 height 8
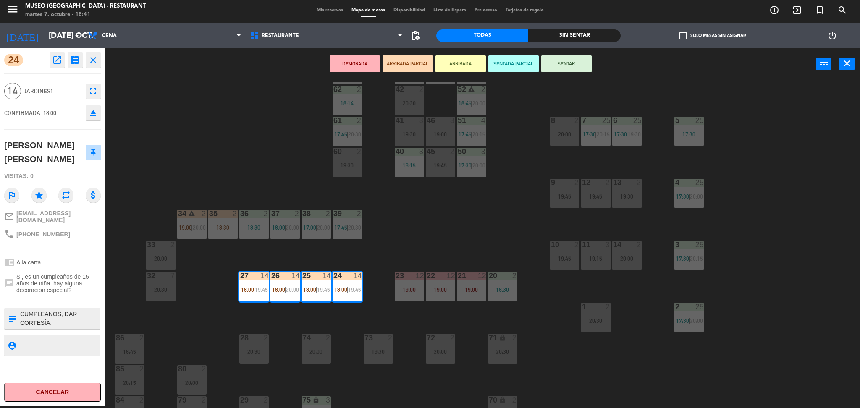
click at [318, 313] on div "44 4 17:35 | 19:45 49 2 19:00 54 warning 3 17:45 | 19:15 64 2 17:30 | 20:00 48 …" at bounding box center [486, 245] width 746 height 326
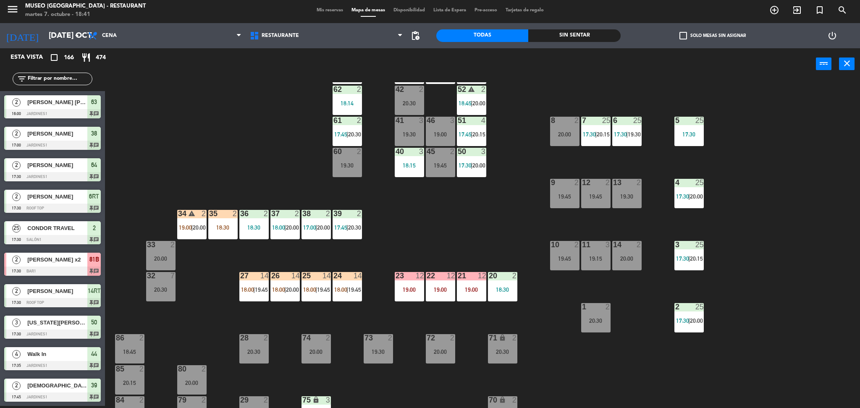
scroll to position [1707, 0]
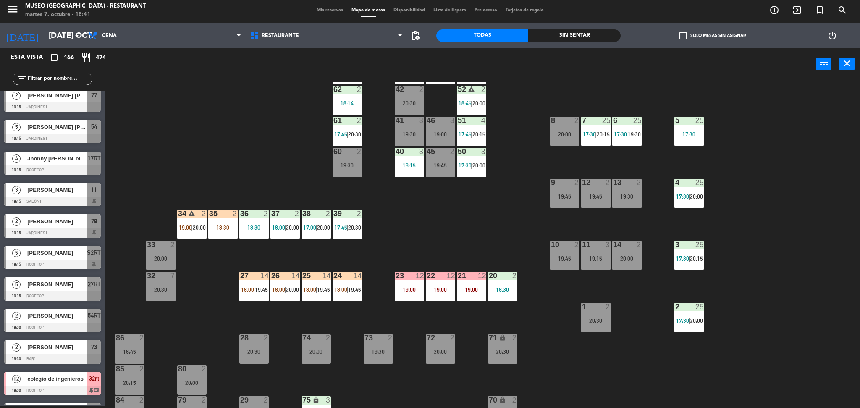
click at [256, 247] on div "44 4 17:35 | 19:45 49 2 19:00 54 warning 3 17:45 | 19:15 64 2 17:30 | 20:00 48 …" at bounding box center [486, 245] width 746 height 326
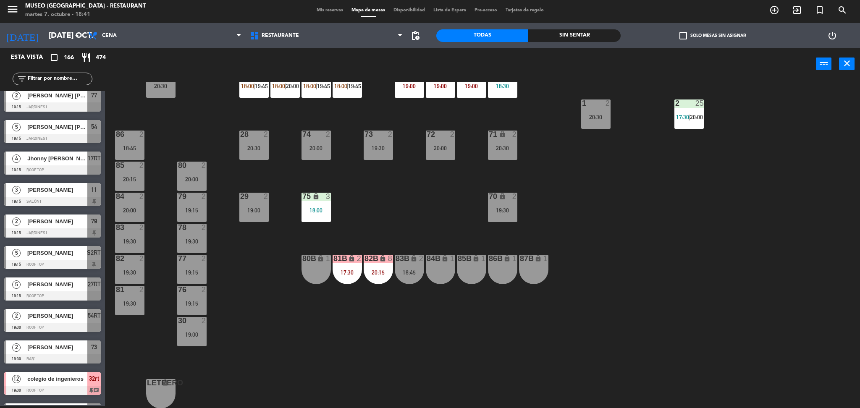
scroll to position [130, 0]
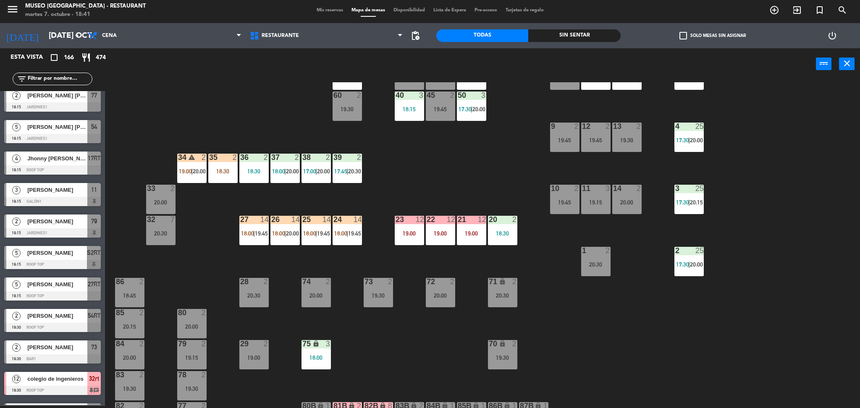
click at [321, 362] on div "75 lock 3 18:00" at bounding box center [315, 354] width 29 height 29
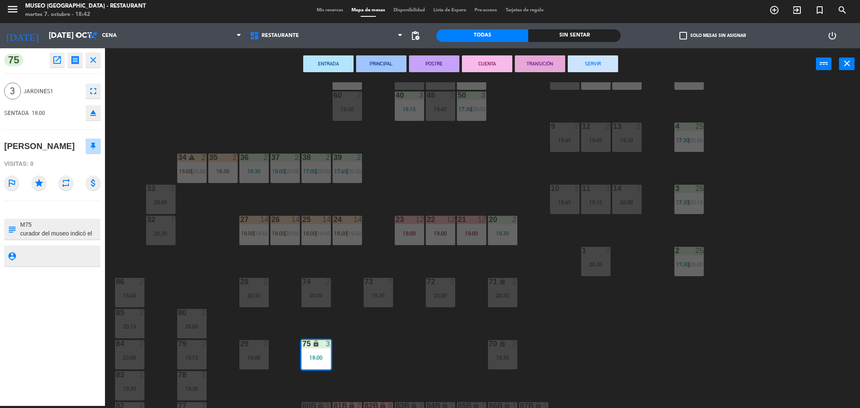
click at [82, 225] on textarea at bounding box center [59, 229] width 80 height 18
click at [478, 267] on div "44 4 17:35 | 19:45 49 2 19:00 54 warning 3 17:45 | 19:15 64 2 17:30 | 20:00 48 …" at bounding box center [486, 245] width 746 height 326
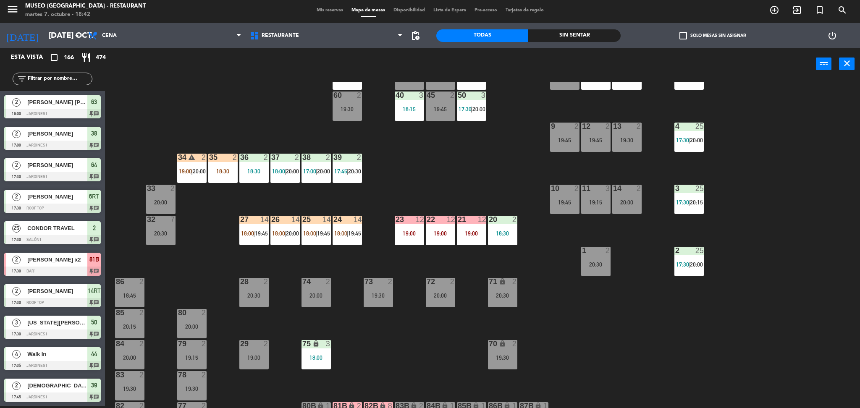
scroll to position [2, 0]
click at [463, 236] on div "19:00" at bounding box center [471, 233] width 29 height 6
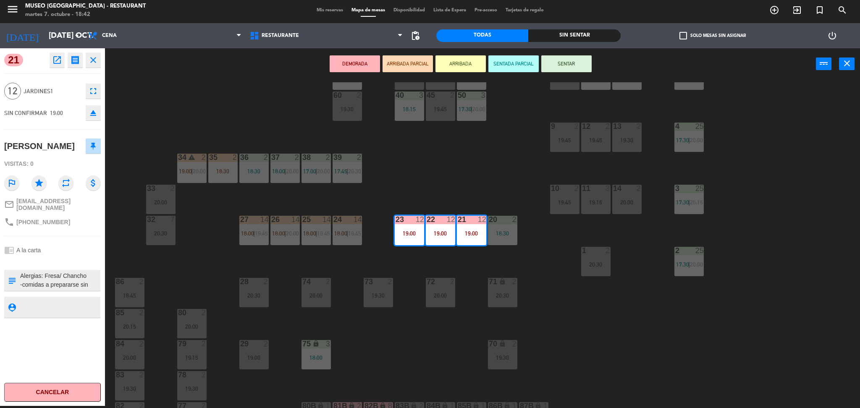
click at [440, 180] on div "44 4 17:35 | 19:45 49 2 19:00 54 warning 3 17:45 | 19:15 64 2 17:30 | 20:00 48 …" at bounding box center [486, 245] width 746 height 326
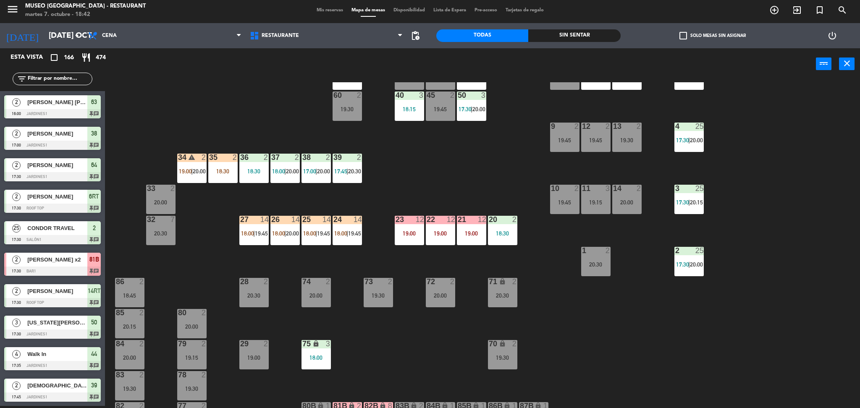
click at [324, 249] on div "44 4 17:35 | 19:45 49 2 19:00 54 warning 3 17:45 | 19:15 64 2 17:30 | 20:00 48 …" at bounding box center [486, 245] width 746 height 326
click at [317, 235] on span "19:45" at bounding box center [323, 233] width 13 height 7
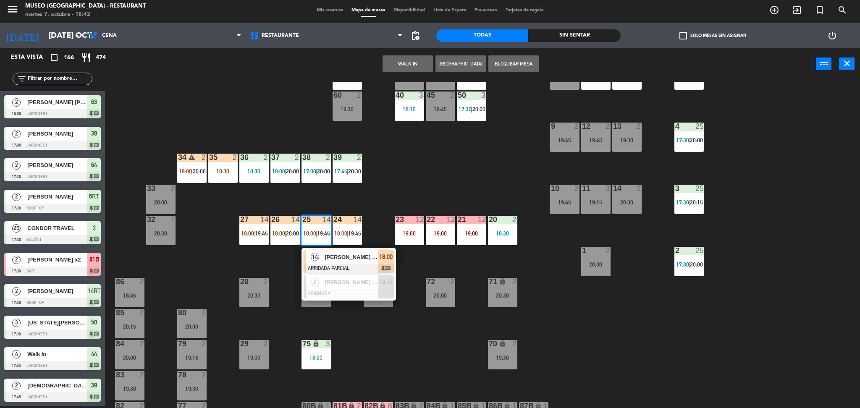
click at [328, 261] on span "[PERSON_NAME] [PERSON_NAME]" at bounding box center [352, 257] width 54 height 9
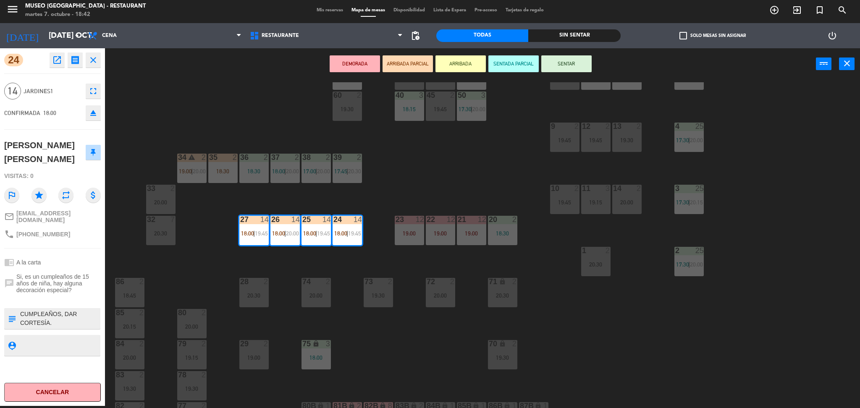
click at [257, 104] on div "44 4 17:35 | 19:45 49 2 19:00 54 warning 3 17:45 | 19:15 64 2 17:30 | 20:00 48 …" at bounding box center [486, 245] width 746 height 326
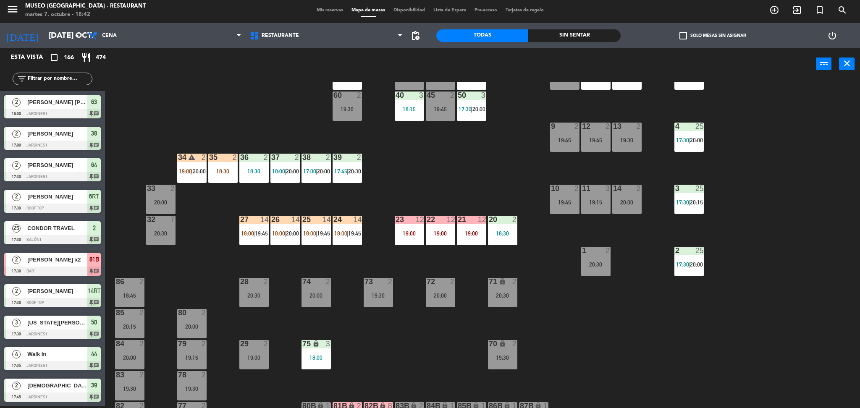
scroll to position [1707, 0]
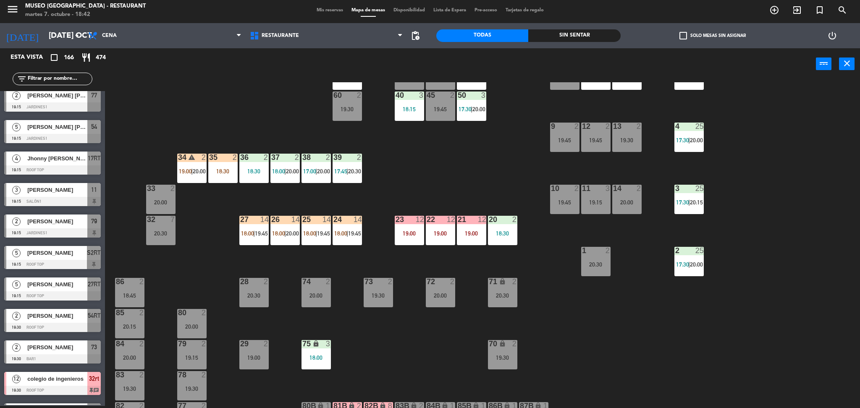
click at [267, 230] on span "19:45" at bounding box center [261, 233] width 13 height 7
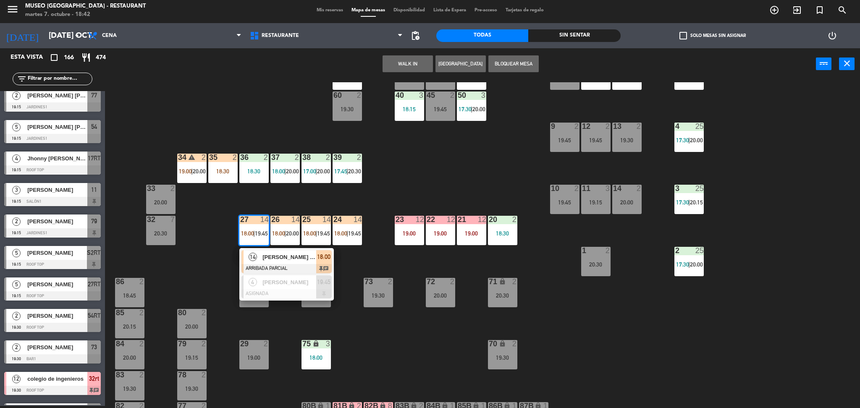
click at [277, 256] on span "[PERSON_NAME] [PERSON_NAME]" at bounding box center [289, 257] width 54 height 9
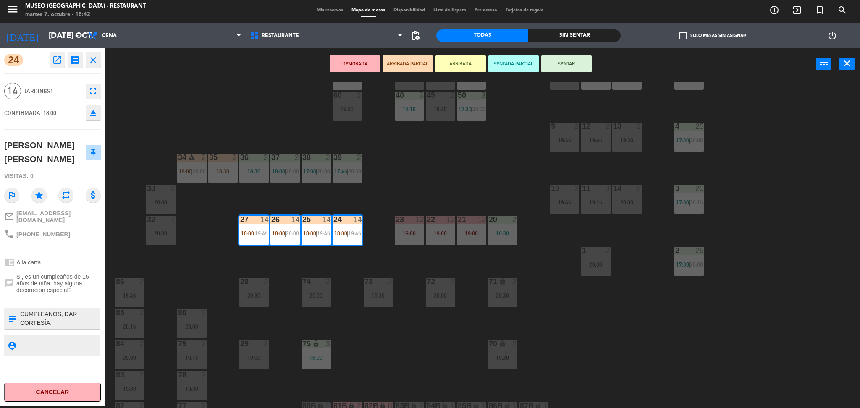
click at [195, 143] on div "44 4 17:35 | 19:45 49 2 19:00 54 warning 3 17:45 | 19:15 64 2 17:30 | 20:00 48 …" at bounding box center [486, 245] width 746 height 326
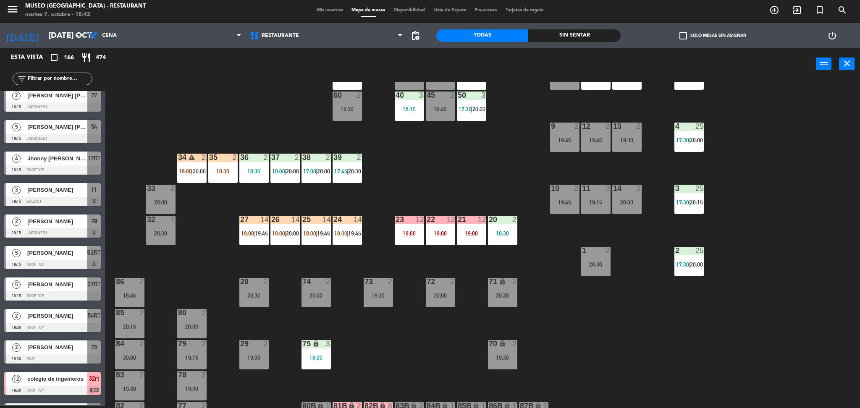
click at [69, 77] on input "text" at bounding box center [59, 78] width 65 height 9
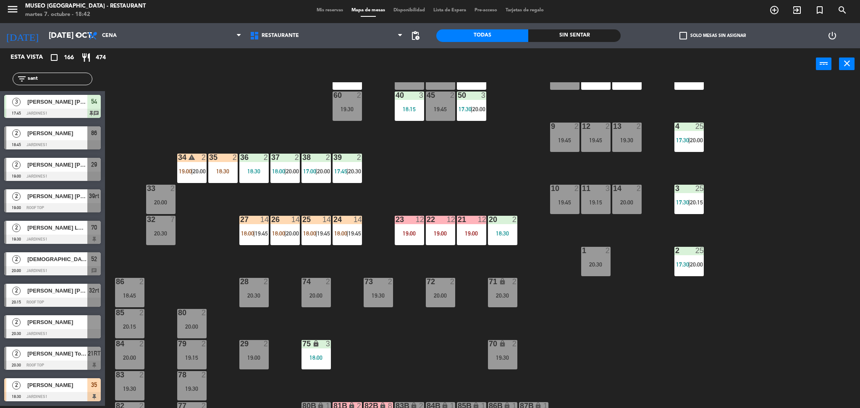
scroll to position [0, 0]
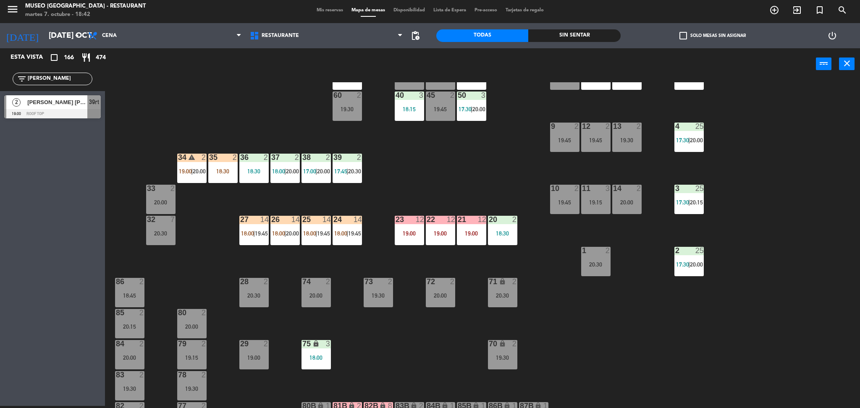
type input "[PERSON_NAME]"
click at [263, 113] on div "44 4 17:35 | 19:45 49 2 19:00 54 warning 3 17:45 | 19:15 64 2 17:30 | 20:00 48 …" at bounding box center [486, 245] width 746 height 326
click at [264, 225] on div "27 14 18:00 | 19:45" at bounding box center [253, 230] width 29 height 29
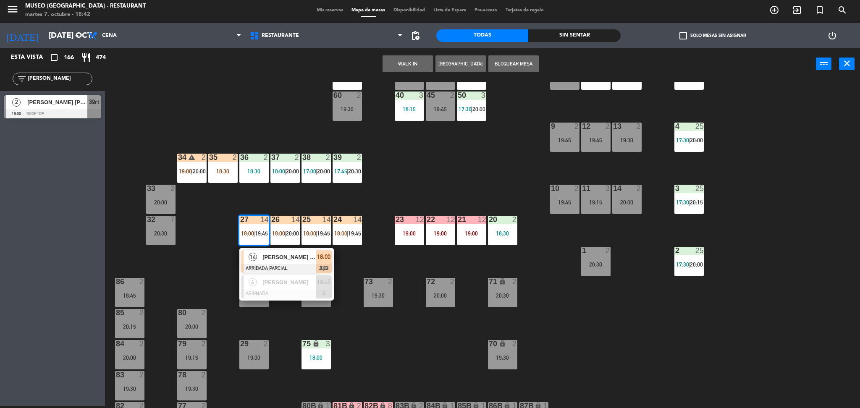
click at [282, 261] on span "[PERSON_NAME] [PERSON_NAME]" at bounding box center [289, 257] width 54 height 9
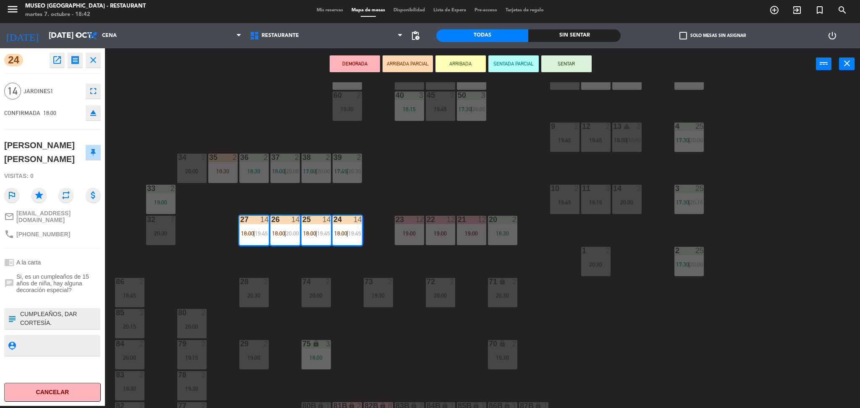
click at [282, 261] on div "44 4 17:35 | 19:45 49 2 19:00 54 warning 3 17:45 | 19:15 64 2 17:30 | 20:00 48 …" at bounding box center [486, 245] width 746 height 326
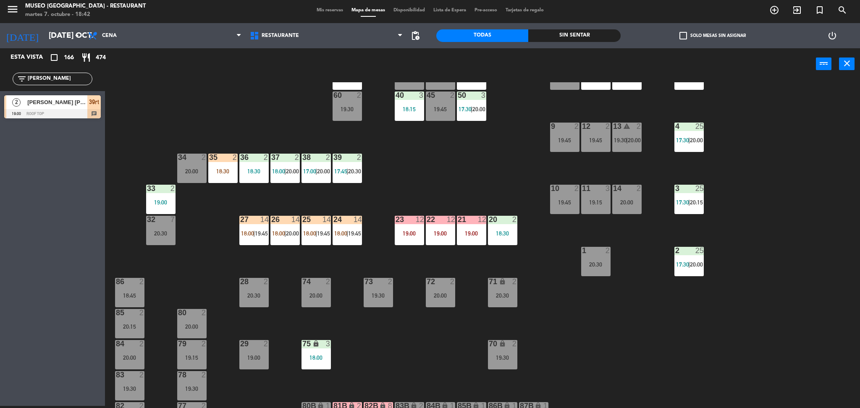
click at [281, 226] on div "26 14 18:00 | 20:00" at bounding box center [284, 230] width 29 height 29
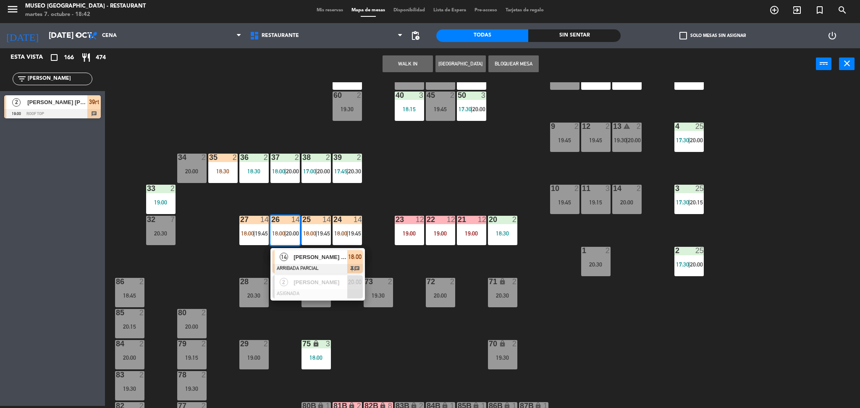
click at [296, 264] on div at bounding box center [317, 268] width 90 height 9
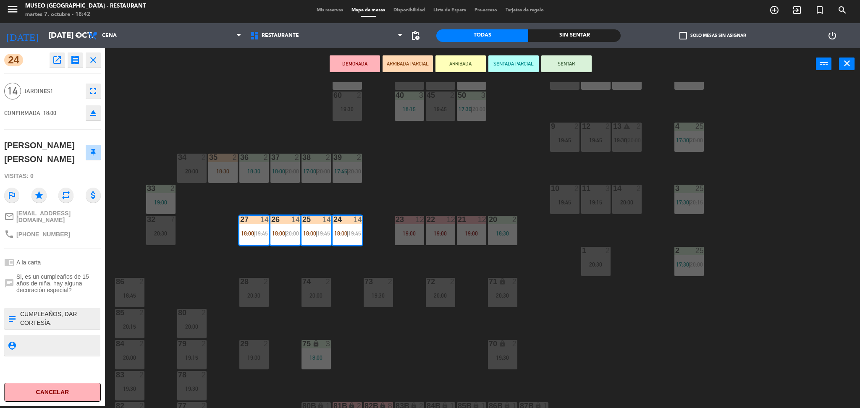
click at [63, 317] on textarea at bounding box center [59, 319] width 80 height 18
click at [434, 201] on div "44 4 17:35 | 19:45 49 2 19:00 54 warning 3 17:45 | 19:15 64 2 17:30 | 20:00 48 …" at bounding box center [486, 245] width 746 height 326
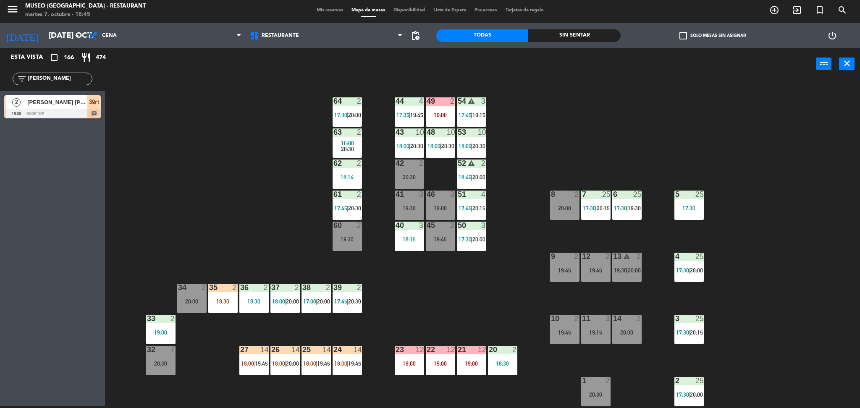
scroll to position [277, 0]
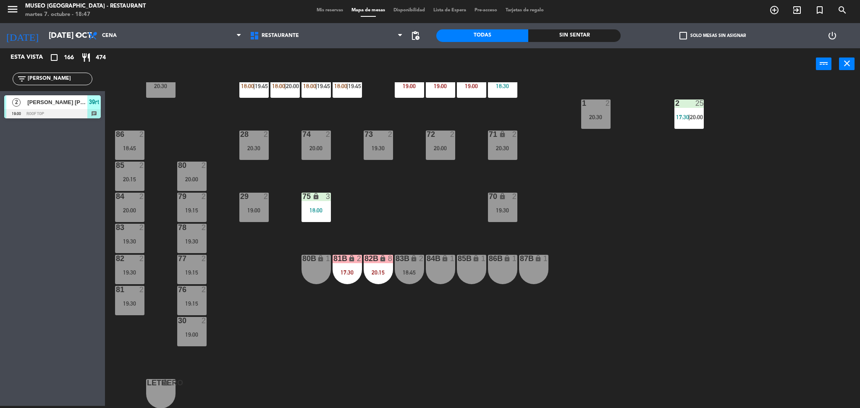
click at [179, 129] on div "44 4 17:35 | 19:45 49 2 19:00 54 warning 3 17:45 | 19:15 64 2 17:30 | 20:00 48 …" at bounding box center [486, 245] width 746 height 326
drag, startPoint x: 50, startPoint y: 79, endPoint x: 0, endPoint y: 157, distance: 92.2
click at [0, 157] on div "Esta vista crop_square 166 restaurant 474 filter_list [PERSON_NAME] 2 [PERSON_N…" at bounding box center [52, 227] width 105 height 358
type input "[PERSON_NAME]"
click at [0, 157] on div "Esta vista crop_square 166 restaurant 474 filter_list [PERSON_NAME] 2 [PERSON_N…" at bounding box center [52, 227] width 105 height 358
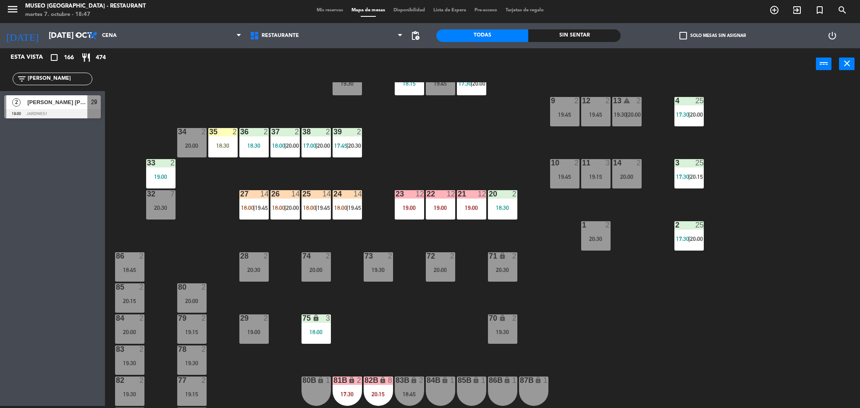
scroll to position [155, 0]
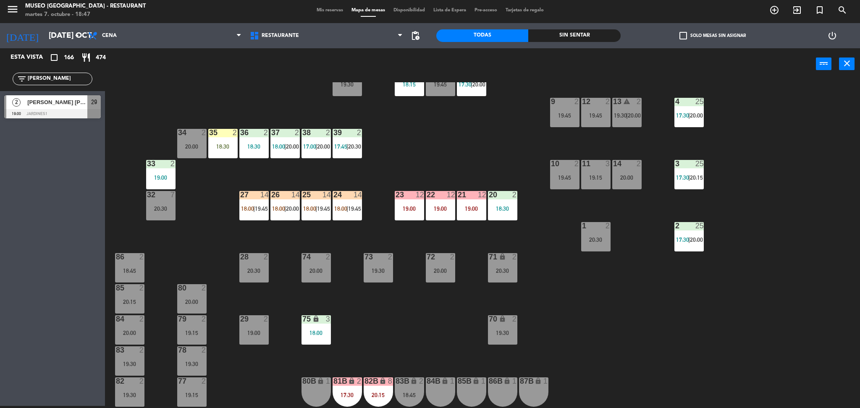
click at [262, 332] on div "19:00" at bounding box center [253, 333] width 29 height 6
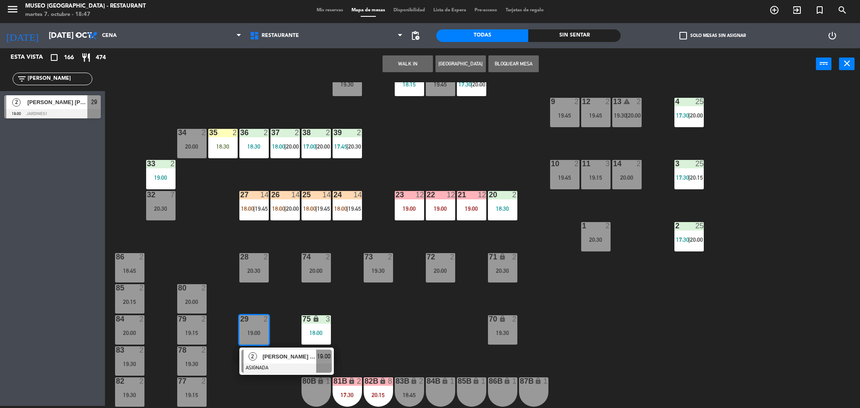
click at [279, 359] on span "[PERSON_NAME] [PERSON_NAME]" at bounding box center [289, 356] width 54 height 9
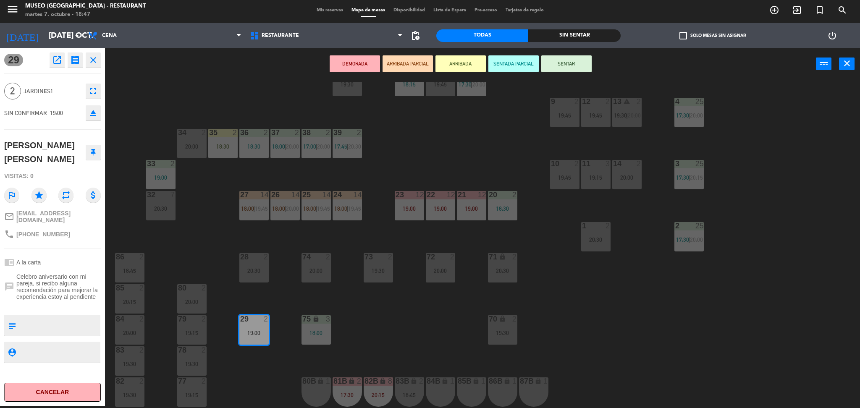
click at [191, 147] on div "20:00" at bounding box center [191, 147] width 29 height 6
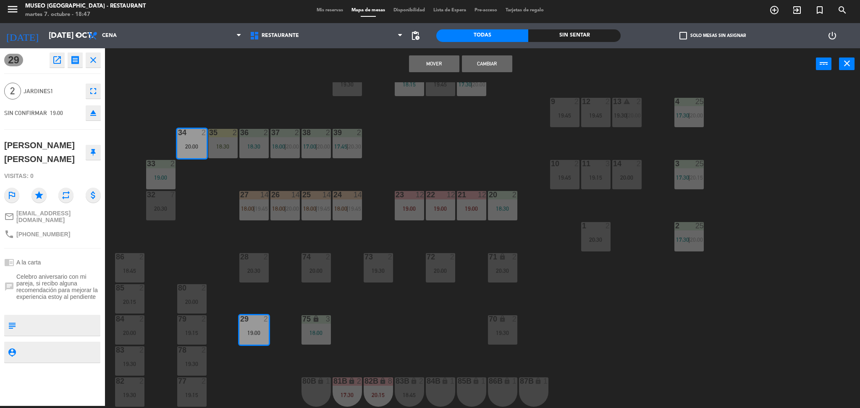
click at [500, 62] on button "Cambiar" at bounding box center [487, 63] width 50 height 17
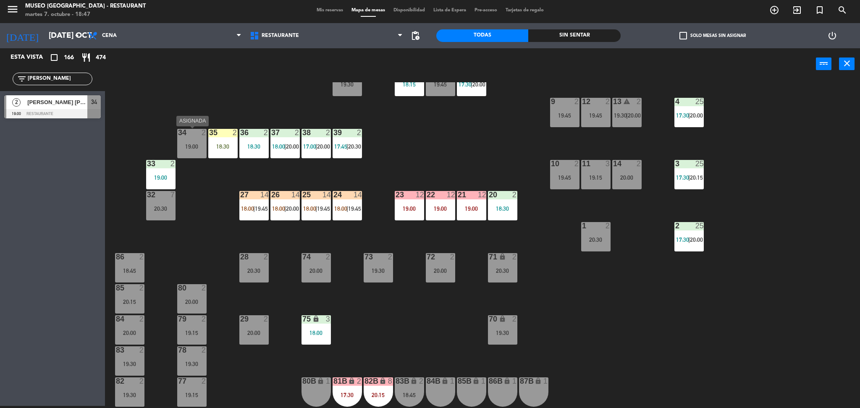
click at [181, 149] on div "19:00" at bounding box center [191, 147] width 29 height 6
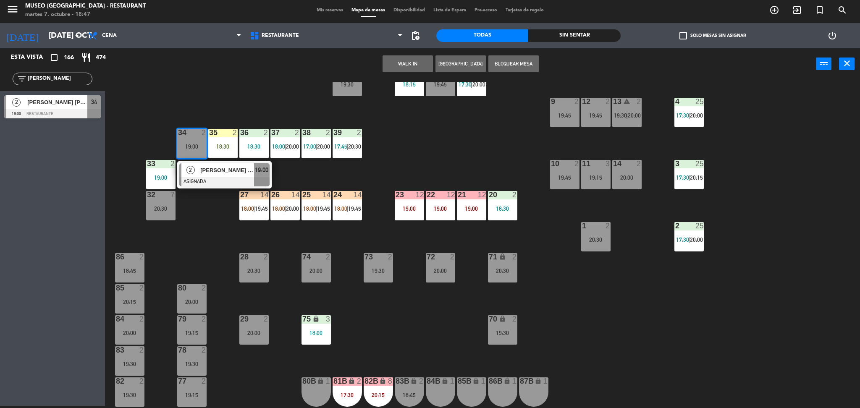
click at [194, 167] on span "2" at bounding box center [190, 170] width 8 height 8
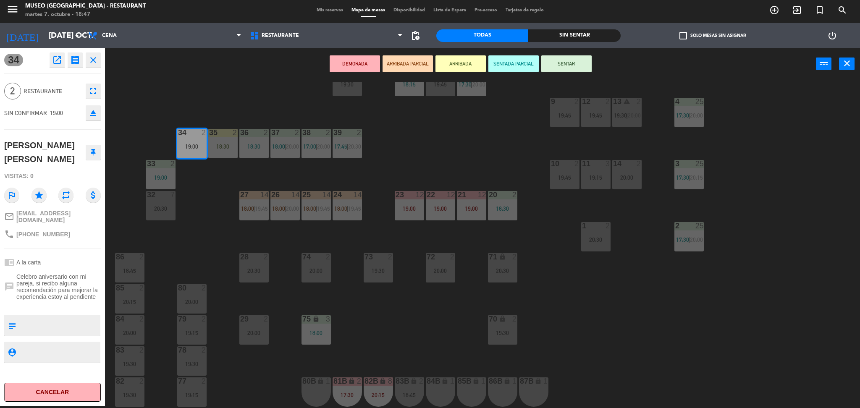
click at [64, 319] on textarea at bounding box center [59, 326] width 80 height 18
type textarea "llegaron 18:47"
click at [62, 129] on hr at bounding box center [52, 129] width 97 height 0
click at [415, 62] on button "ARRIBADA PARCIAL" at bounding box center [407, 63] width 50 height 17
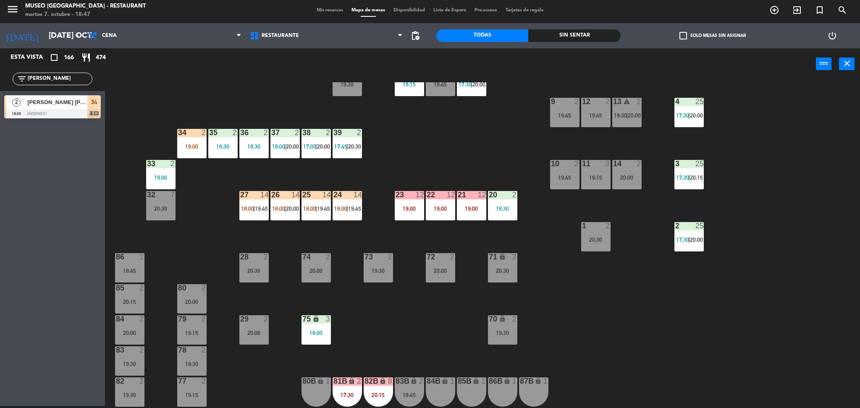
click at [410, 113] on div "44 4 17:35 | 19:45 49 2 19:00 54 warning 3 17:45 | 19:15 64 2 17:30 | 20:00 48 …" at bounding box center [486, 245] width 746 height 326
click at [343, 207] on span "18:00" at bounding box center [340, 208] width 13 height 7
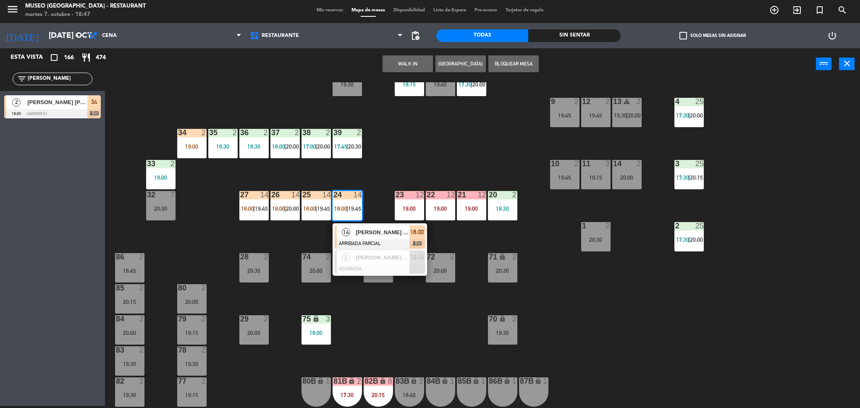
click at [427, 162] on div "44 4 17:35 | 19:45 49 2 19:00 54 warning 3 17:45 | 19:15 64 2 17:30 | 20:00 48 …" at bounding box center [486, 245] width 746 height 326
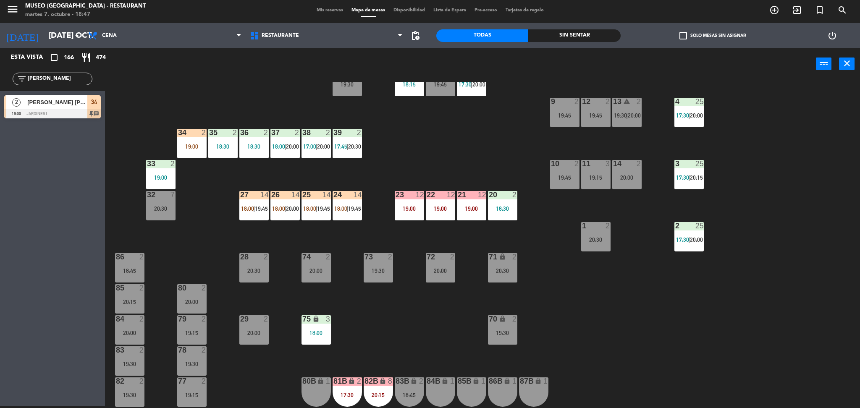
click at [195, 147] on div "19:00" at bounding box center [191, 147] width 29 height 6
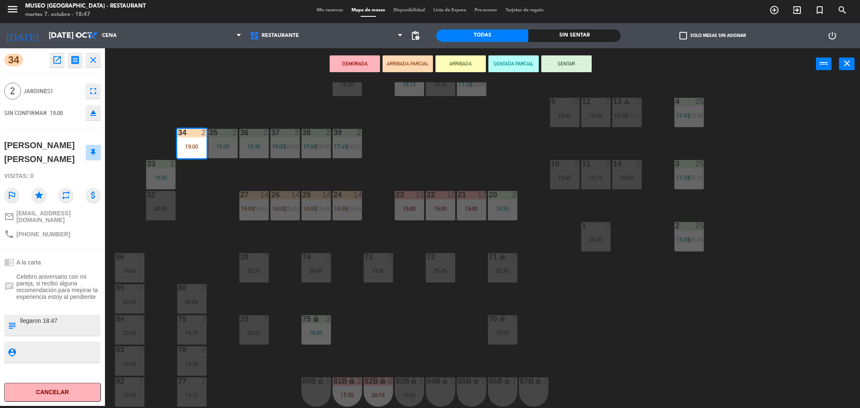
click at [202, 203] on div "44 4 17:35 | 19:45 49 2 19:00 54 warning 3 17:45 | 19:15 64 2 17:30 | 20:00 48 …" at bounding box center [486, 245] width 746 height 326
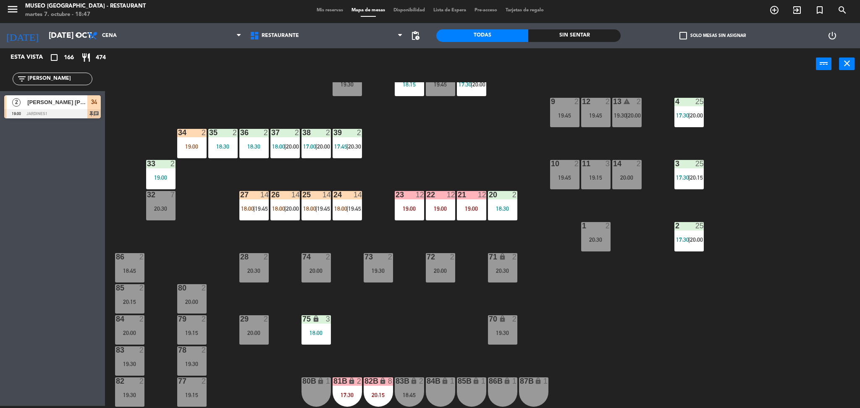
click at [192, 153] on div "34 2 19:00" at bounding box center [191, 143] width 29 height 29
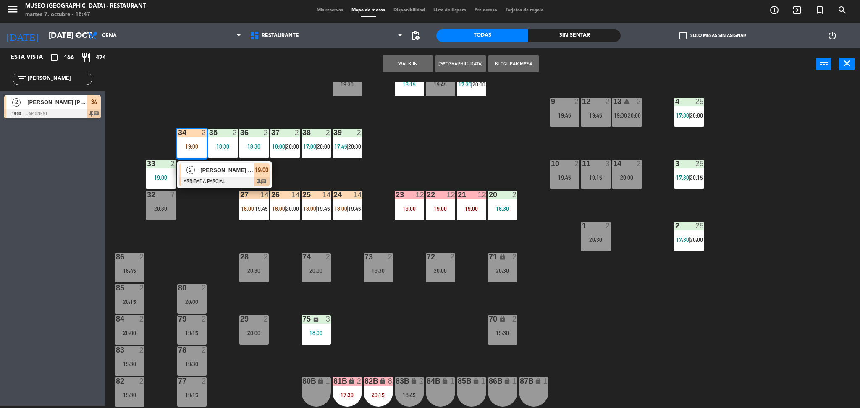
click at [197, 171] on div "2" at bounding box center [190, 170] width 18 height 14
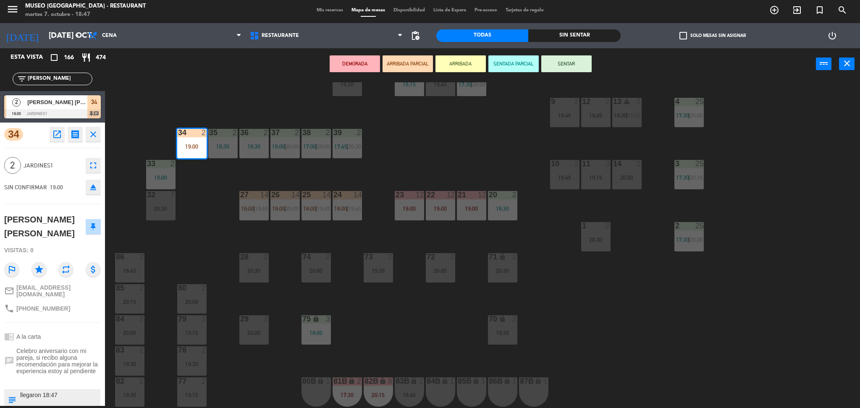
click at [197, 171] on div "44 4 17:35 | 19:45 49 2 19:00 54 warning 3 17:45 | 19:15 64 2 17:30 | 20:00 48 …" at bounding box center [486, 245] width 746 height 326
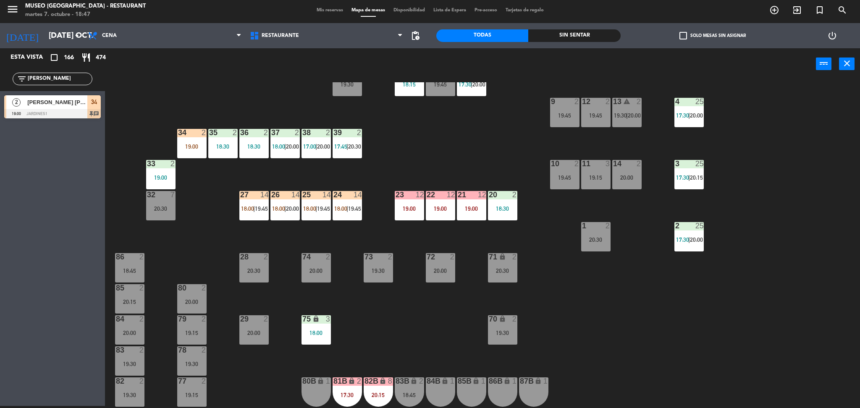
click at [301, 209] on div "18:00 | 19:45" at bounding box center [315, 209] width 29 height 6
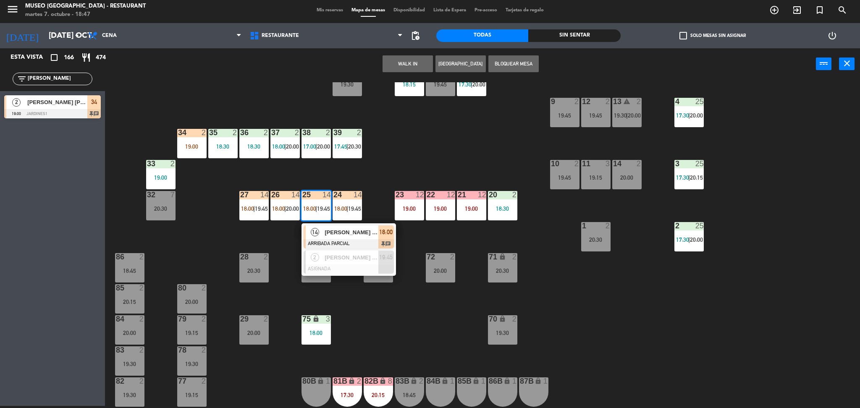
click at [311, 226] on div "14" at bounding box center [315, 232] width 18 height 14
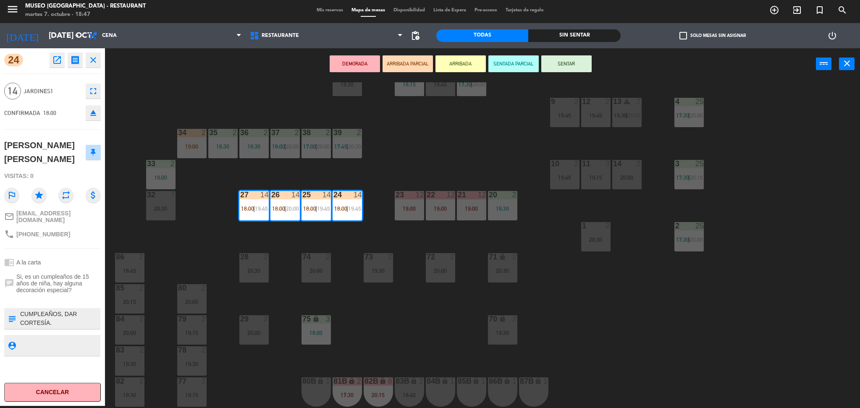
drag, startPoint x: 311, startPoint y: 226, endPoint x: 346, endPoint y: 248, distance: 41.3
click at [346, 248] on div "44 4 17:35 | 19:45 49 2 19:00 54 warning 3 17:45 | 19:15 64 2 17:30 | 20:00 48 …" at bounding box center [486, 245] width 746 height 326
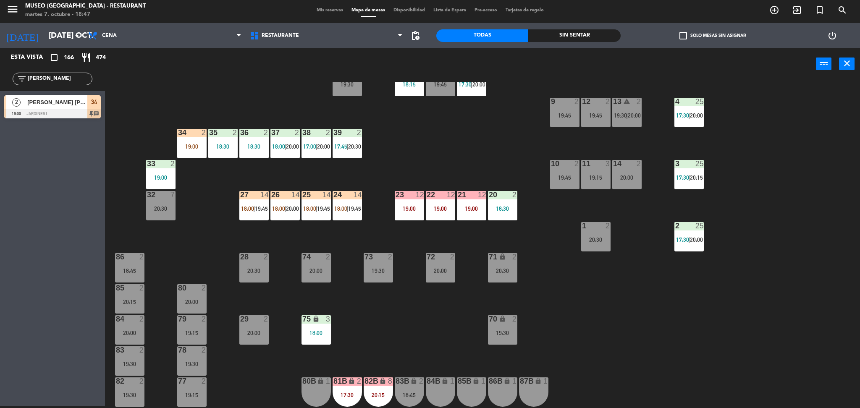
click at [514, 271] on div "20:30" at bounding box center [502, 271] width 29 height 6
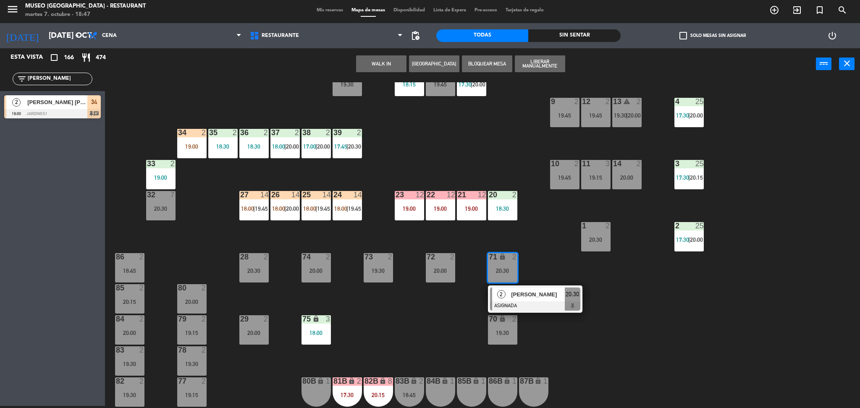
click at [527, 295] on span "[PERSON_NAME]" at bounding box center [538, 294] width 54 height 9
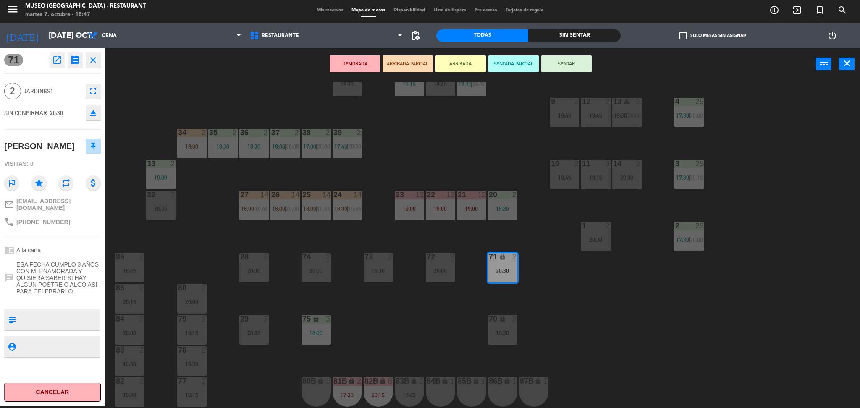
click at [255, 150] on div "36 2 18:30" at bounding box center [253, 143] width 29 height 29
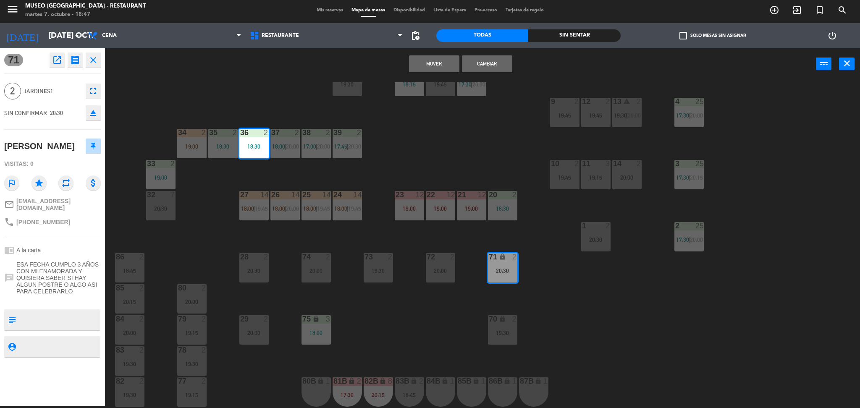
click at [421, 67] on button "Mover" at bounding box center [434, 63] width 50 height 17
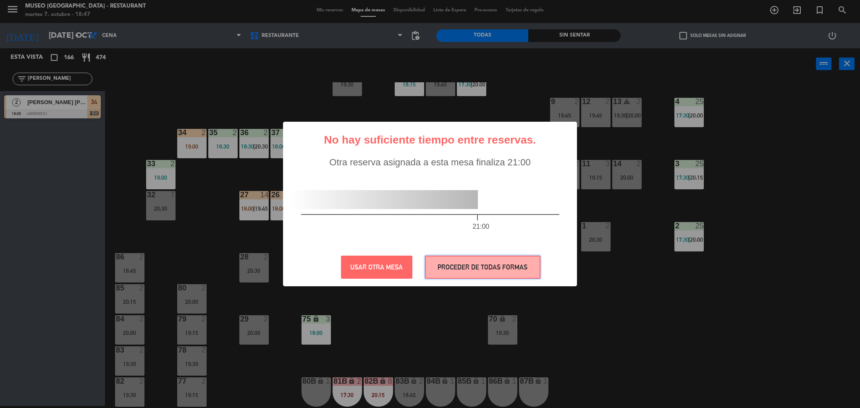
click at [457, 270] on button "PROCEDER DE TODAS FORMAS" at bounding box center [482, 267] width 115 height 23
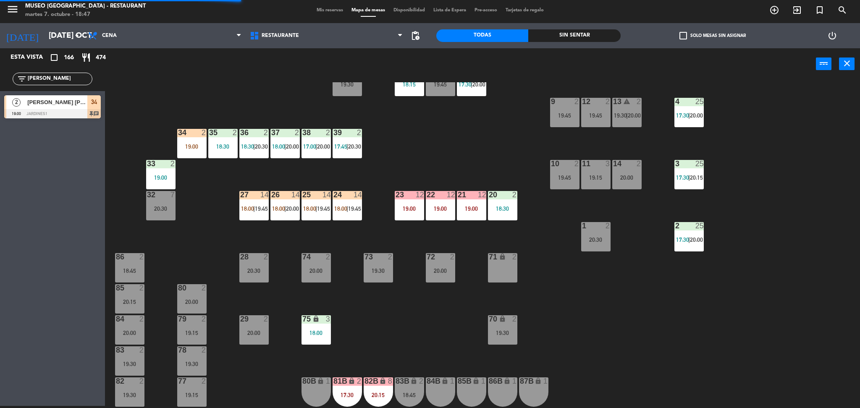
click at [447, 339] on div "44 4 17:35 | 19:45 49 2 19:00 54 warning 3 17:45 | 19:15 64 2 17:30 | 20:00 48 …" at bounding box center [486, 245] width 746 height 326
click at [591, 237] on div "20:30" at bounding box center [595, 240] width 29 height 6
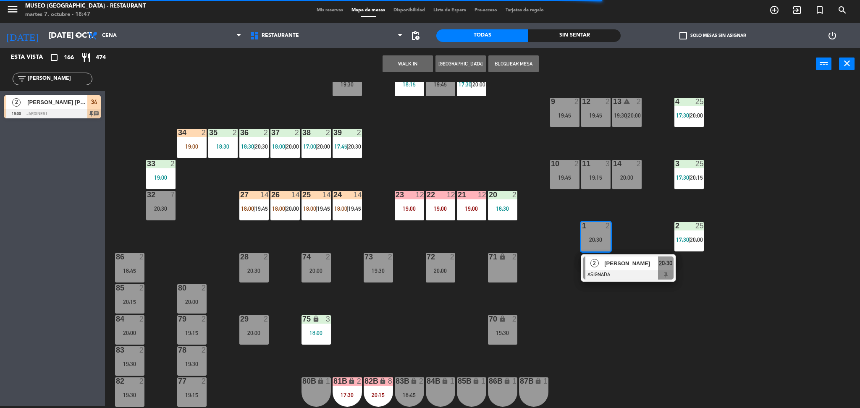
click at [602, 267] on div "2" at bounding box center [594, 263] width 18 height 14
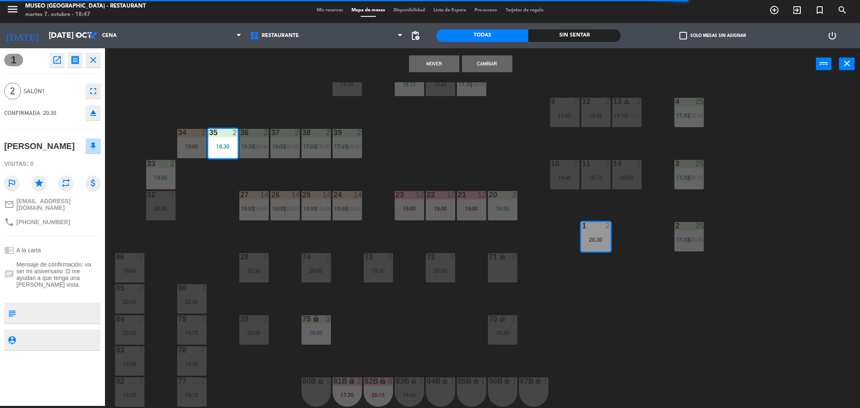
click at [432, 53] on div "Mover Cambiar power_input close" at bounding box center [460, 64] width 711 height 32
click at [432, 54] on div "Mover Cambiar power_input close" at bounding box center [460, 64] width 711 height 32
click at [425, 64] on button "Mover" at bounding box center [434, 63] width 50 height 17
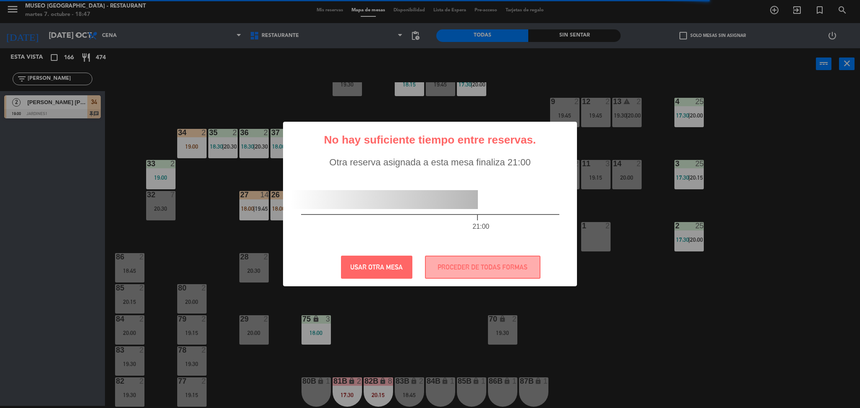
click at [433, 157] on div "? ! i No hay suficiente tiempo entre reservas. ×" at bounding box center [429, 143] width 279 height 28
click at [465, 258] on button "PROCEDER DE TODAS FORMAS" at bounding box center [482, 267] width 115 height 23
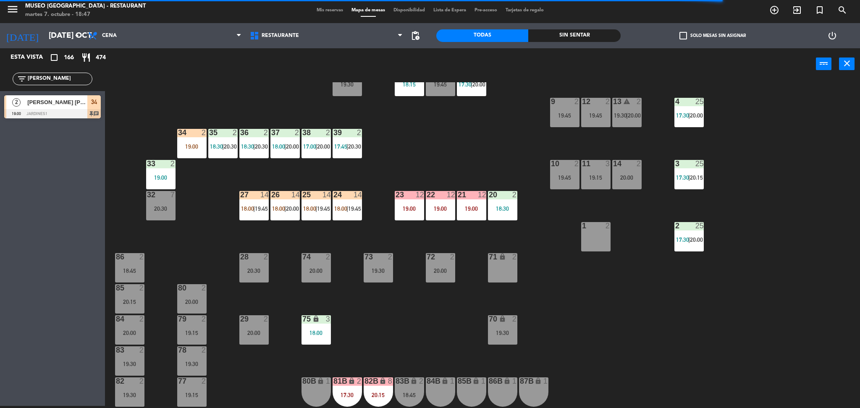
click at [427, 324] on div "44 4 17:35 | 19:45 49 2 19:00 54 warning 3 17:45 | 19:15 64 2 17:30 | 20:00 48 …" at bounding box center [486, 245] width 746 height 326
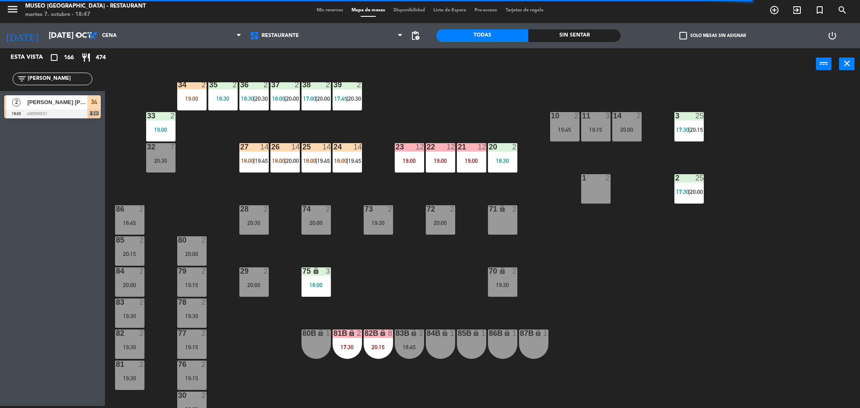
click at [413, 348] on div "18:45" at bounding box center [409, 347] width 29 height 6
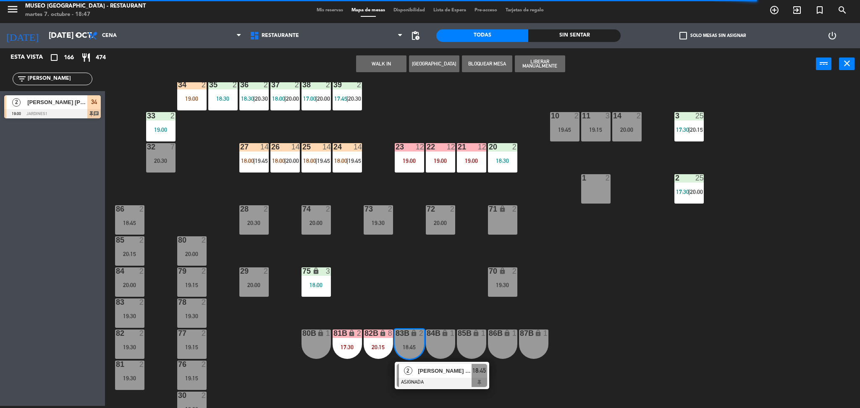
click at [426, 371] on span "[PERSON_NAME] [PERSON_NAME] Alexandre" at bounding box center [445, 370] width 54 height 9
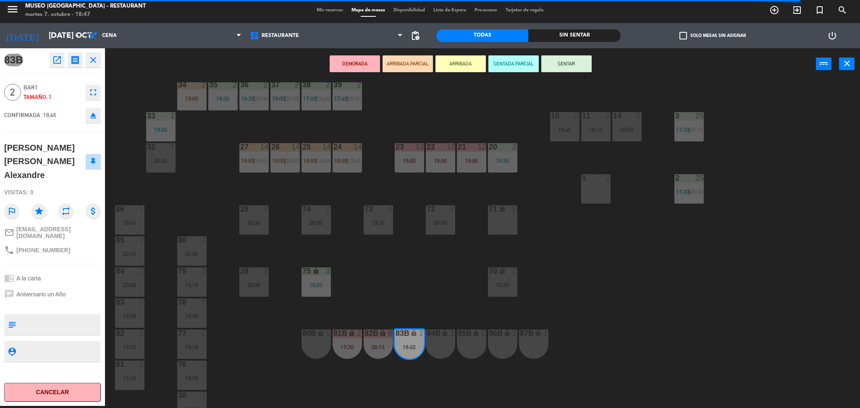
click at [457, 280] on div "44 4 17:35 | 19:45 49 2 19:00 54 warning 3 17:45 | 19:15 64 2 17:30 | 20:00 48 …" at bounding box center [486, 245] width 746 height 326
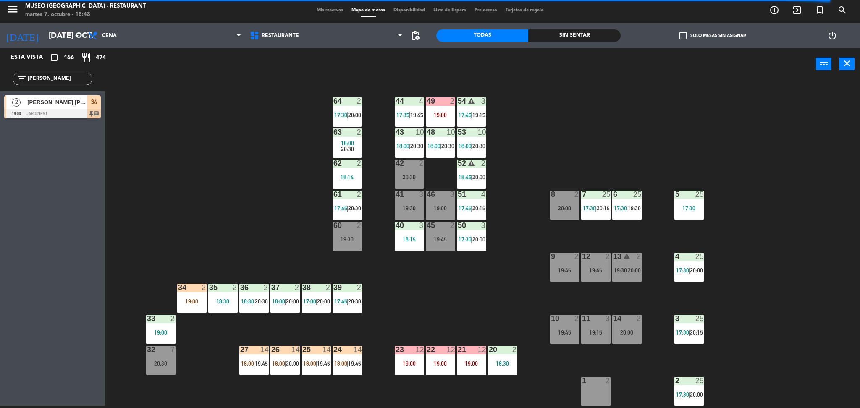
scroll to position [277, 0]
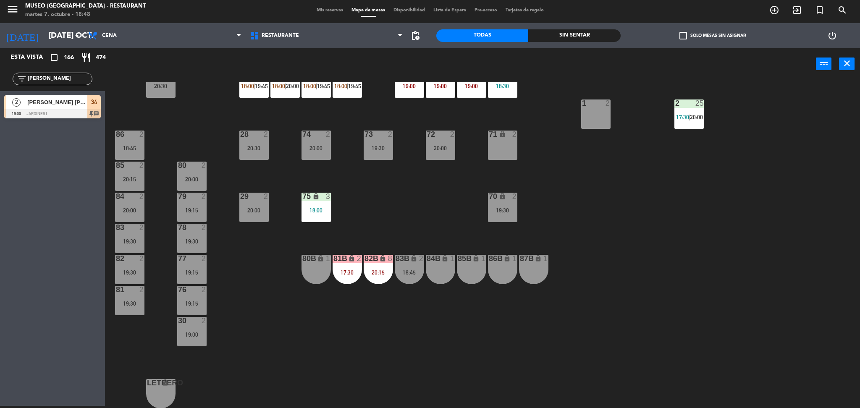
click at [216, 131] on div "44 4 17:35 | 19:45 49 2 19:00 54 warning 3 17:45 | 19:15 64 2 17:30 | 20:00 48 …" at bounding box center [486, 245] width 746 height 326
drag, startPoint x: 57, startPoint y: 78, endPoint x: 0, endPoint y: 79, distance: 56.7
click at [0, 79] on div "filter_list [PERSON_NAME]" at bounding box center [52, 79] width 105 height 24
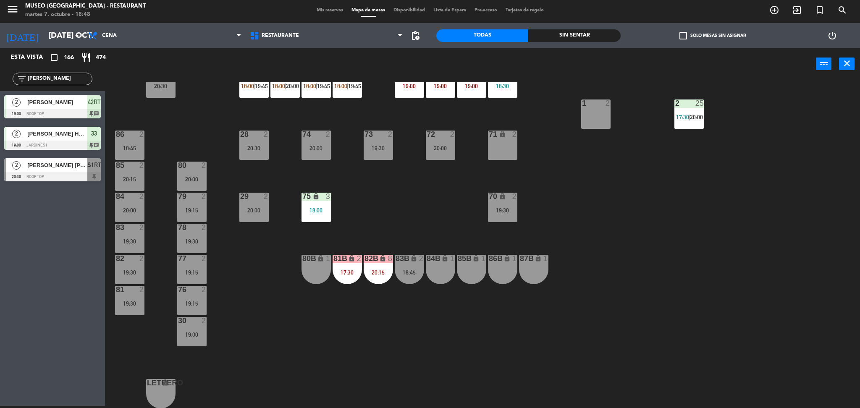
drag, startPoint x: 58, startPoint y: 76, endPoint x: 0, endPoint y: 50, distance: 63.9
click at [0, 62] on div "Esta vista crop_square 166 restaurant 474 filter_list enzo 2 [PERSON_NAME] 19:0…" at bounding box center [52, 116] width 105 height 137
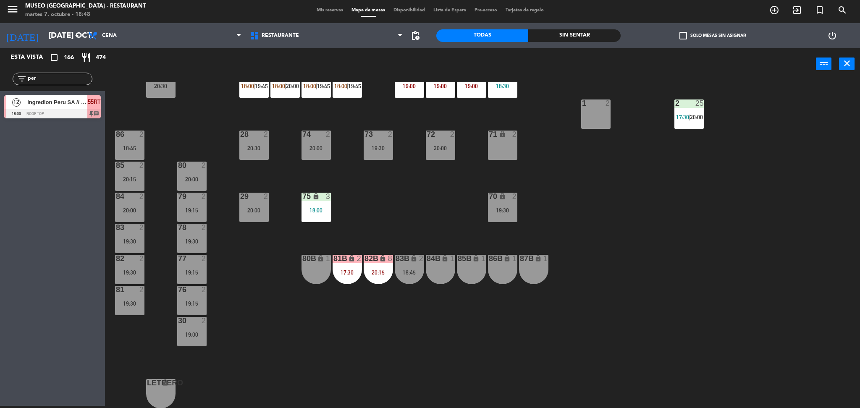
type input "per"
click at [8, 225] on div "Esta vista crop_square 166 restaurant 474 filter_list per 12 Ingredion [GEOGRAP…" at bounding box center [52, 227] width 105 height 358
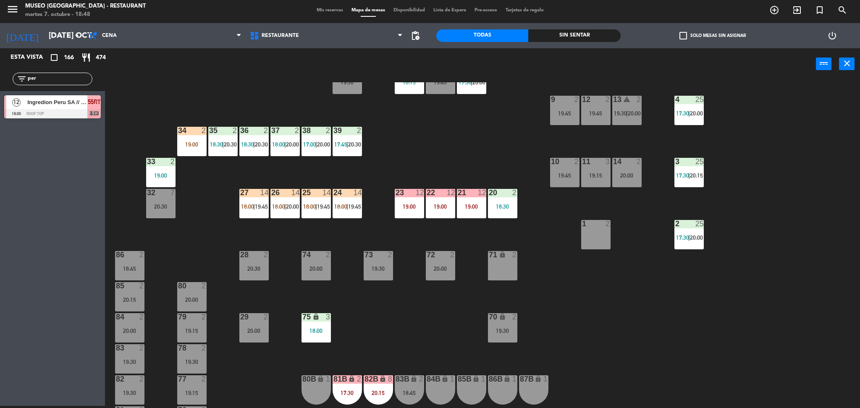
scroll to position [157, 0]
click at [314, 196] on div "25 14" at bounding box center [315, 193] width 29 height 8
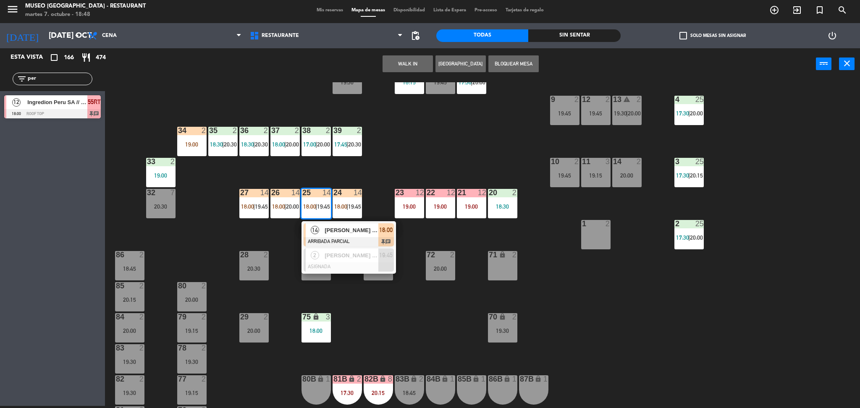
click at [327, 224] on div "[PERSON_NAME] [PERSON_NAME]" at bounding box center [351, 230] width 55 height 14
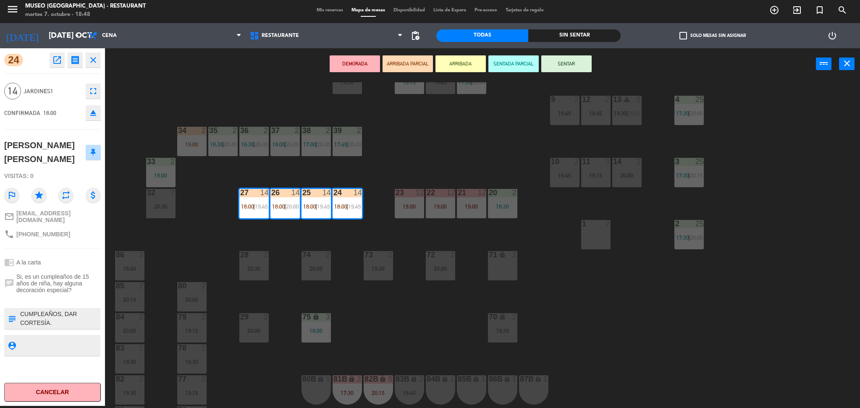
click at [287, 241] on div "44 4 17:35 | 19:45 49 2 19:00 54 warning 3 17:45 | 19:15 64 2 17:30 | 20:00 48 …" at bounding box center [486, 245] width 746 height 326
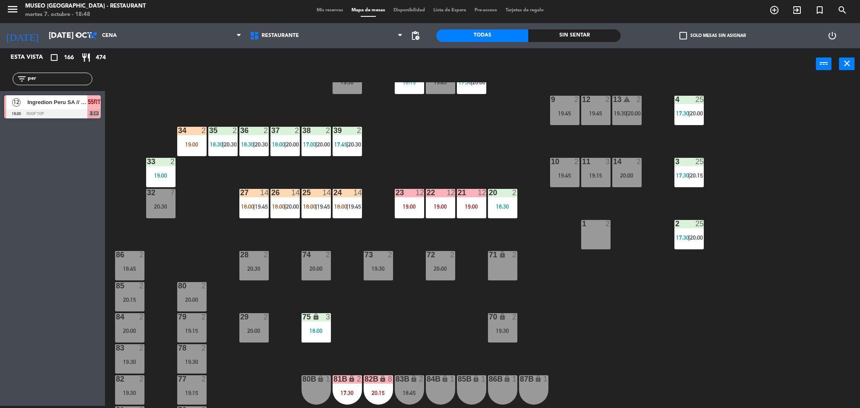
click at [288, 211] on div "26 14 18:00 | 20:00" at bounding box center [284, 203] width 29 height 29
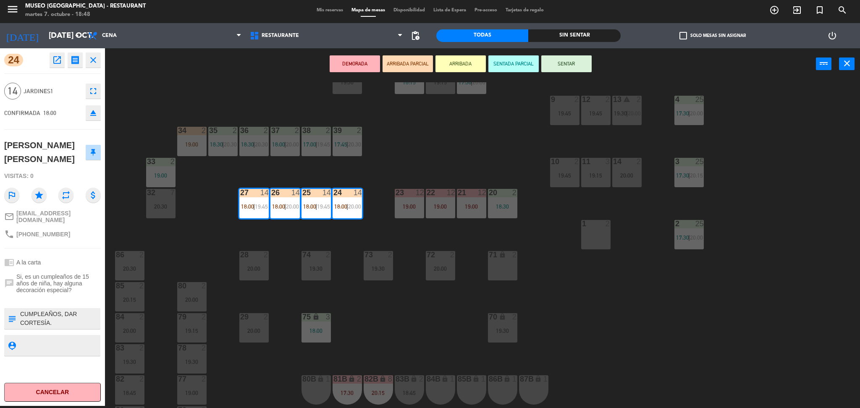
click at [296, 230] on div "44 4 17:35 | 19:45 49 2 19:00 54 warning 3 17:45 | 19:15 64 2 17:30 | 20:30 48 …" at bounding box center [486, 245] width 746 height 326
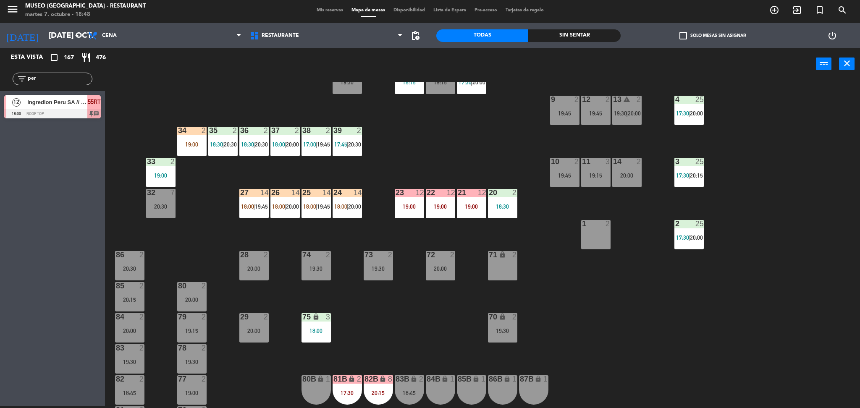
click at [283, 212] on div "26 14 18:00 | 20:00" at bounding box center [284, 203] width 29 height 29
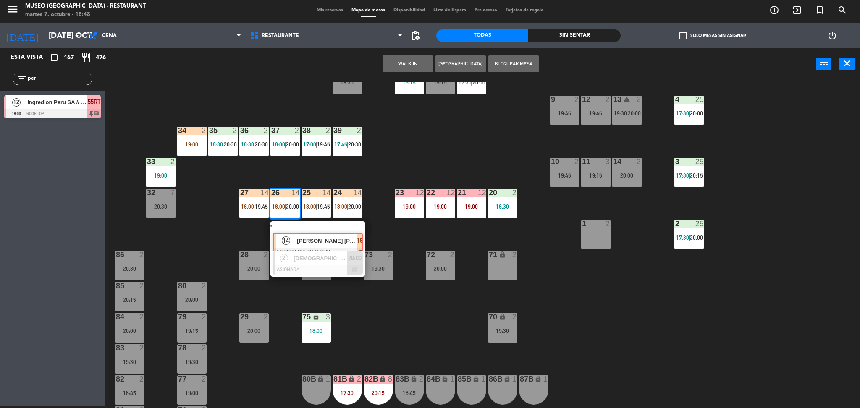
click at [296, 230] on div "14 [PERSON_NAME] [PERSON_NAME] ARRIBADA PARCIAL 18:00 chat" at bounding box center [317, 236] width 107 height 30
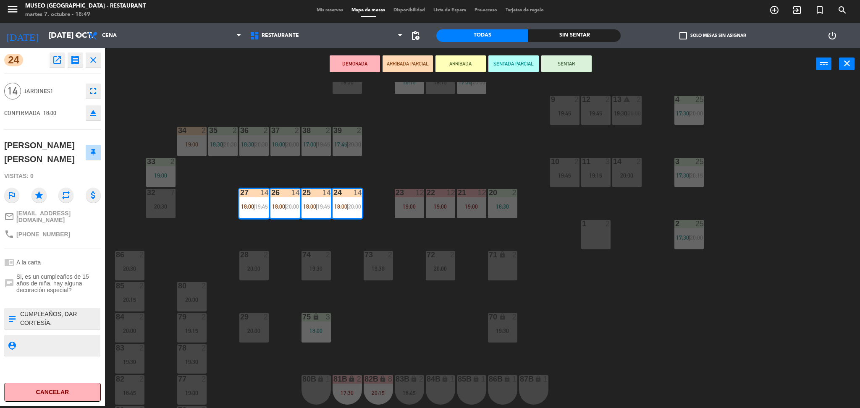
click at [182, 243] on div "44 4 17:35 | 19:45 49 2 19:00 54 warning 3 17:45 | 19:15 64 2 17:30 | 20:30 48 …" at bounding box center [486, 245] width 746 height 326
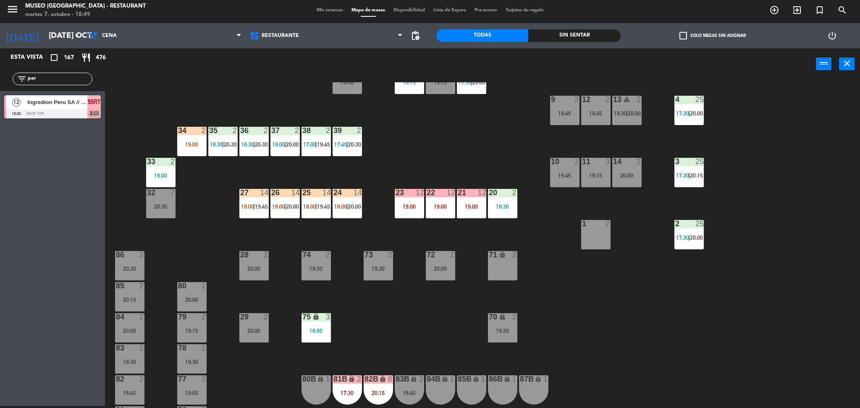
click at [192, 153] on div "34 2 19:00" at bounding box center [191, 141] width 29 height 29
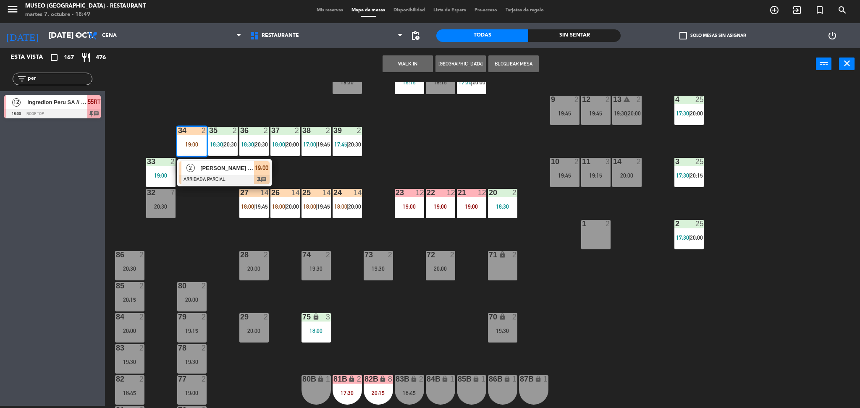
click at [195, 166] on div "2" at bounding box center [190, 168] width 18 height 14
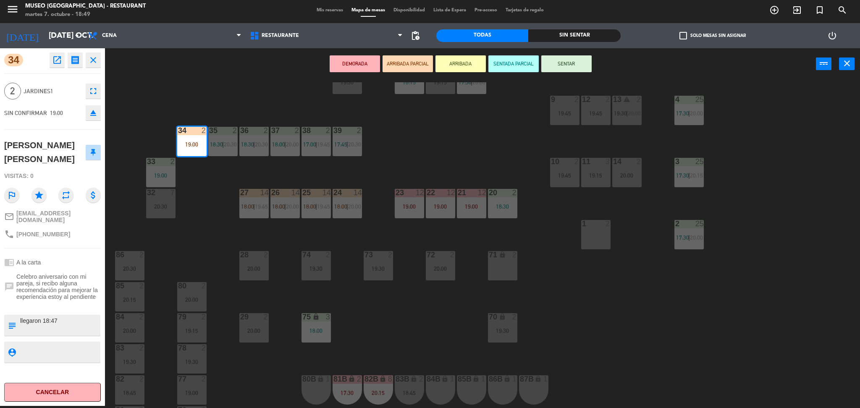
click at [582, 308] on div "44 4 17:35 | 19:45 49 2 19:00 54 warning 3 17:45 | 19:15 64 2 17:30 | 20:30 48 …" at bounding box center [486, 245] width 746 height 326
